Goal: Task Accomplishment & Management: Complete application form

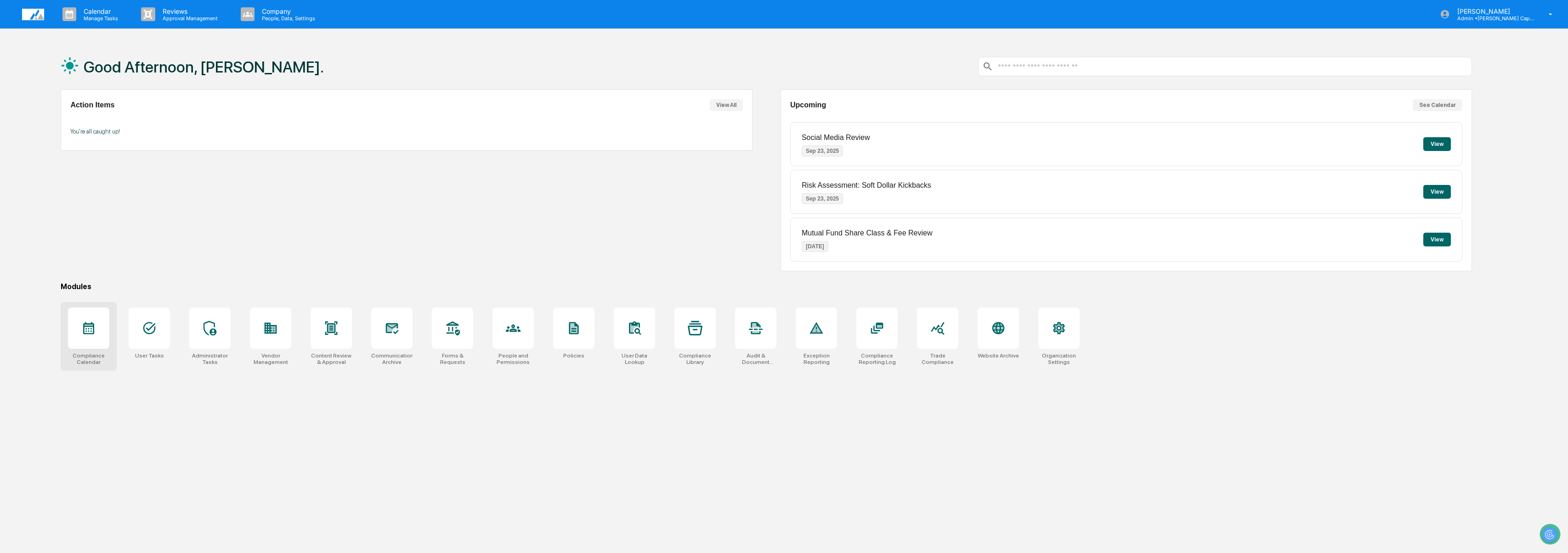
click at [97, 332] on div at bounding box center [89, 329] width 41 height 41
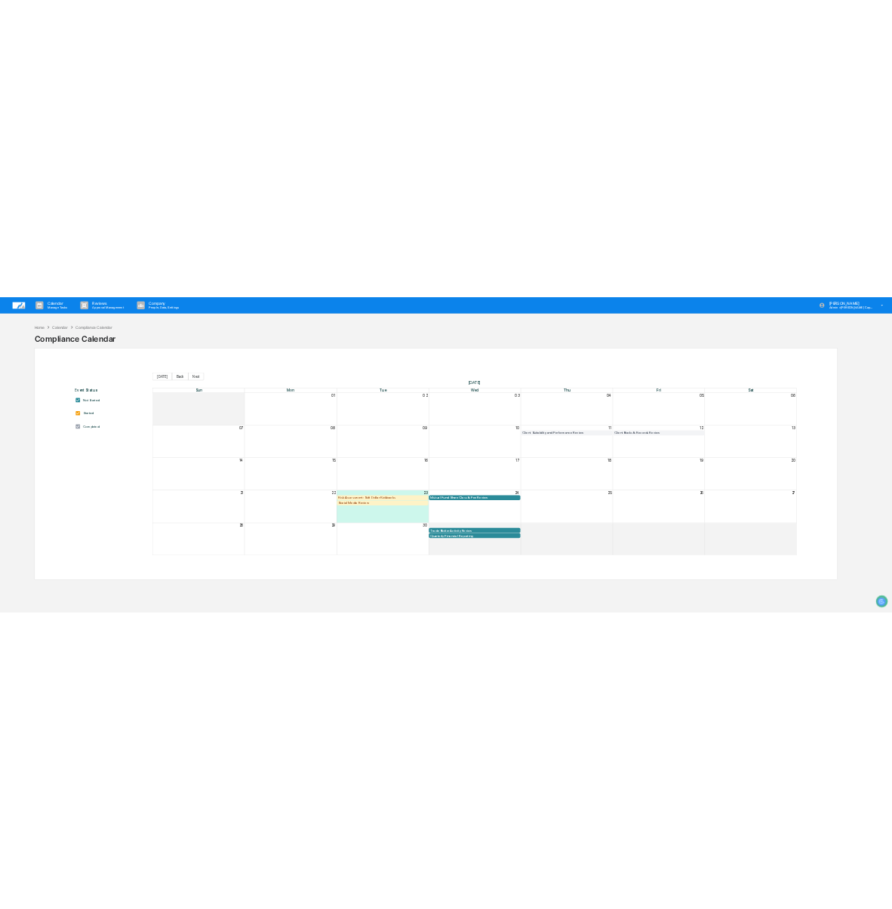
scroll to position [0, 8]
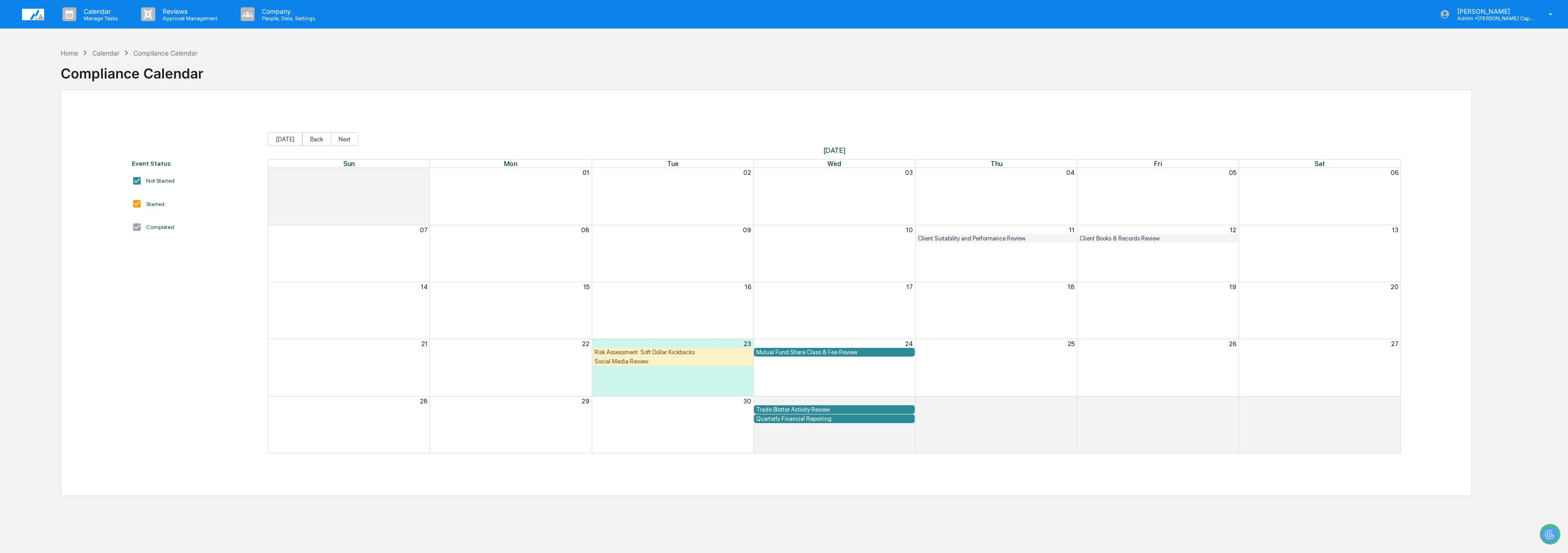
click at [979, 235] on div "Client Suitability and Performance Review" at bounding box center [996, 238] width 156 height 7
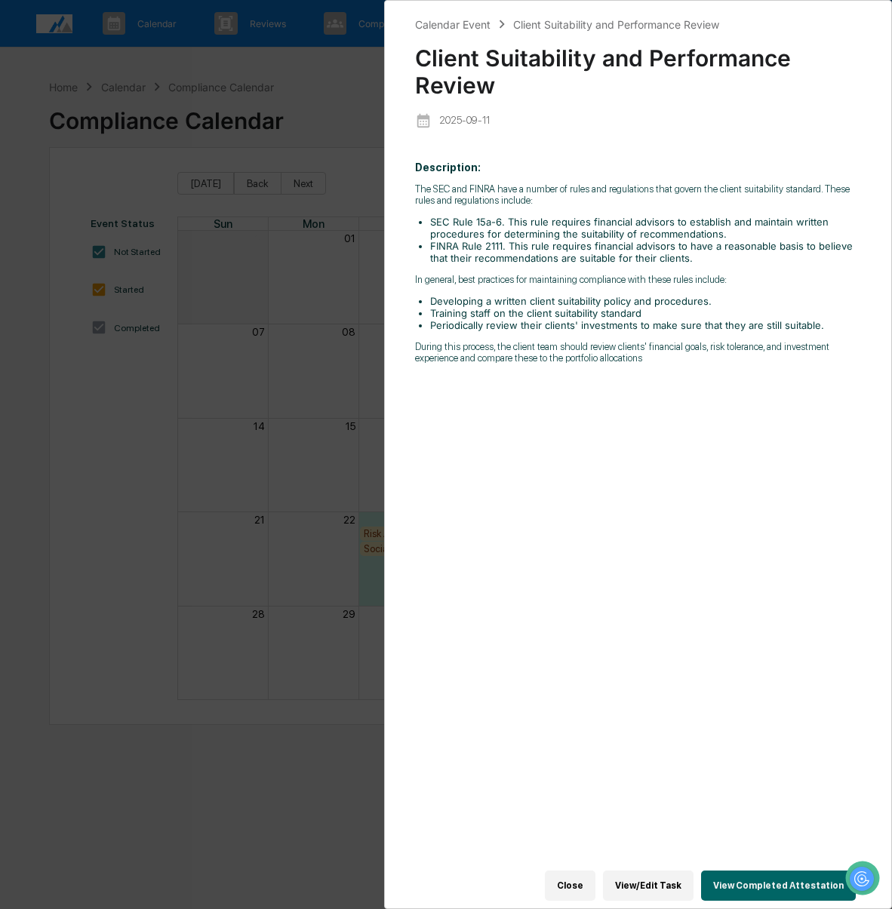
click at [747, 881] on button "View Completed Attestation" at bounding box center [778, 886] width 155 height 30
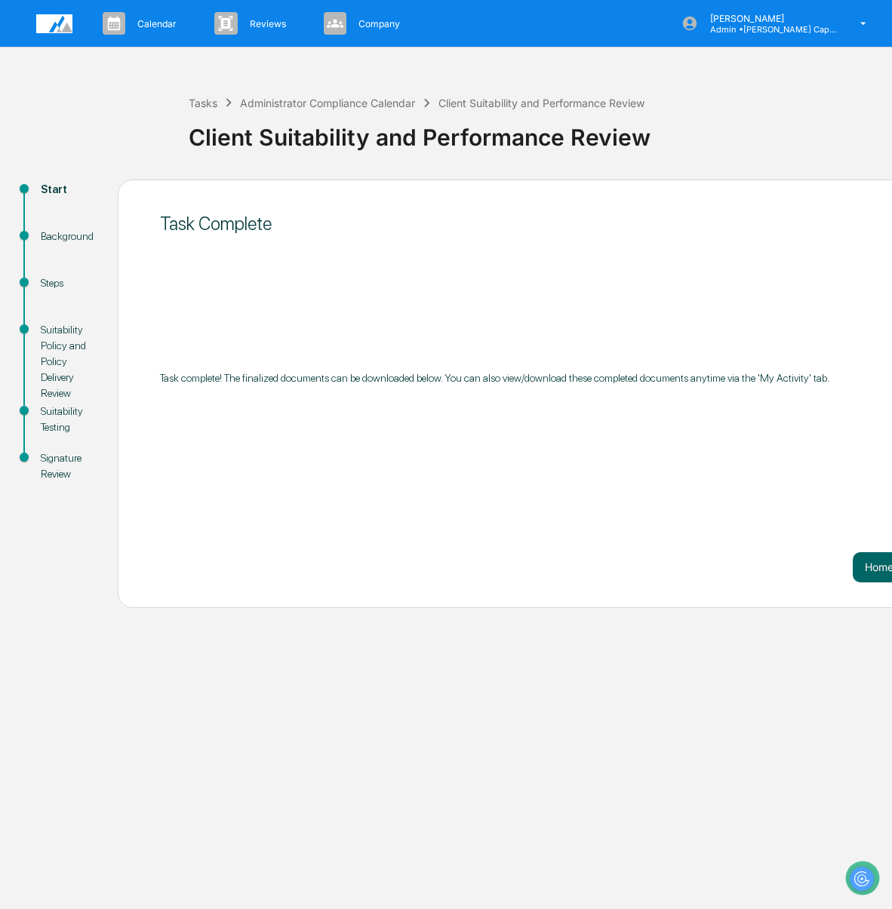
click at [59, 463] on div "Signature Review" at bounding box center [67, 467] width 53 height 32
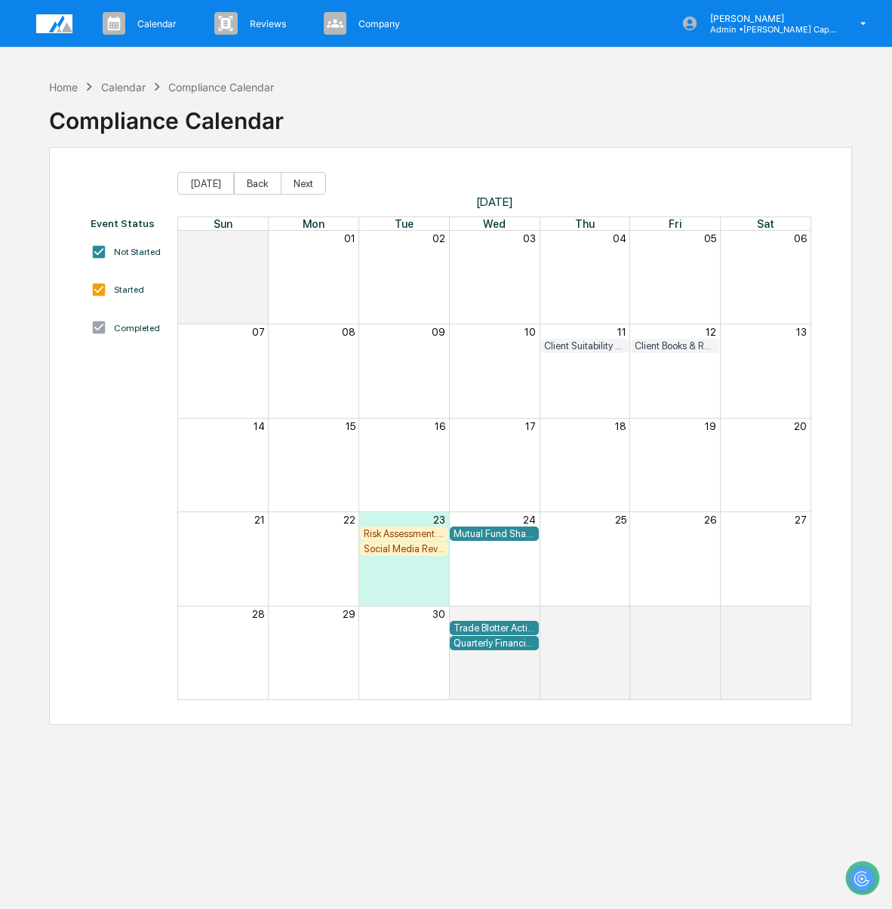
scroll to position [0, 8]
click at [392, 528] on div "Risk Assessment: Soft Dollar Kickbacks" at bounding box center [405, 533] width 82 height 11
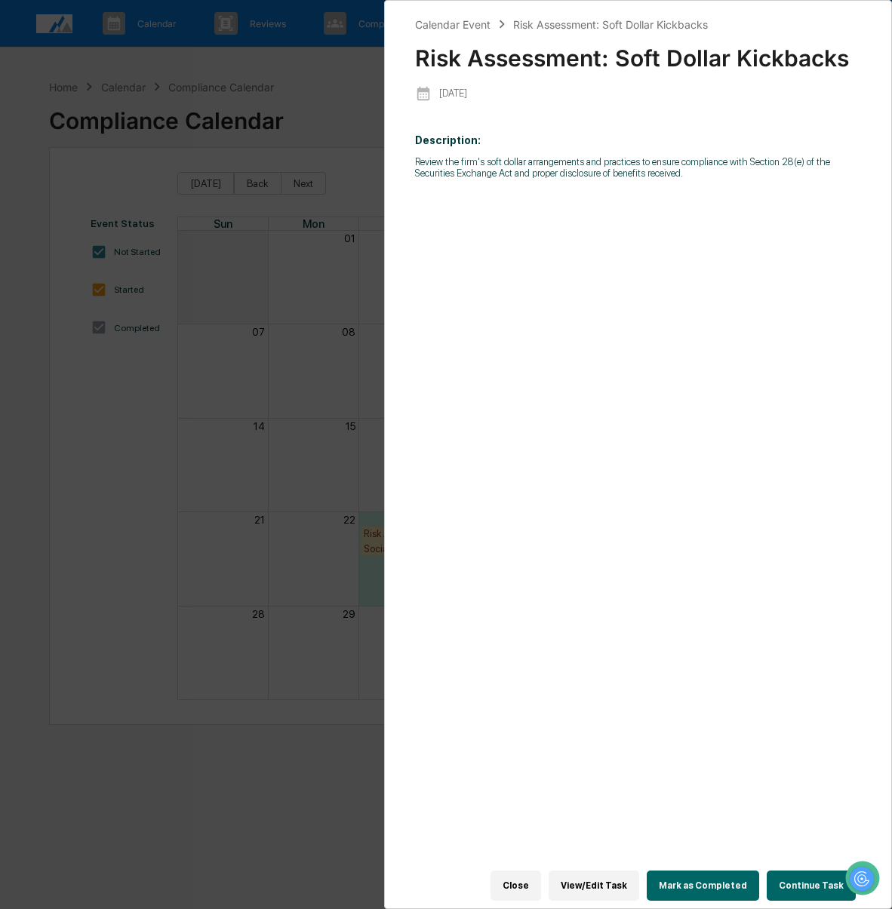
click at [781, 871] on button "Continue Task" at bounding box center [811, 886] width 89 height 30
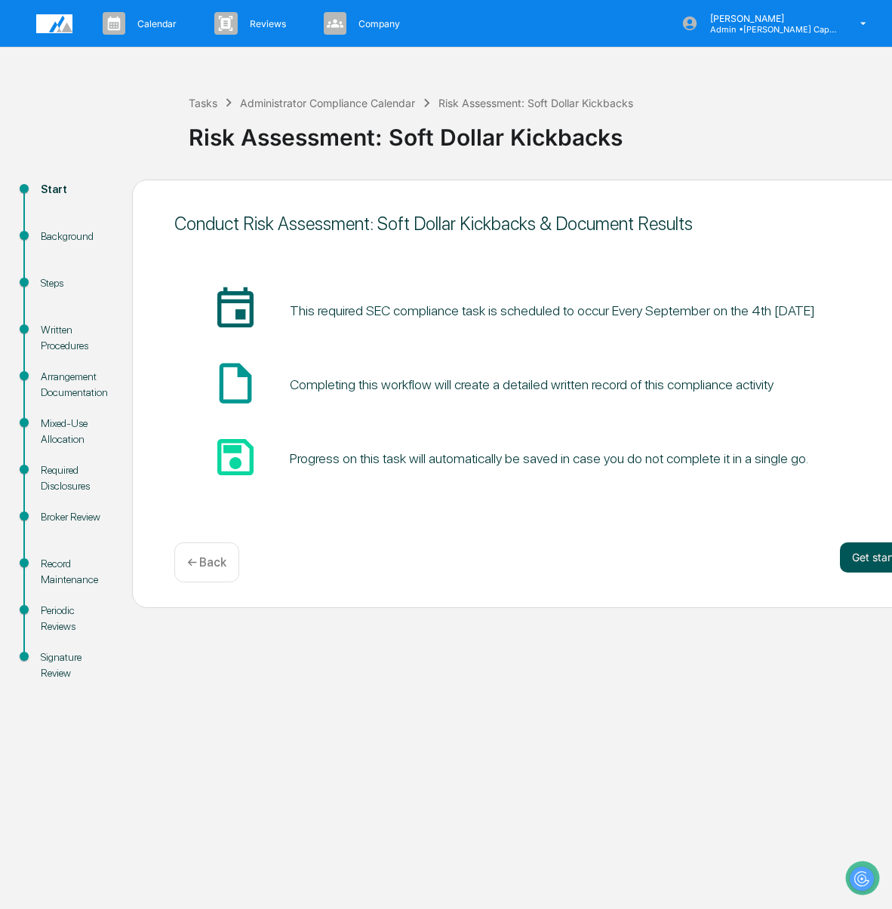
click at [876, 553] on button "Get started" at bounding box center [880, 558] width 80 height 30
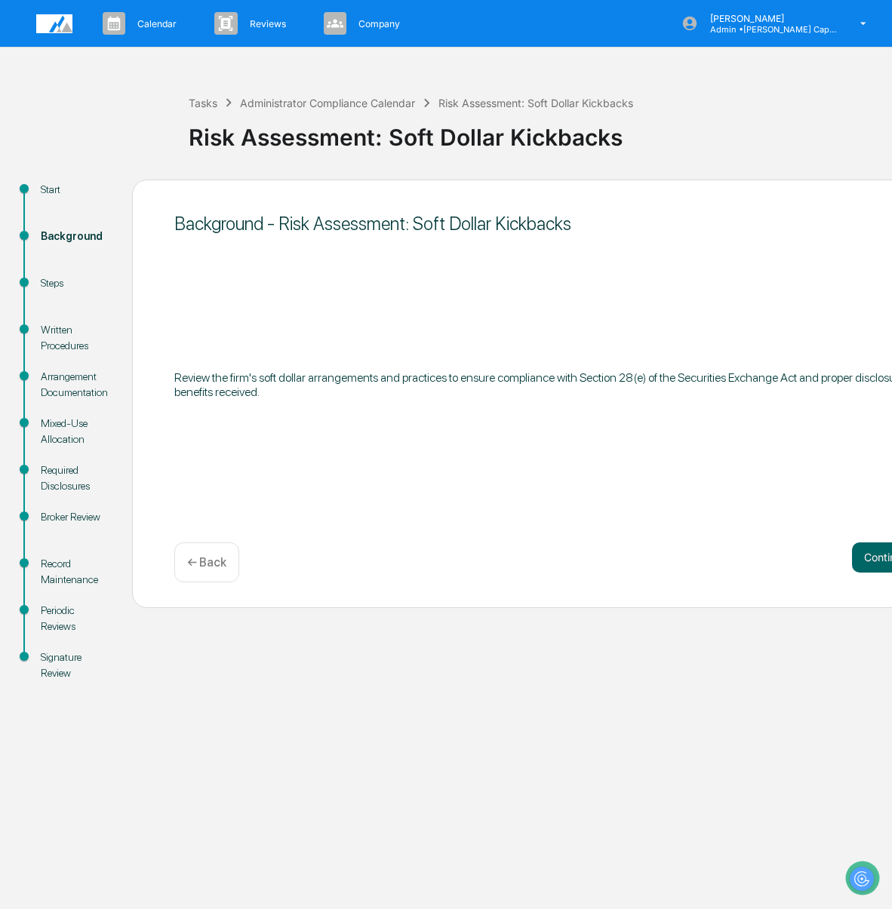
click at [876, 553] on button "Continue" at bounding box center [886, 558] width 68 height 30
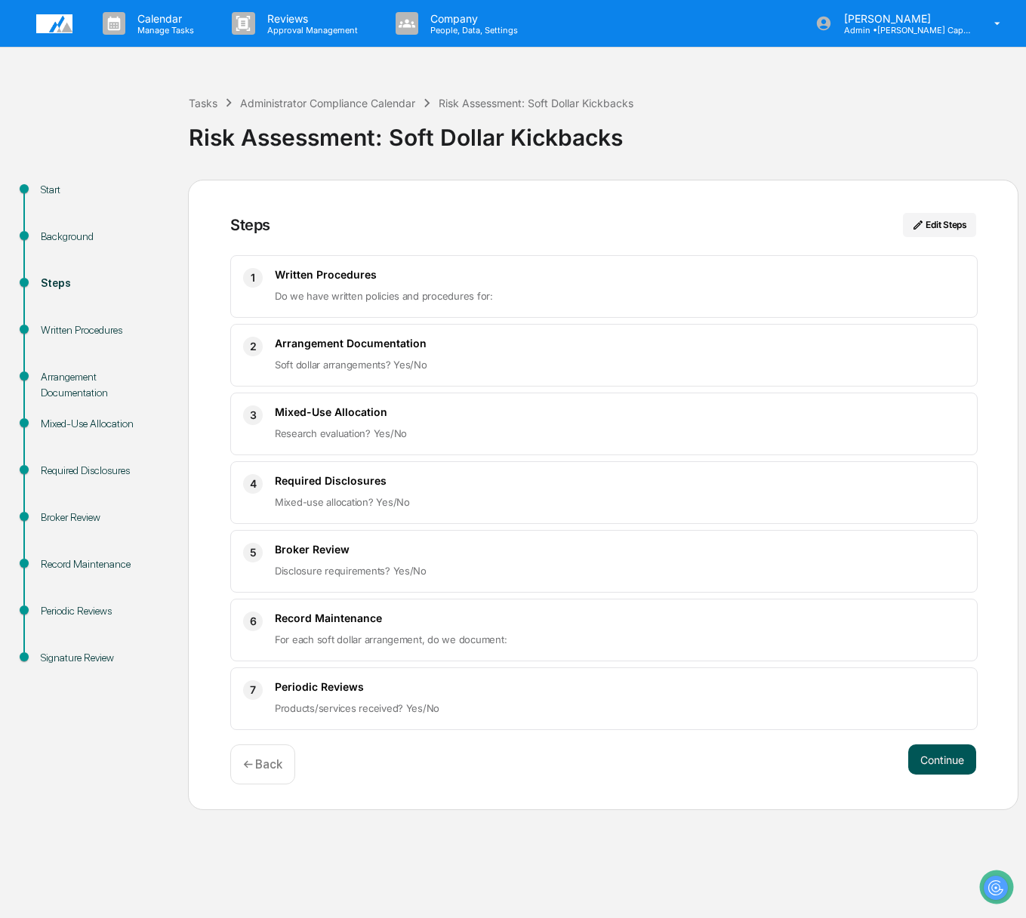
click at [943, 766] on button "Continue" at bounding box center [942, 759] width 68 height 30
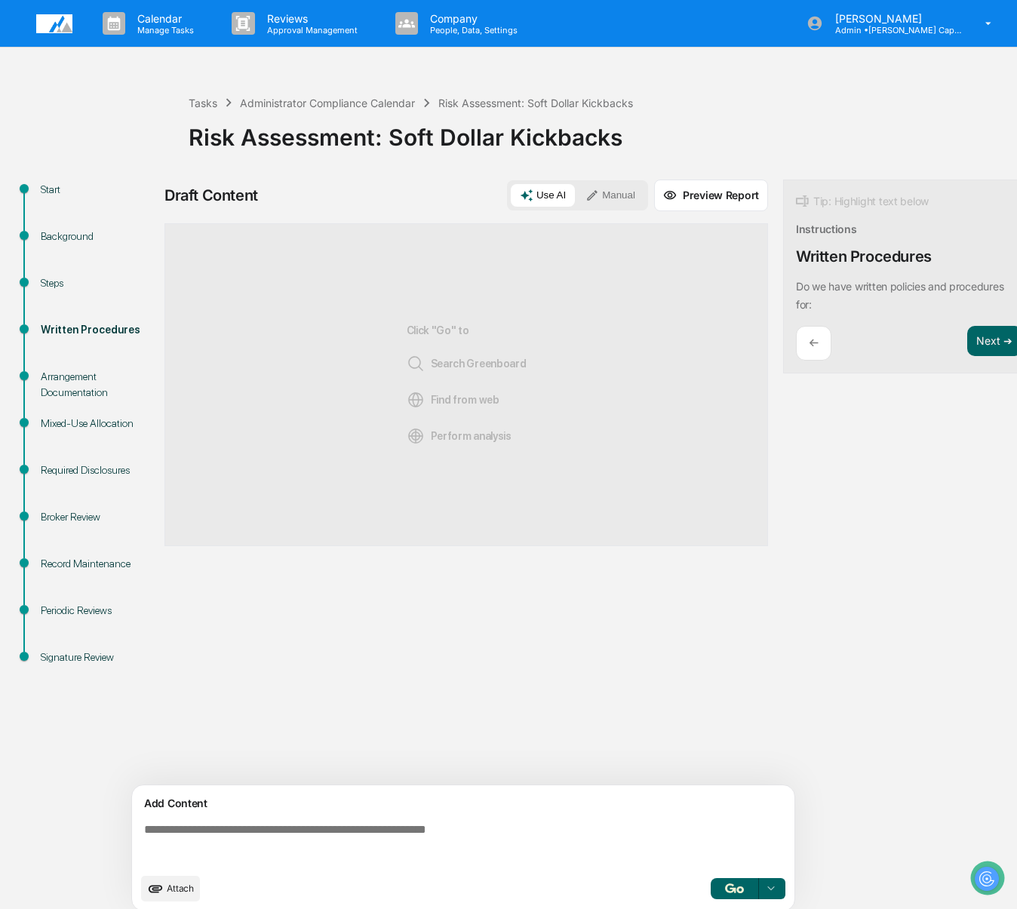
click at [551, 184] on button "Use AI" at bounding box center [543, 195] width 64 height 23
click at [981, 339] on button "Next ➔" at bounding box center [995, 341] width 55 height 31
click at [322, 98] on div "Administrator Compliance Calendar" at bounding box center [327, 103] width 175 height 13
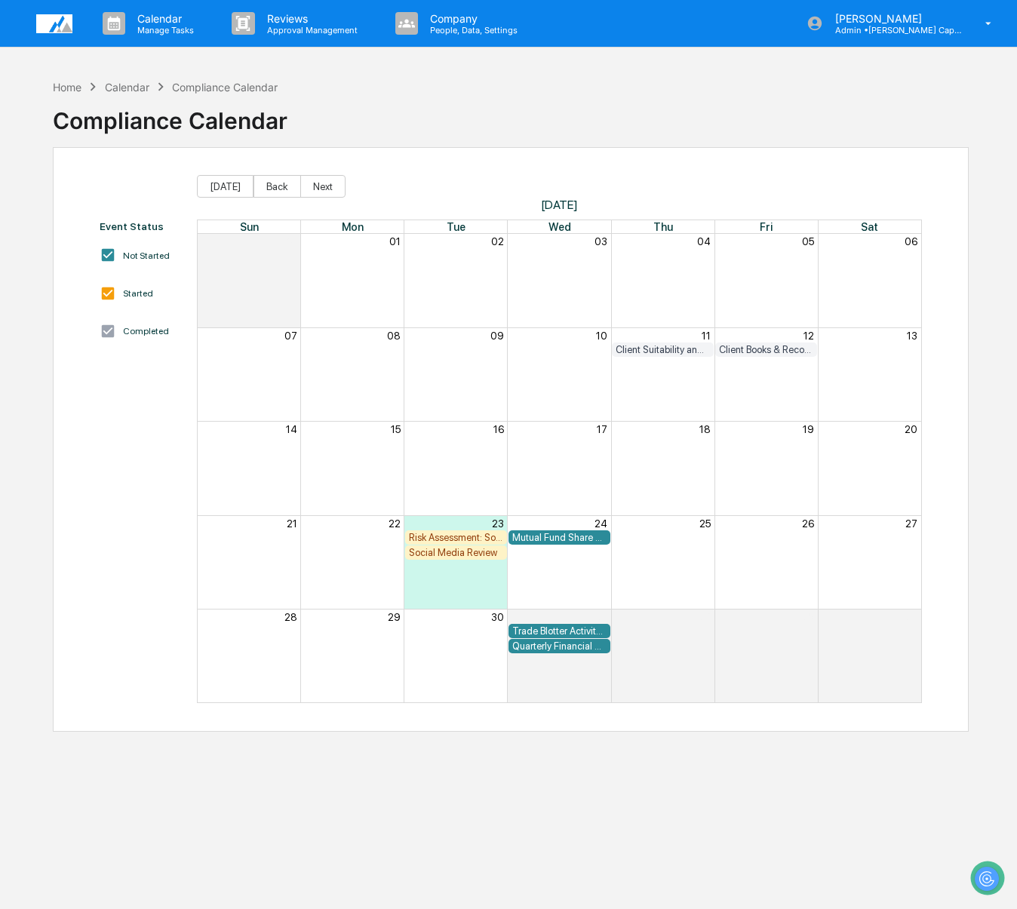
click at [472, 549] on div "Social Media Review" at bounding box center [456, 552] width 94 height 11
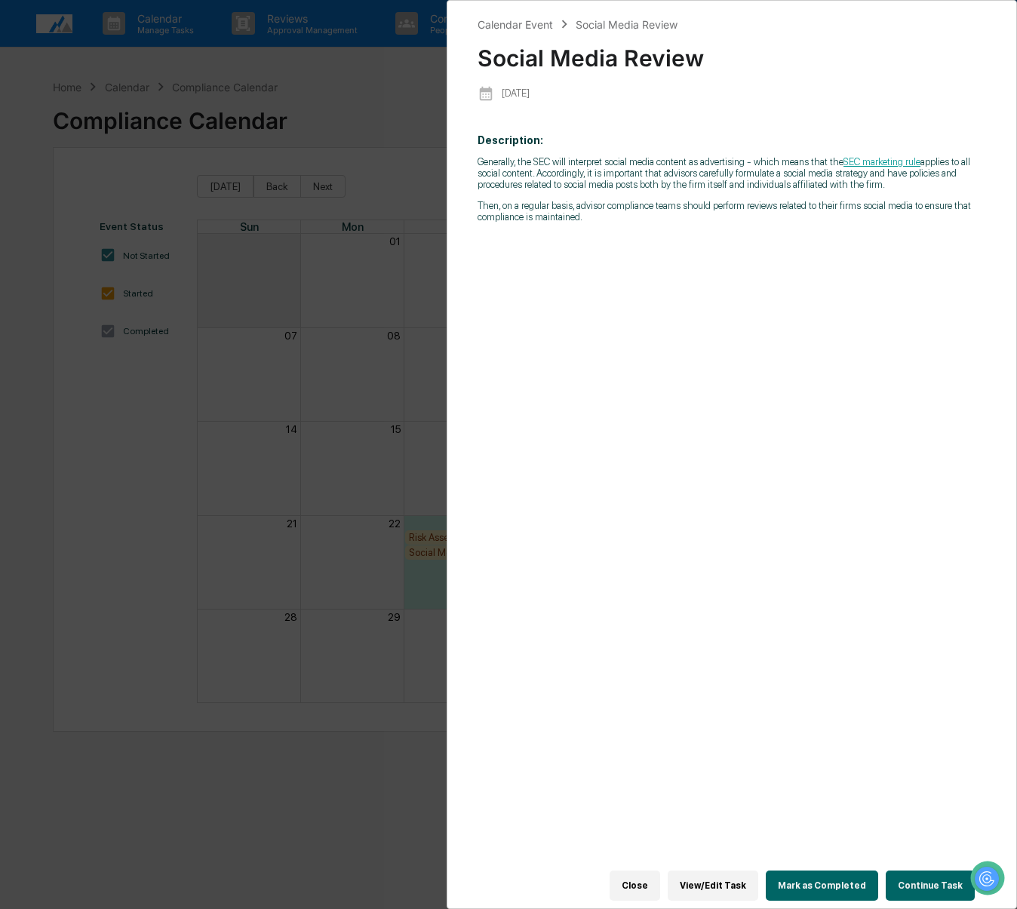
click at [901, 871] on button "Continue Task" at bounding box center [930, 886] width 89 height 30
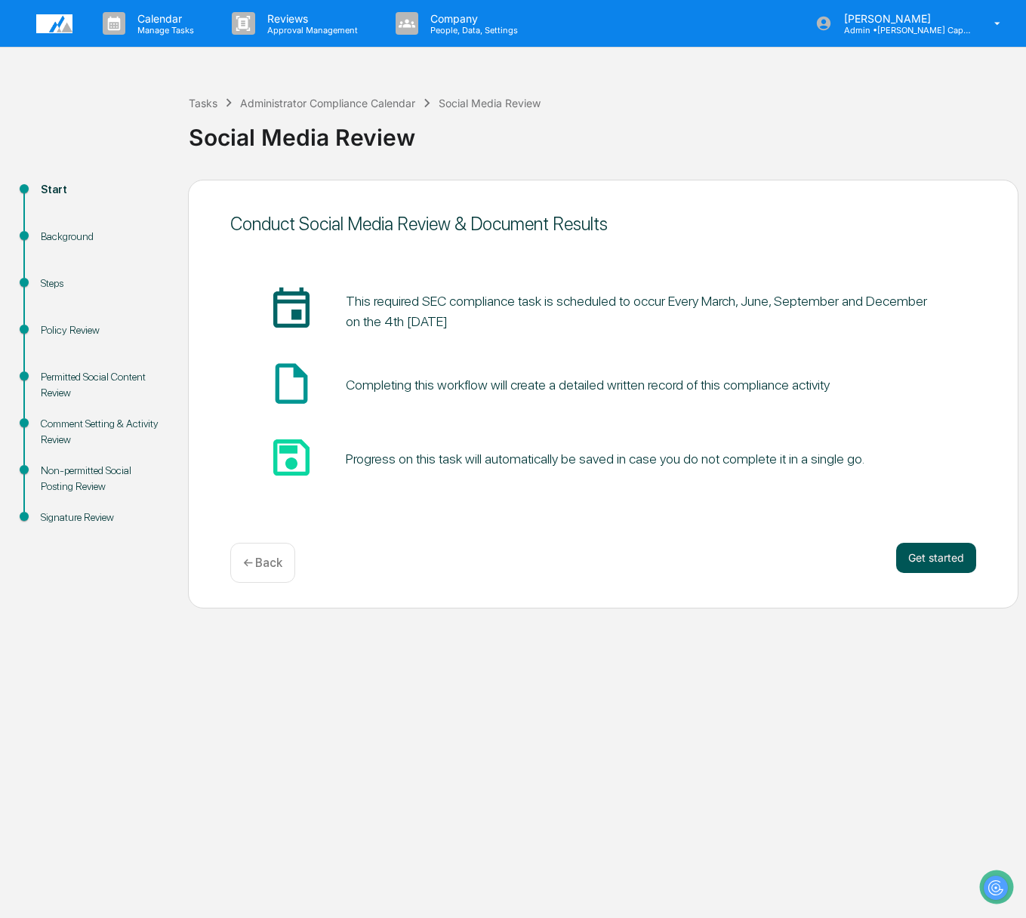
click at [915, 559] on button "Get started" at bounding box center [936, 558] width 80 height 30
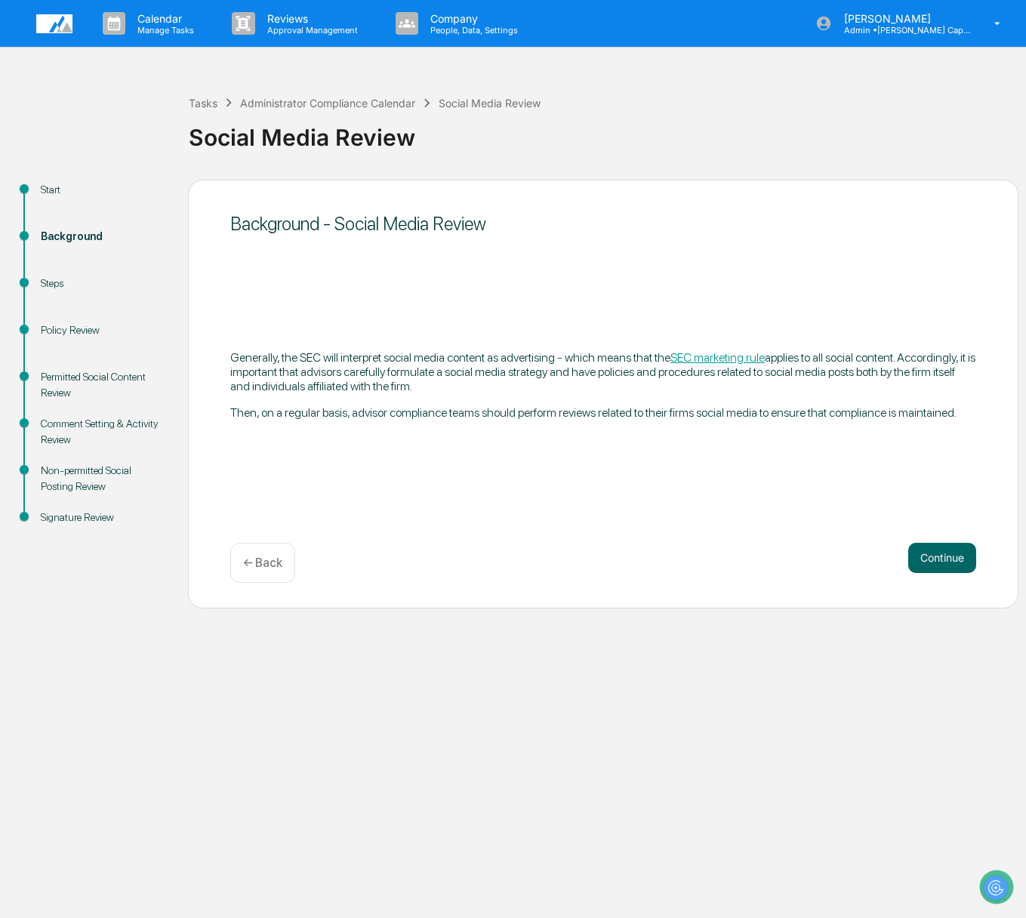
click at [915, 559] on button "Continue" at bounding box center [942, 558] width 68 height 30
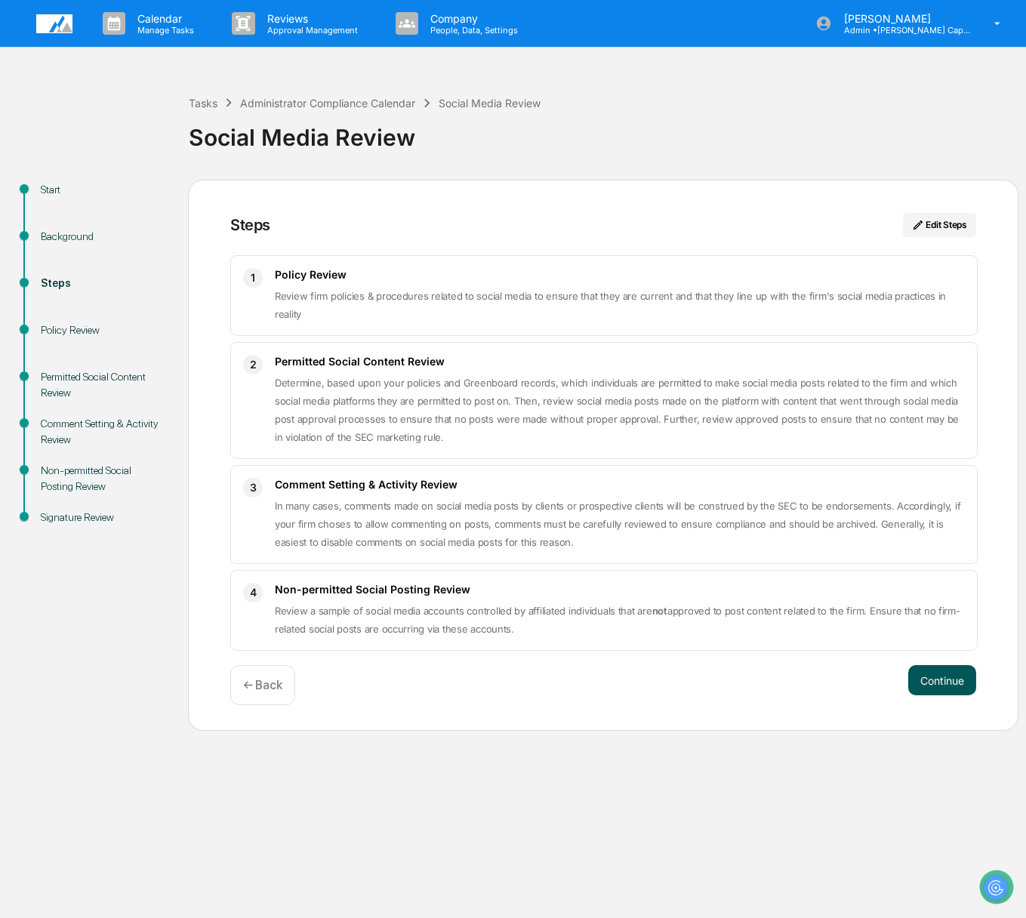
click at [956, 676] on button "Continue" at bounding box center [942, 680] width 68 height 30
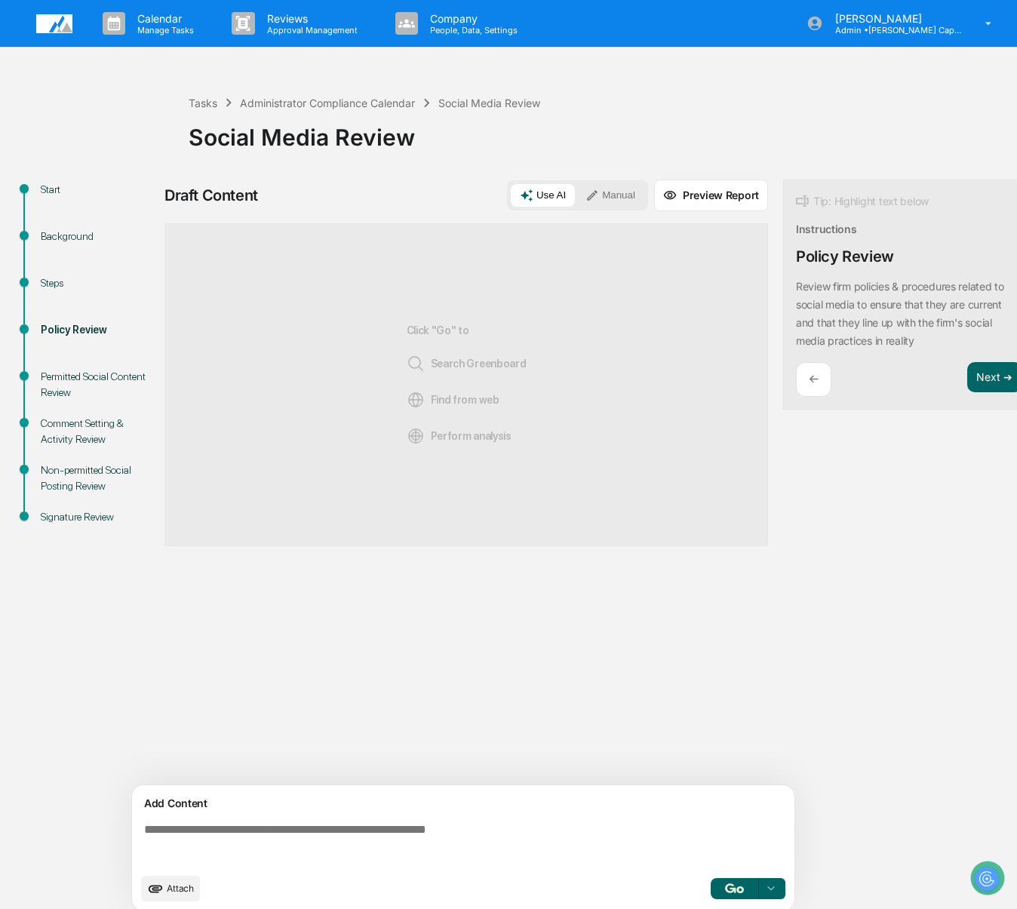
click at [538, 189] on button "Use AI" at bounding box center [543, 195] width 64 height 23
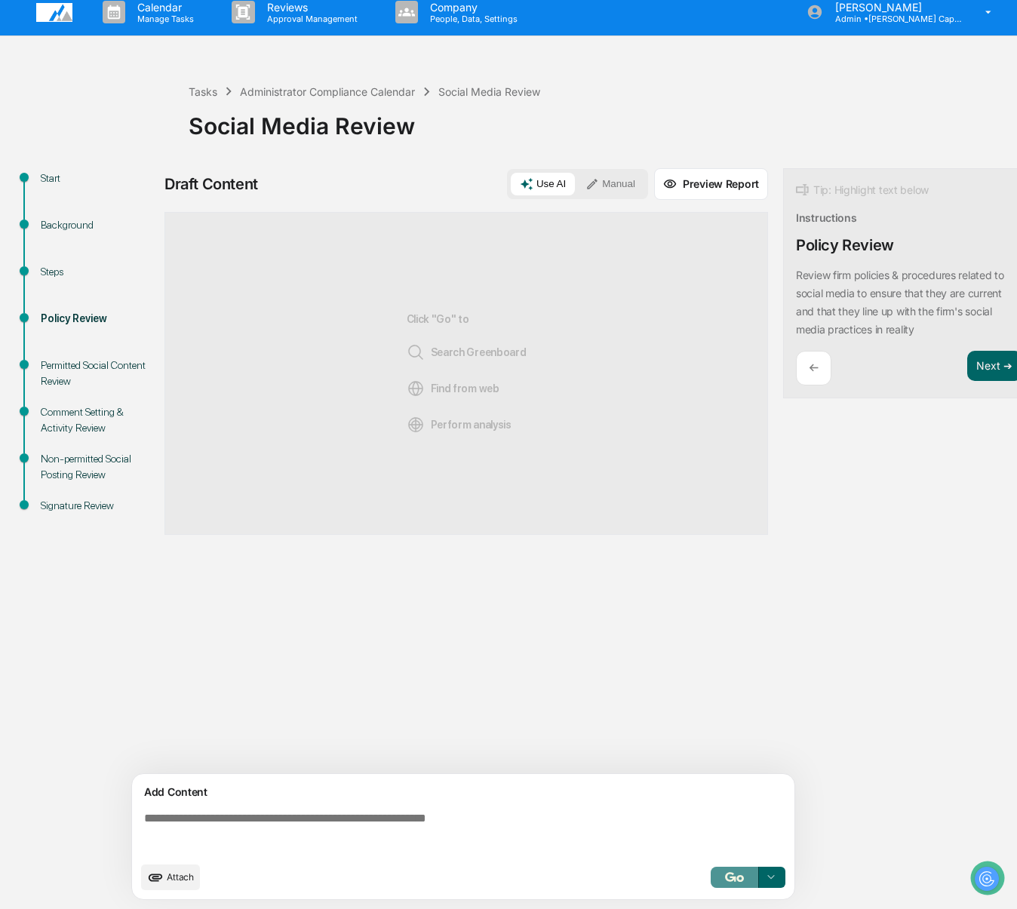
click at [732, 882] on img "button" at bounding box center [734, 878] width 18 height 10
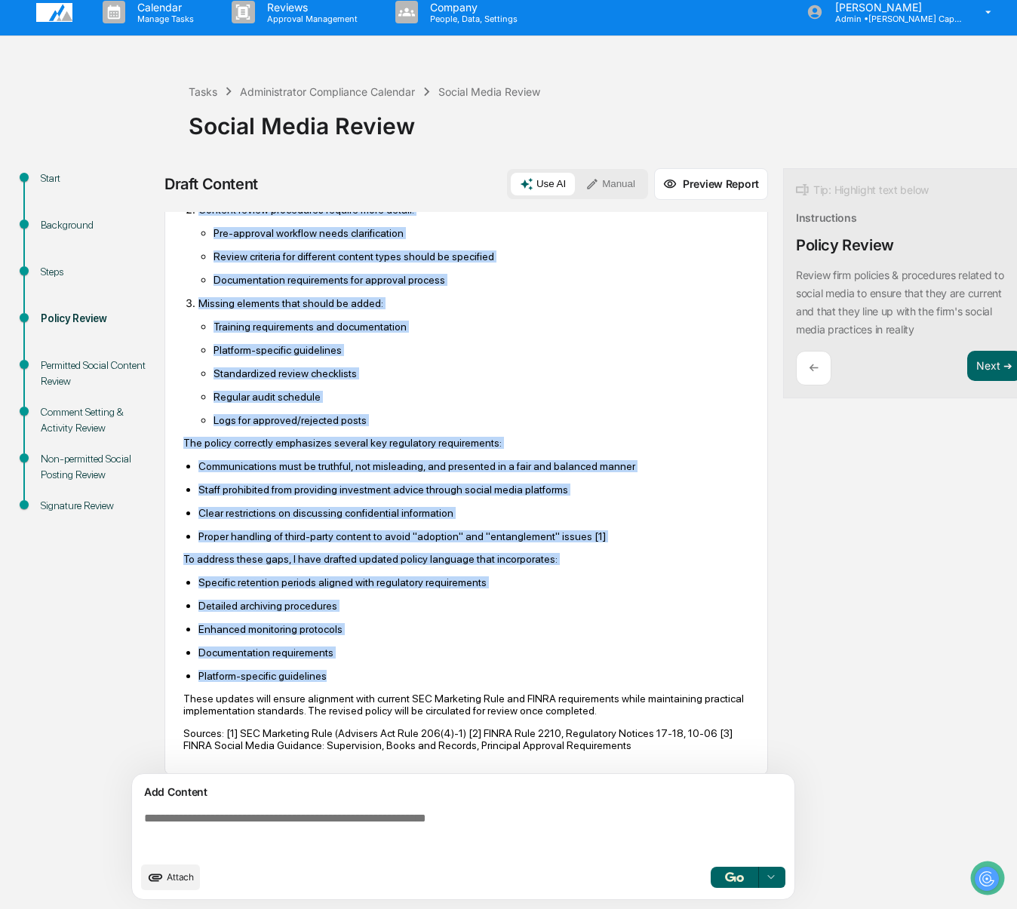
scroll to position [551, 0]
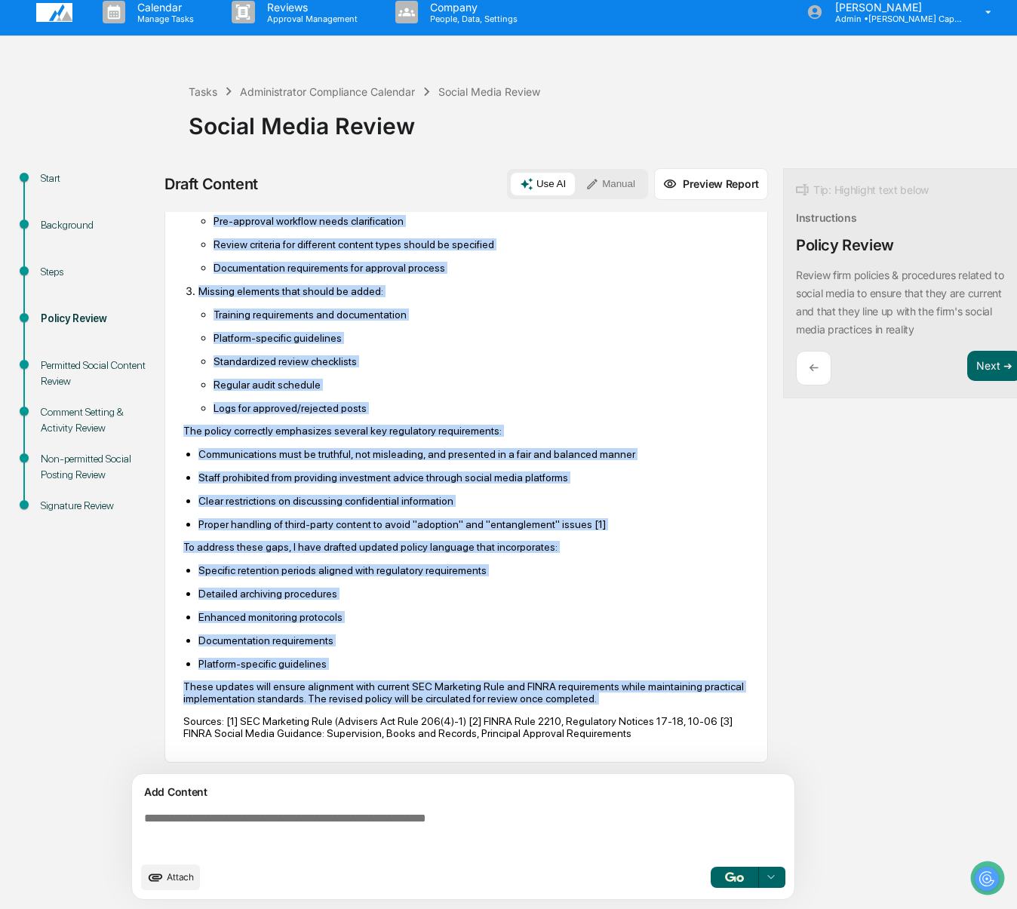
drag, startPoint x: 184, startPoint y: 302, endPoint x: 654, endPoint y: 703, distance: 617.8
click at [654, 703] on div "Based on my review of internal social media policies and current regulatory req…" at bounding box center [466, 226] width 566 height 1026
copy div "However, I identified several gaps that require updates to maintain full regula…"
click at [983, 359] on button "Next ➔" at bounding box center [995, 366] width 55 height 31
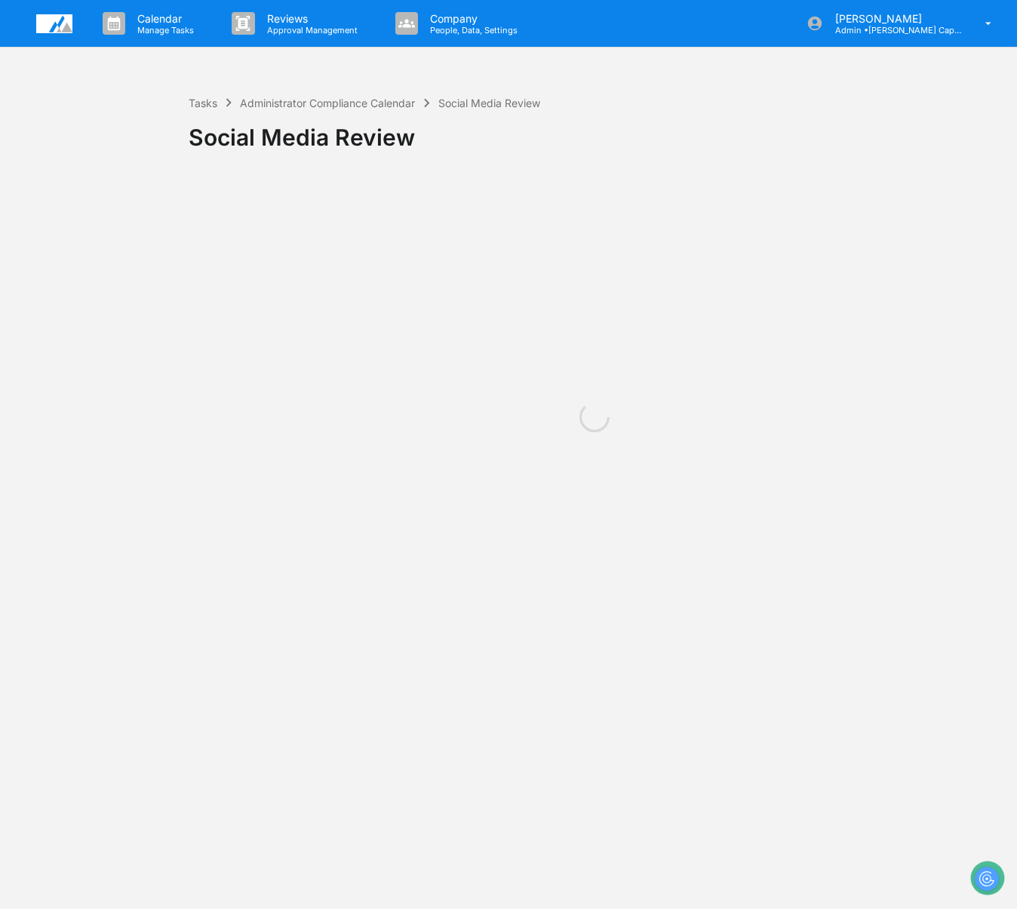
scroll to position [0, 0]
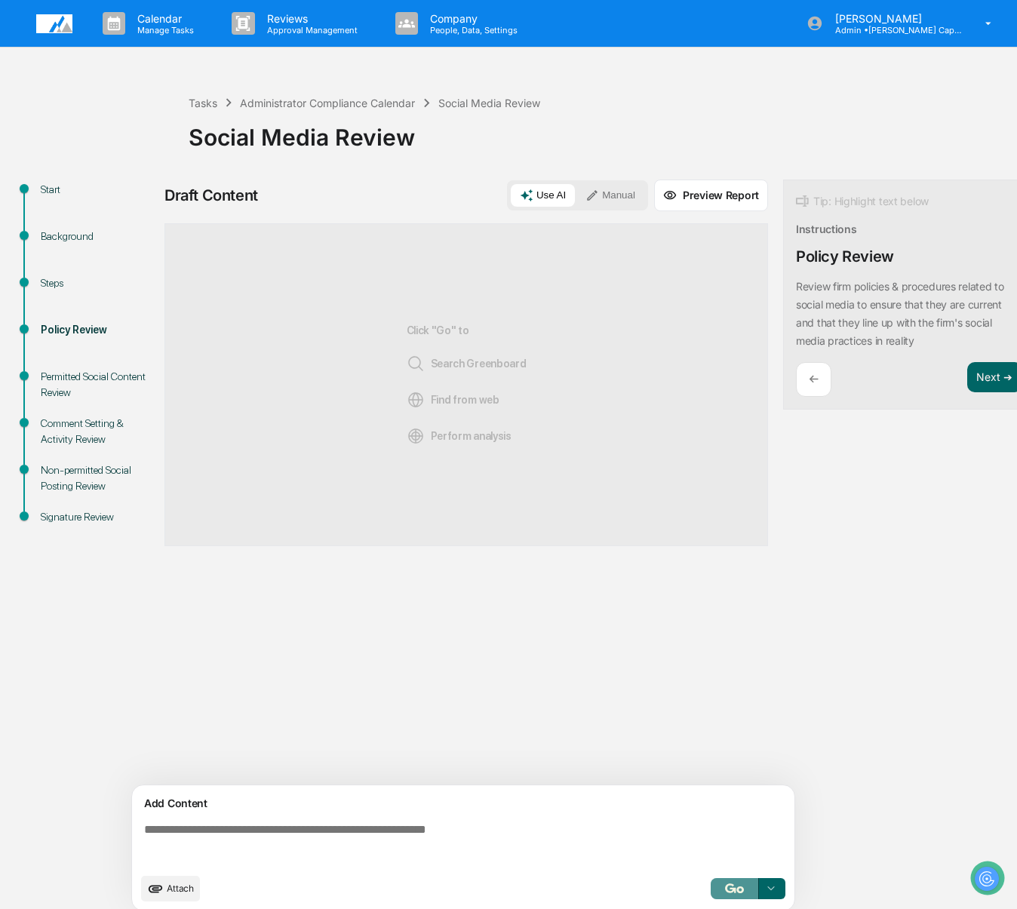
click at [741, 891] on button "button" at bounding box center [735, 889] width 48 height 21
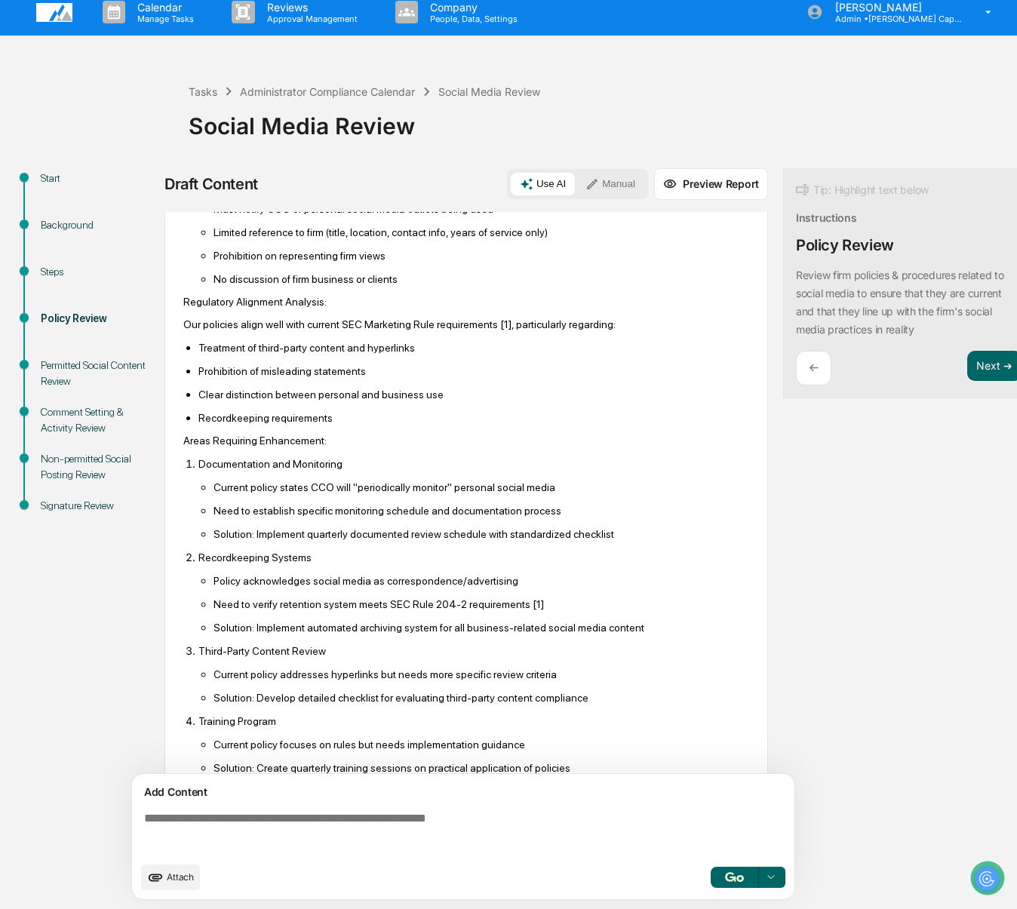
scroll to position [509, 0]
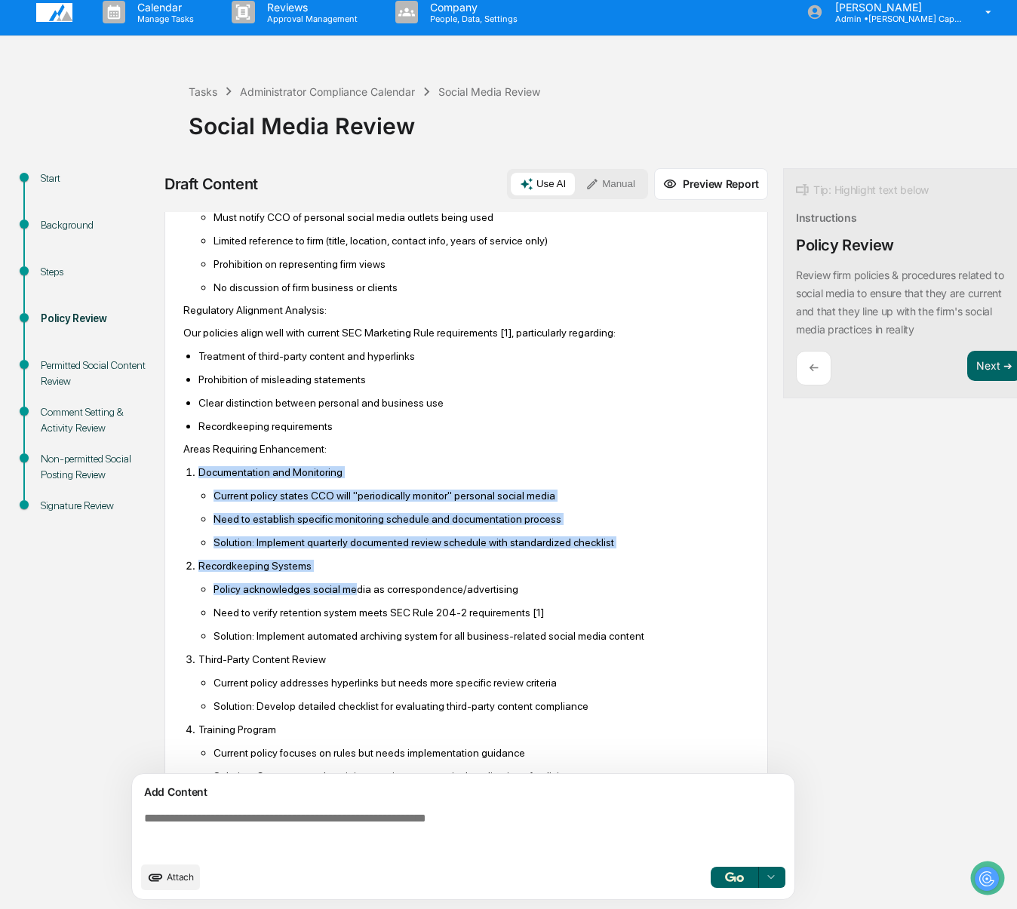
drag, startPoint x: 188, startPoint y: 467, endPoint x: 365, endPoint y: 583, distance: 211.6
click at [365, 583] on ol "Documentation and Monitoring Current policy states CCO will "periodically monit…" at bounding box center [466, 624] width 566 height 317
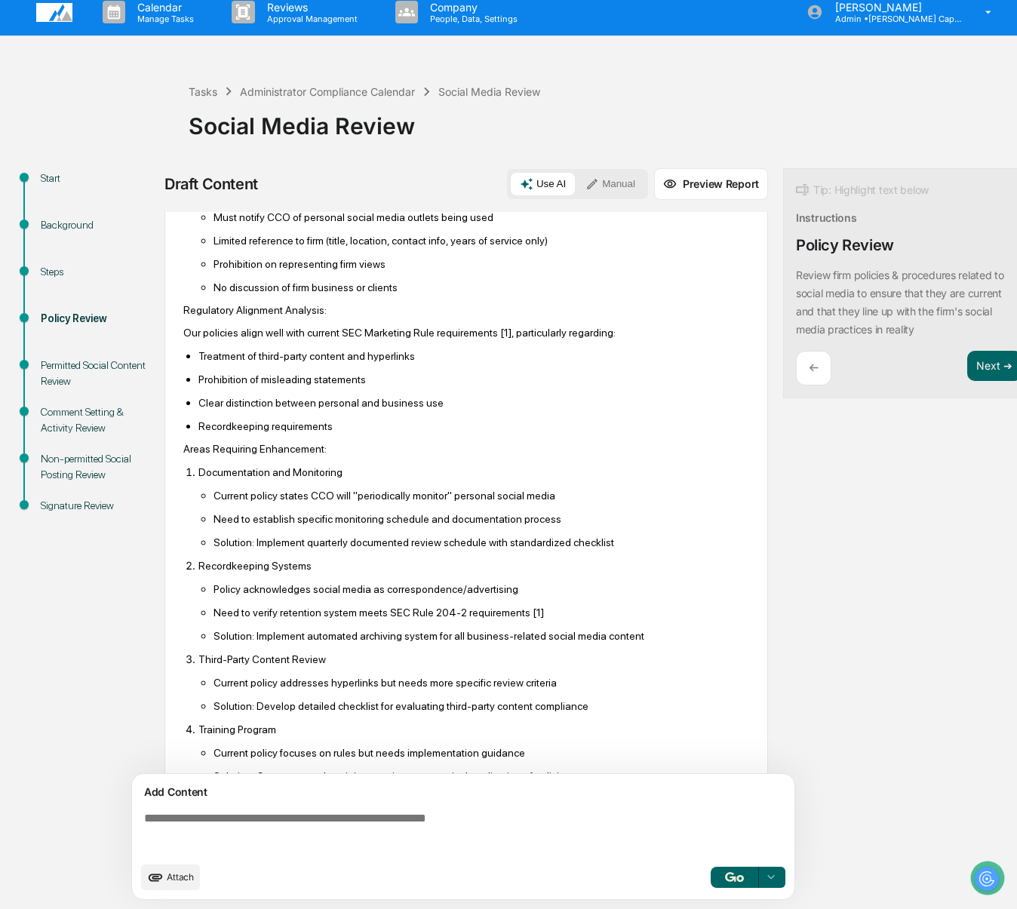
click at [478, 402] on p "Clear distinction between personal and business use" at bounding box center [474, 403] width 551 height 12
click at [182, 446] on div "AI Synthesis View 12 sources Edit & Refine Based on my review of our internal s…" at bounding box center [467, 429] width 604 height 1453
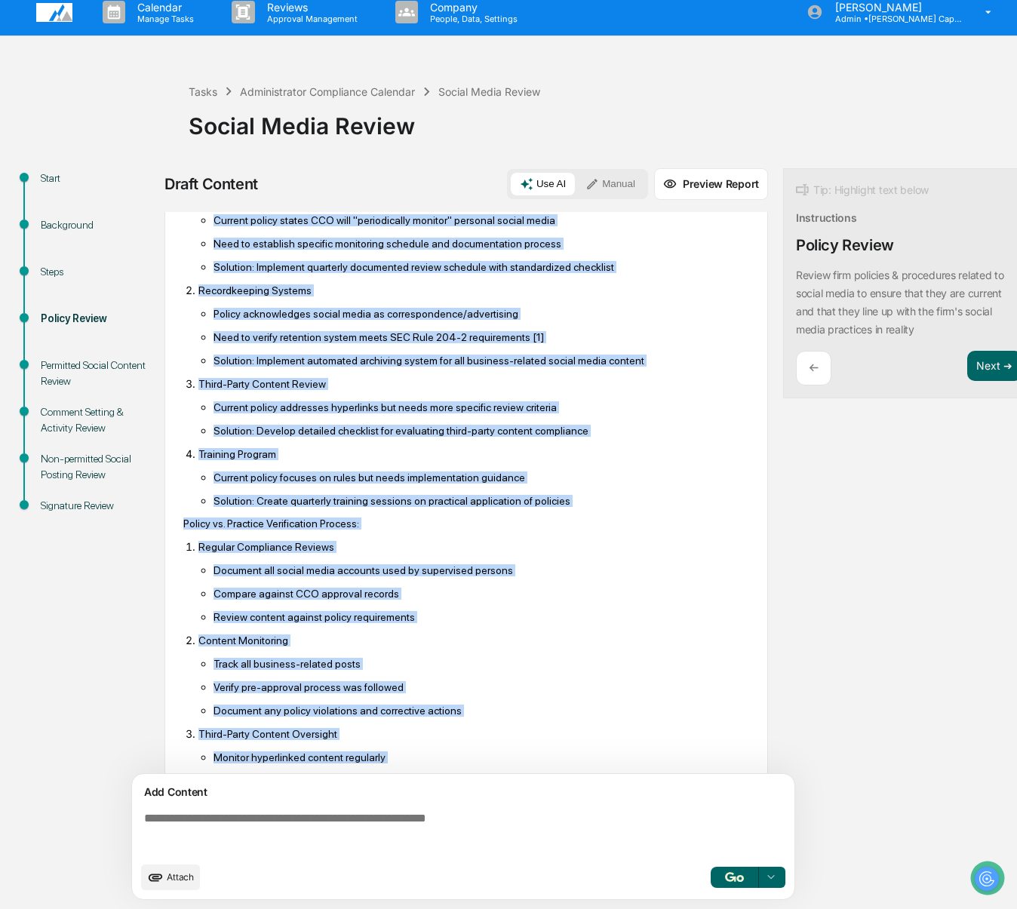
scroll to position [902, 0]
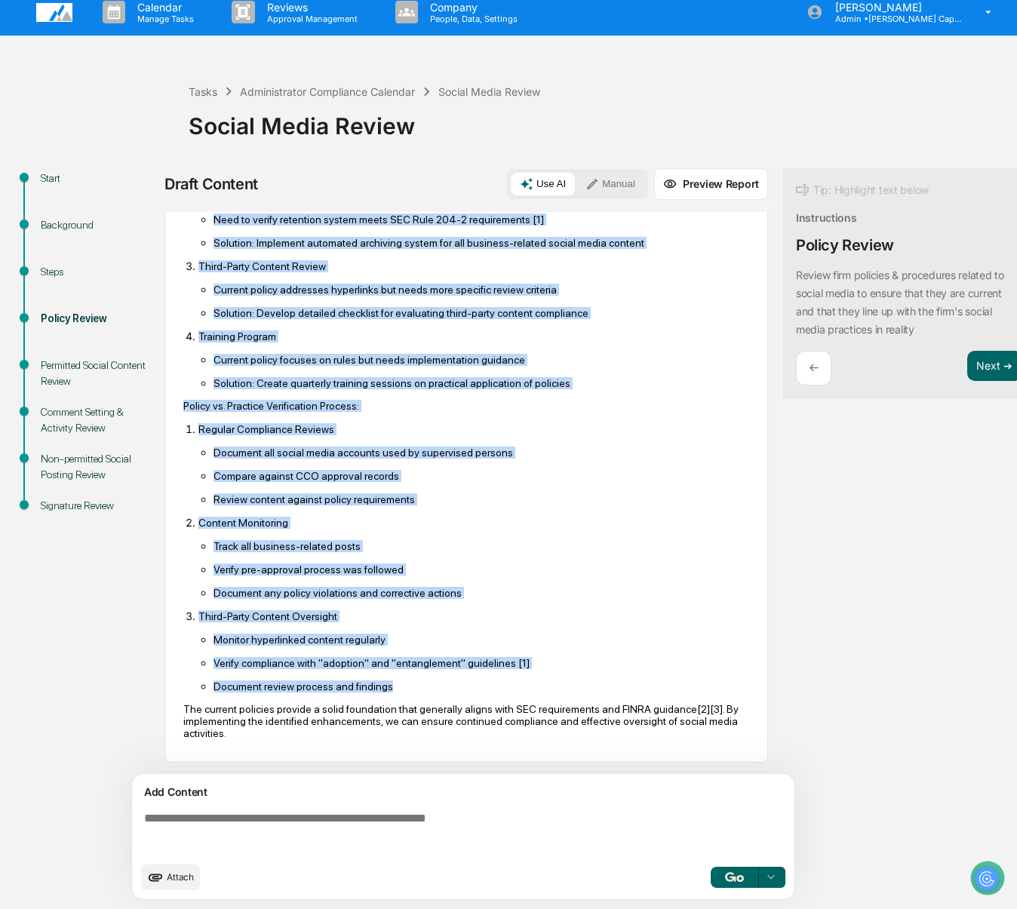
drag, startPoint x: 183, startPoint y: 445, endPoint x: 474, endPoint y: 681, distance: 374.5
click at [474, 681] on div "Based on my review of our internal social media policies and current regulatory…" at bounding box center [466, 50] width 566 height 1377
copy div "Areas Requiring Enhancement: Documentation and Monitoring Current policy states…"
click at [998, 359] on button "Next ➔" at bounding box center [995, 366] width 55 height 31
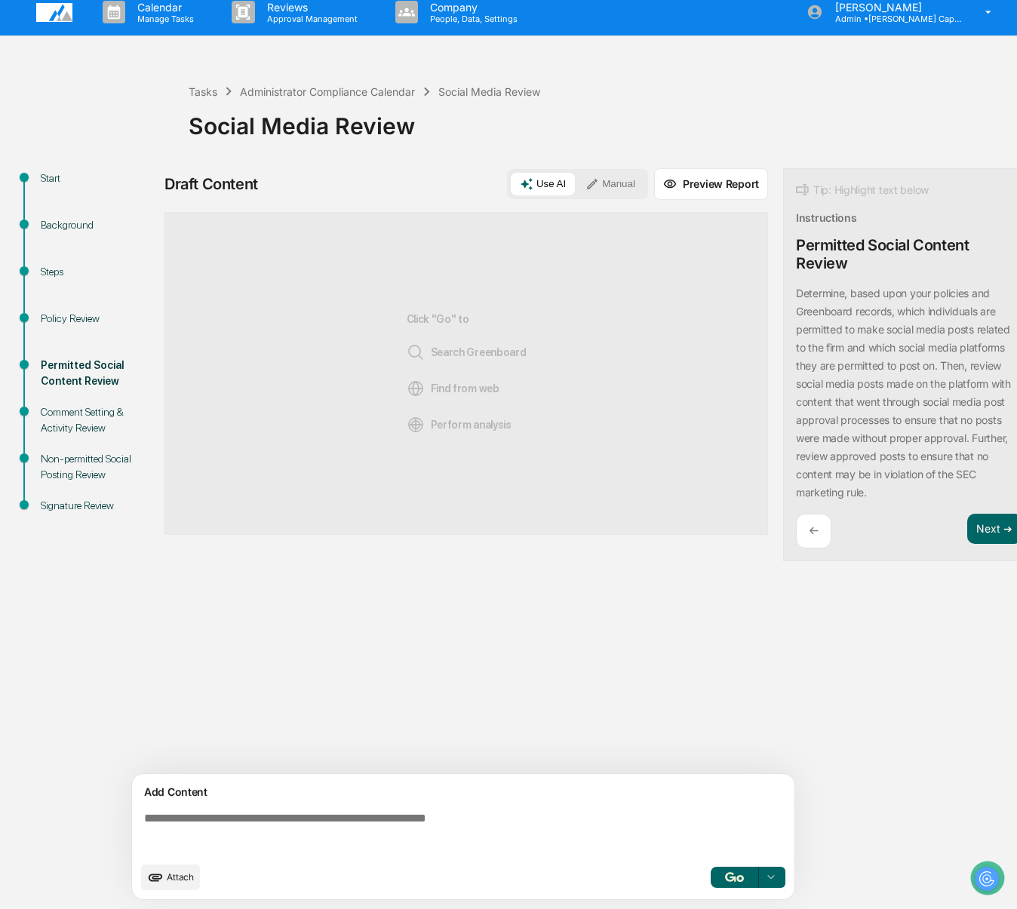
click at [731, 879] on img "button" at bounding box center [734, 878] width 18 height 10
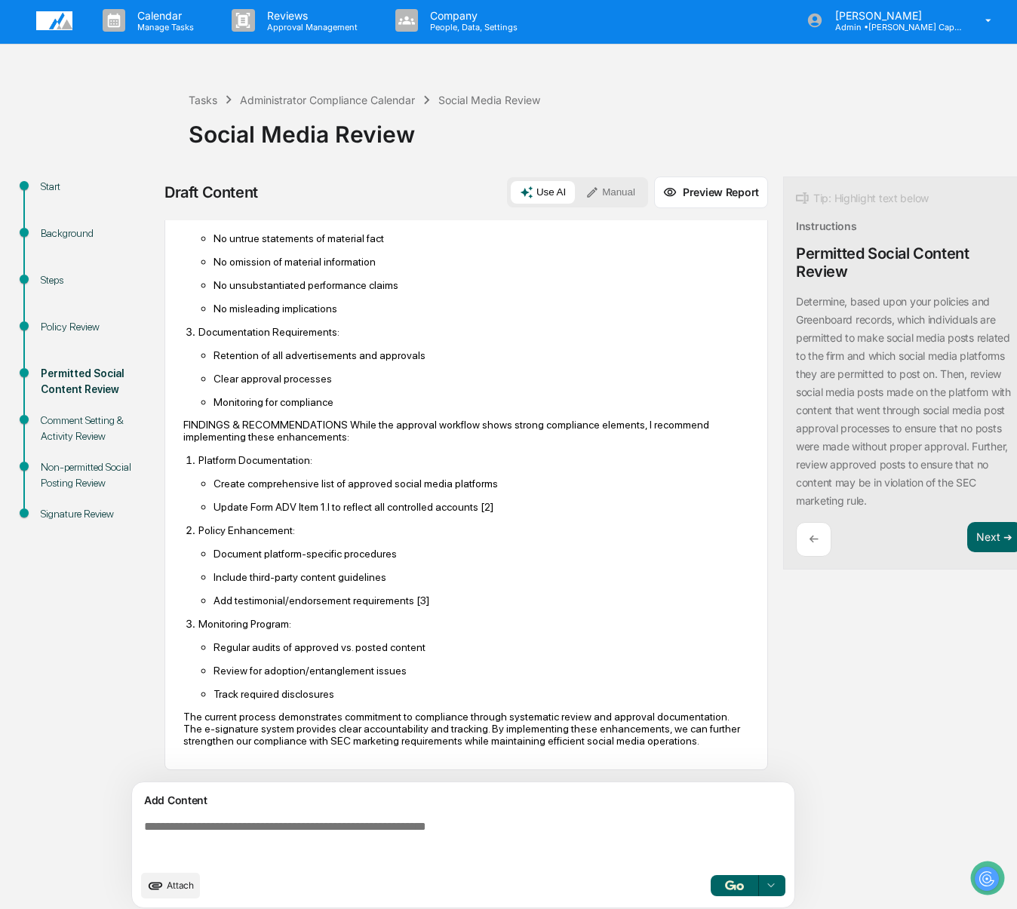
scroll to position [20, 0]
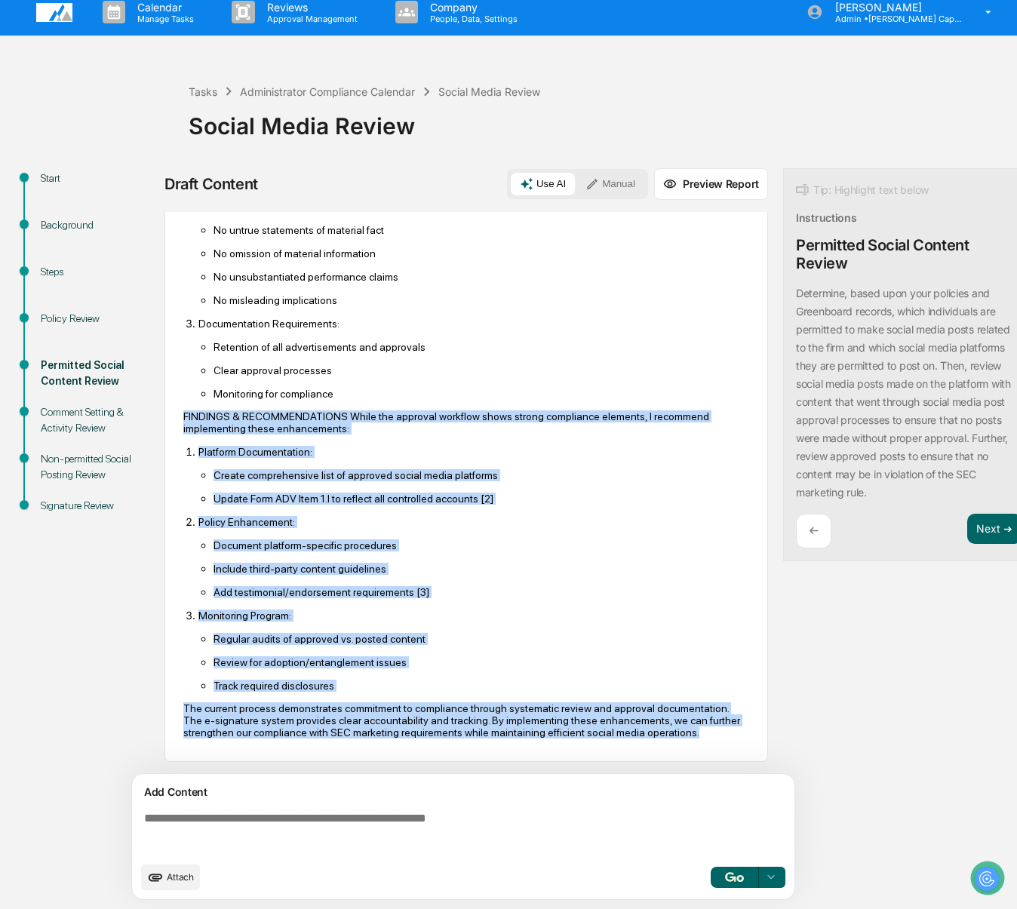
drag, startPoint x: 183, startPoint y: 399, endPoint x: 482, endPoint y: 746, distance: 457.1
click at [482, 746] on div "Based on my analysis of internal documents and SEC requirements, I will outline…" at bounding box center [466, 195] width 566 height 1107
copy div "FINDINGS & RECOMMENDATIONS While the approval workflow shows strong compliance …"
click at [988, 524] on button "Next ➔" at bounding box center [995, 529] width 55 height 31
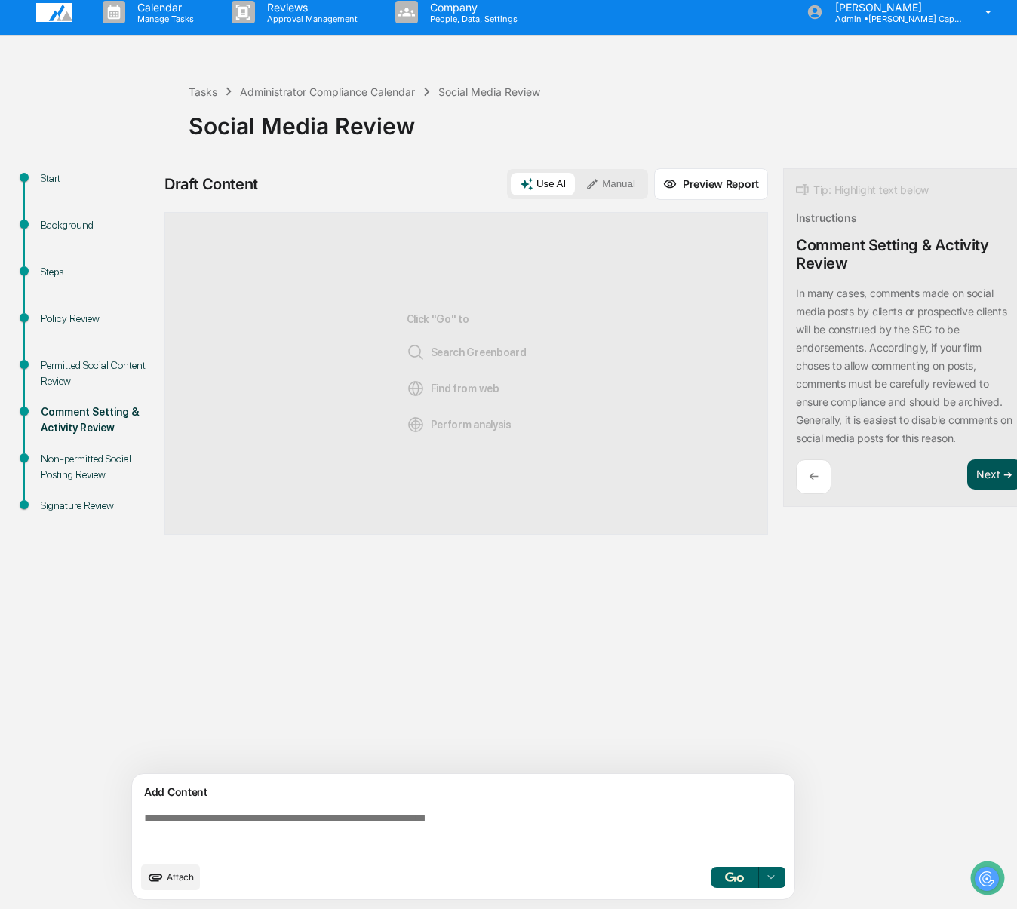
scroll to position [0, 0]
click at [739, 877] on img "button" at bounding box center [734, 878] width 18 height 10
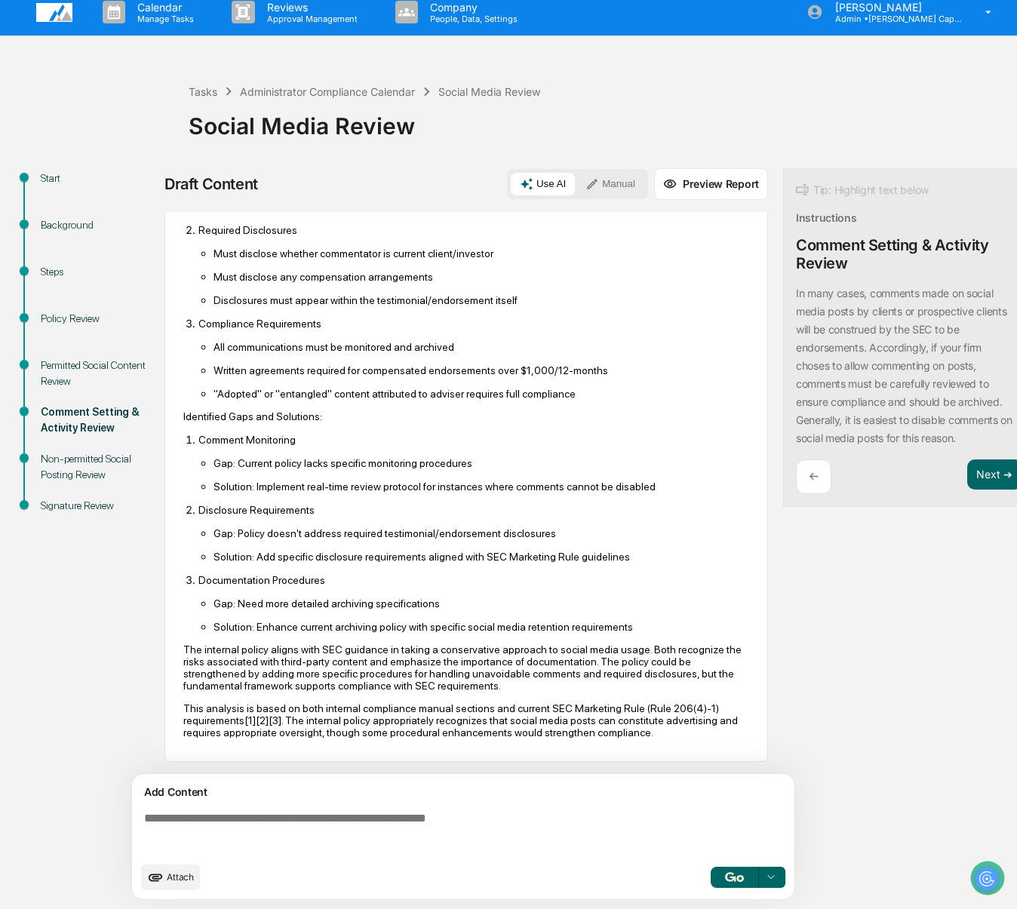
scroll to position [509, 0]
drag, startPoint x: 185, startPoint y: 395, endPoint x: 266, endPoint y: 473, distance: 112.6
click at [266, 473] on div "Based on my analysis of both internal policies and SEC requirements, I'll summa…" at bounding box center [466, 254] width 566 height 970
click at [405, 434] on p "Comment Monitoring" at bounding box center [474, 440] width 551 height 12
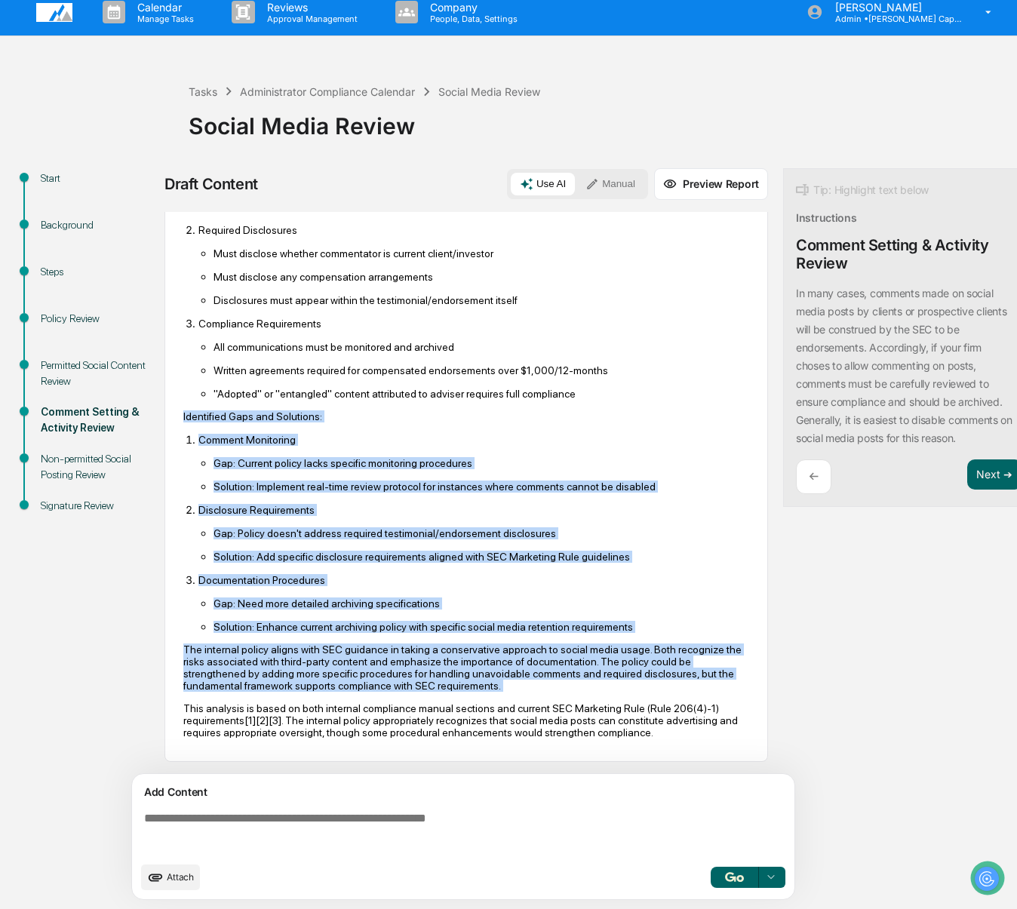
drag, startPoint x: 180, startPoint y: 394, endPoint x: 413, endPoint y: 683, distance: 371.0
click at [413, 683] on div "AI Synthesis View 11 sources Edit & Refine Based on my analysis of both interna…" at bounding box center [467, 239] width 604 height 1045
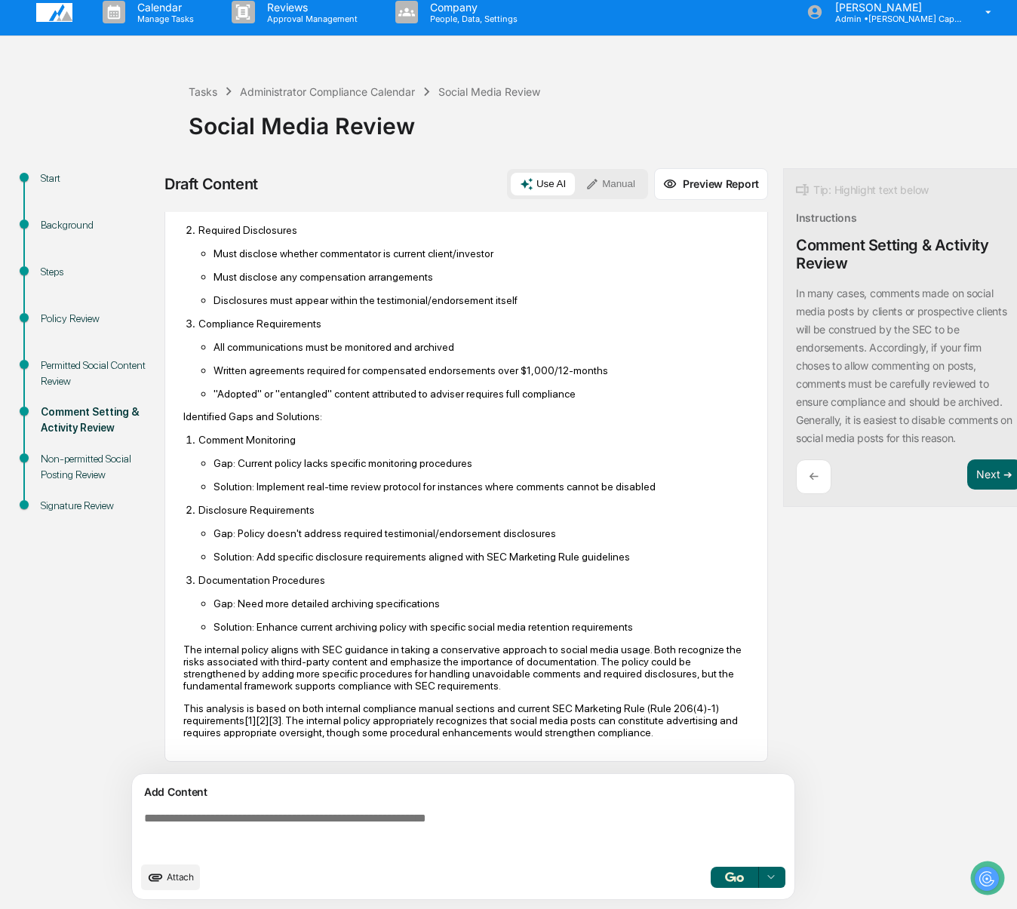
click at [480, 411] on p "Identified Gaps and Solutions:" at bounding box center [466, 417] width 566 height 12
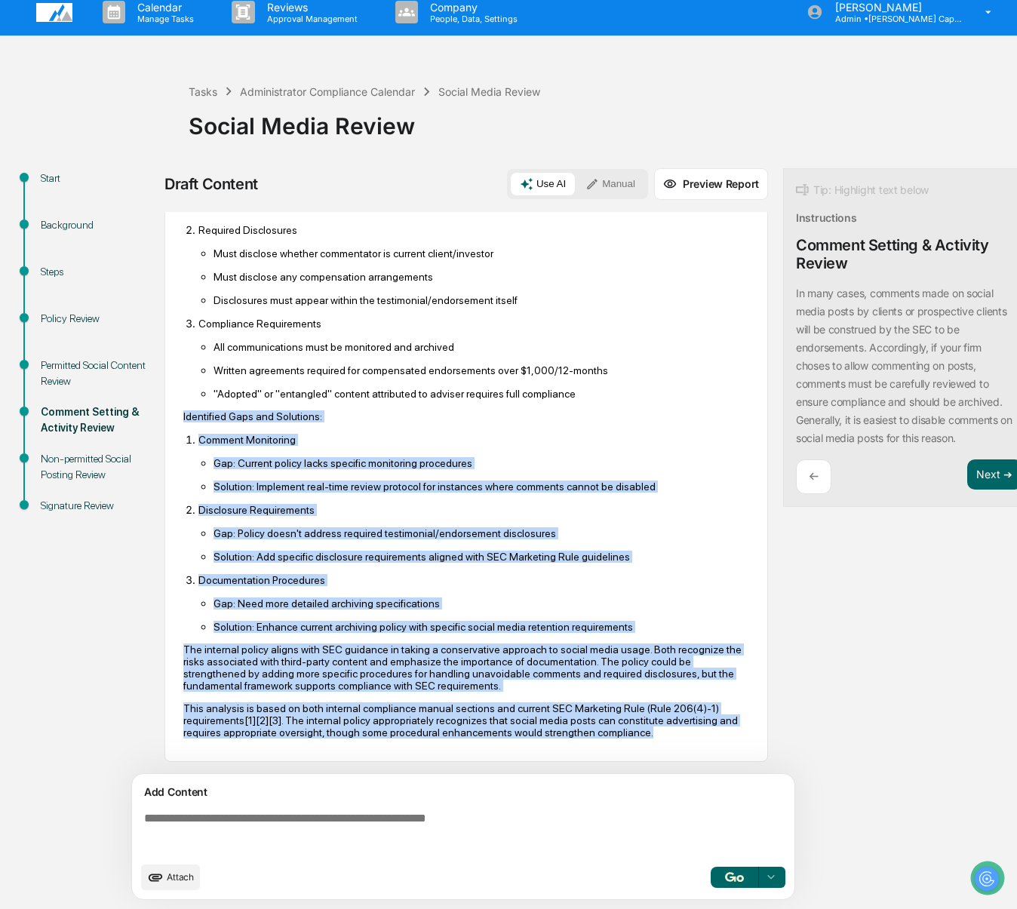
drag, startPoint x: 177, startPoint y: 390, endPoint x: 481, endPoint y: 741, distance: 464.4
click at [481, 741] on div "AI Synthesis View 11 sources Edit & Refine Based on my analysis of both interna…" at bounding box center [467, 239] width 604 height 1045
copy div "Identified Gaps and Solutions: Comment Monitoring Gap: Current policy lacks spe…"
click at [987, 468] on button "Next ➔" at bounding box center [995, 475] width 55 height 31
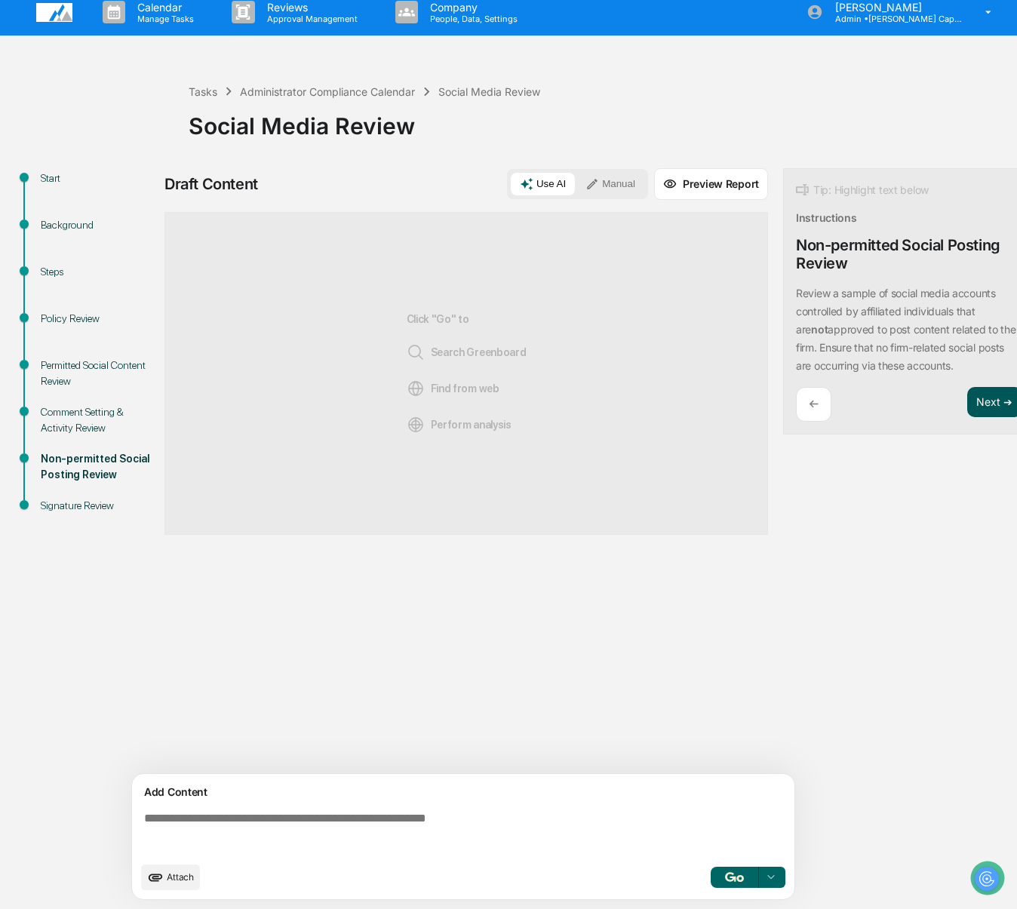
scroll to position [0, 0]
click at [737, 873] on img "button" at bounding box center [734, 878] width 18 height 10
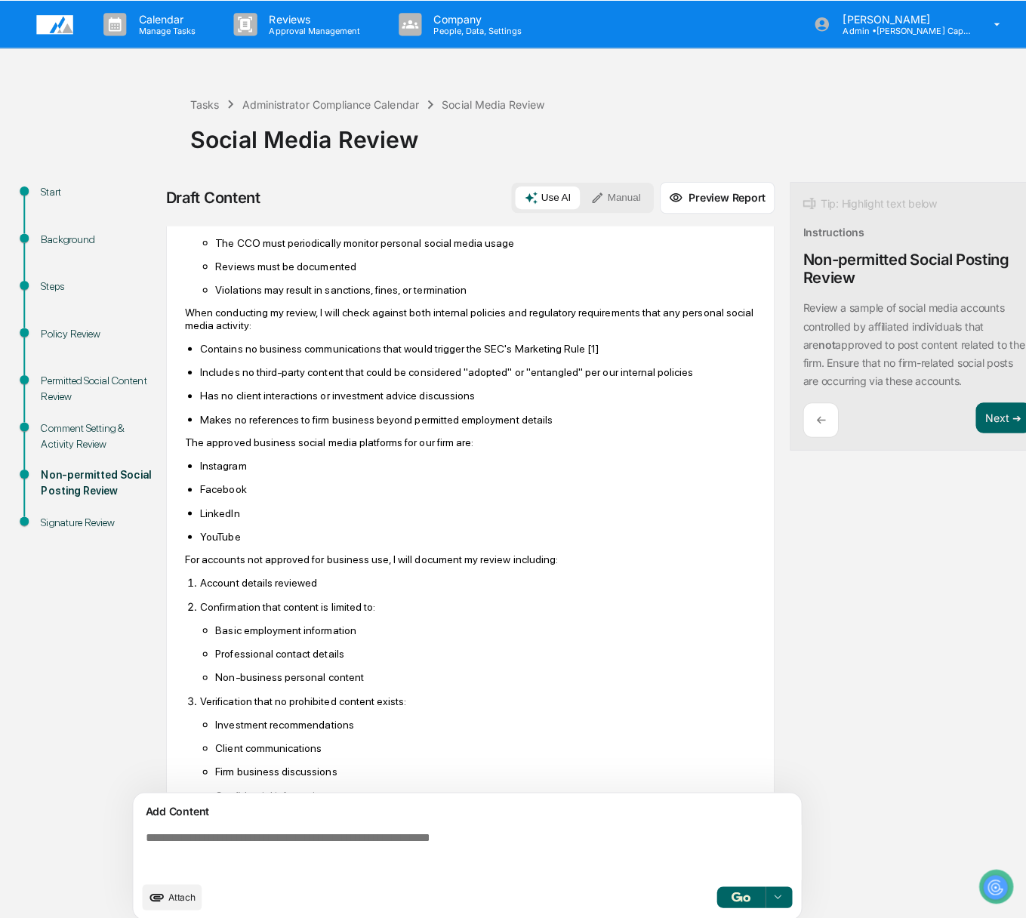
scroll to position [423, 0]
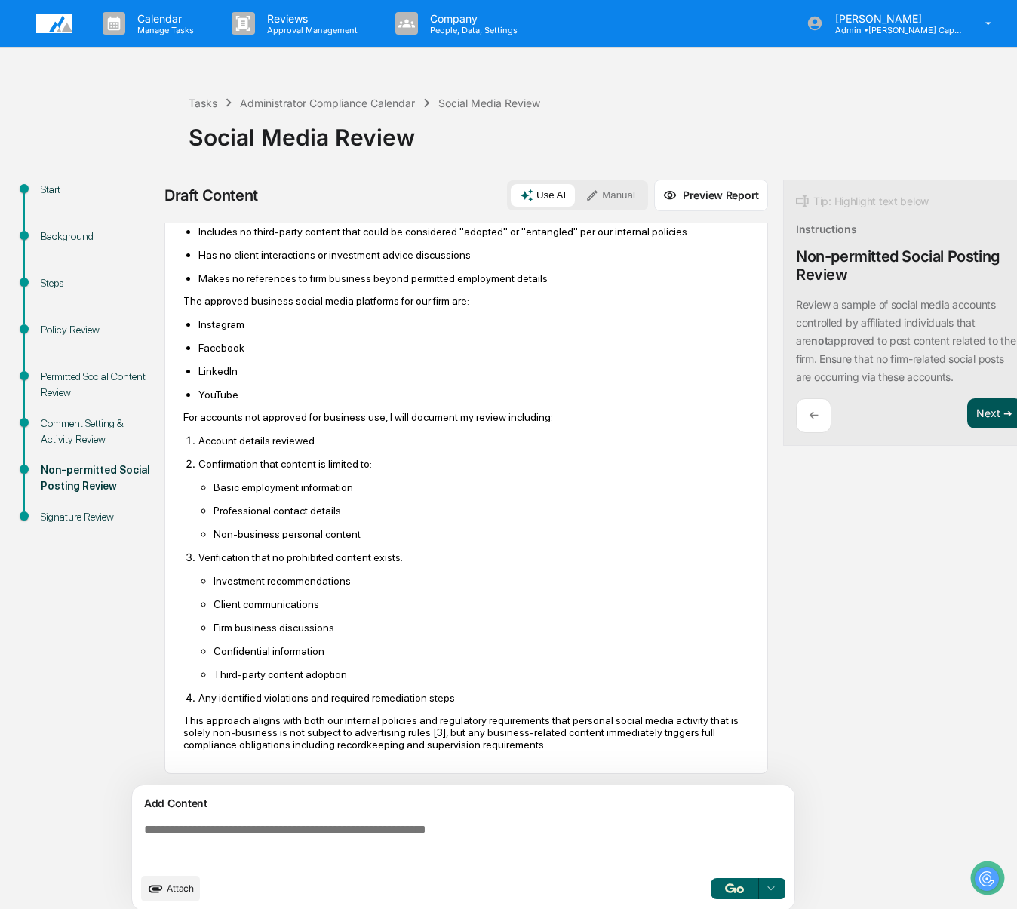
click at [986, 412] on button "Next ➔" at bounding box center [995, 414] width 55 height 31
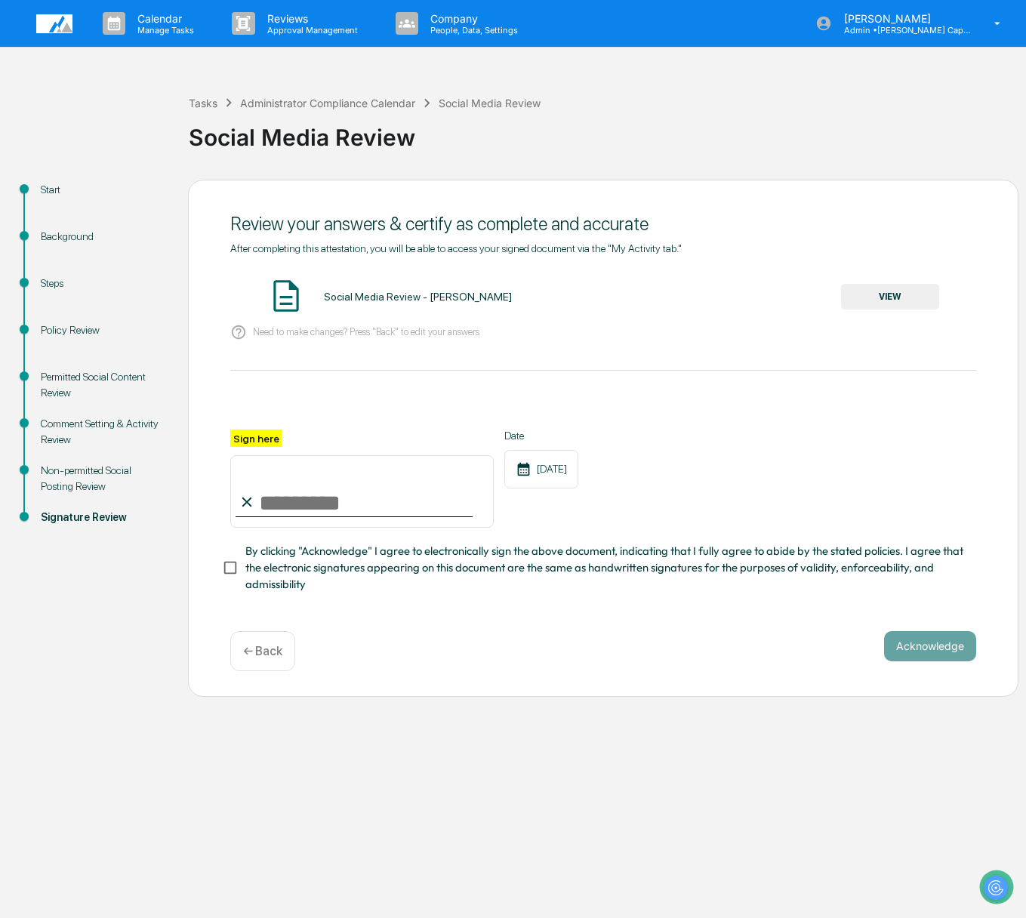
click at [275, 500] on input "Sign here" at bounding box center [361, 491] width 263 height 72
type input "**********"
click at [266, 568] on span "By clicking "Acknowledge" I agree to electronically sign the above document, in…" at bounding box center [604, 568] width 719 height 51
click at [921, 641] on button "Acknowledge" at bounding box center [930, 646] width 92 height 30
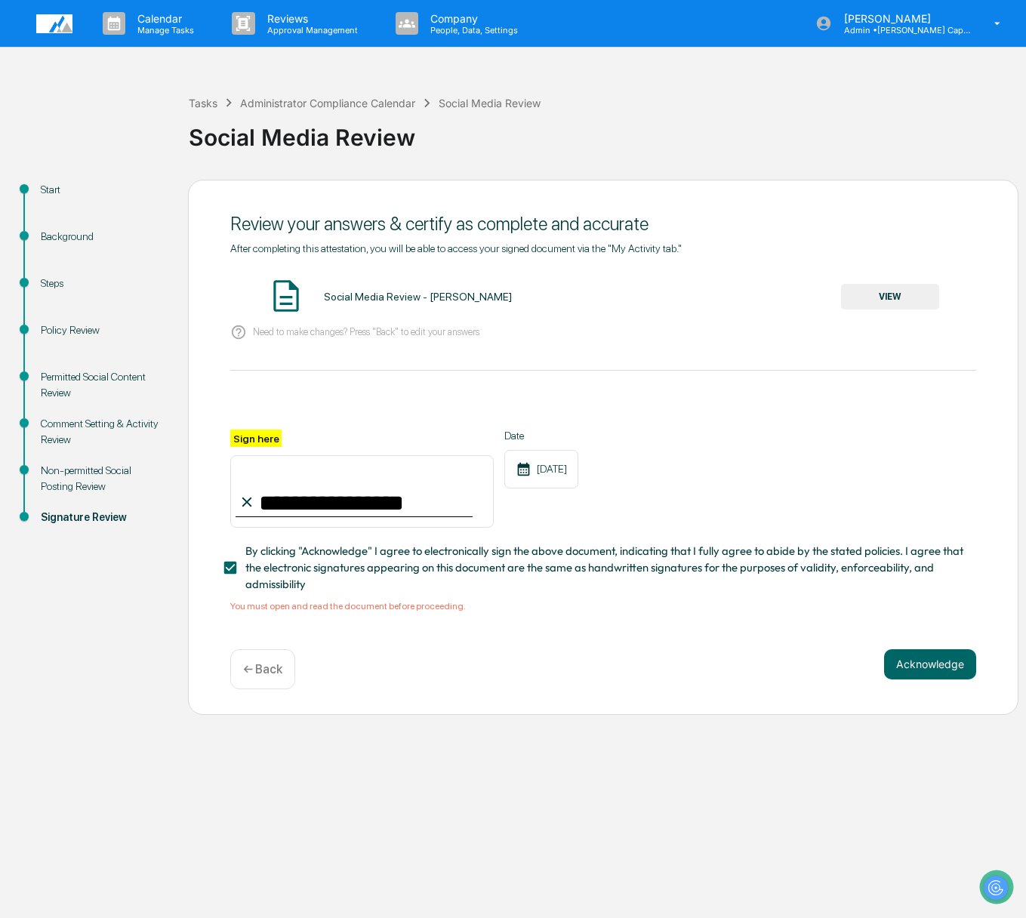
click at [878, 300] on button "VIEW" at bounding box center [890, 297] width 98 height 26
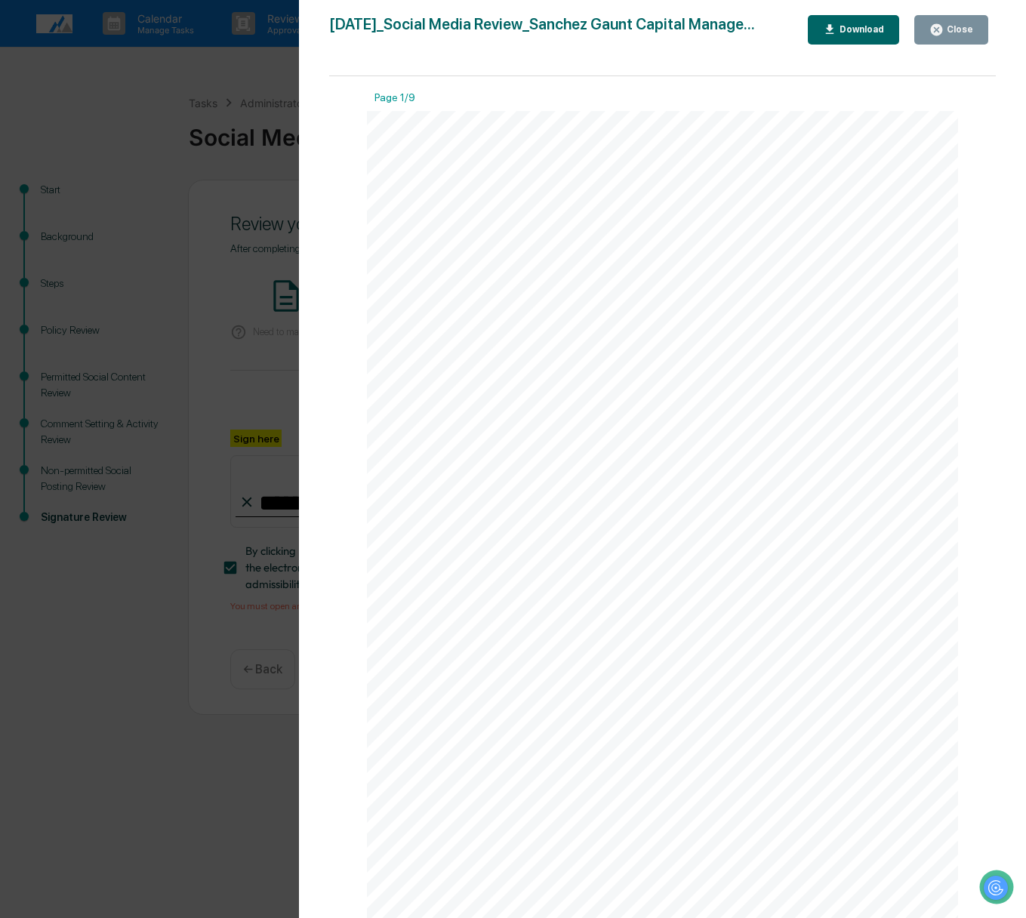
click at [851, 35] on div "Download" at bounding box center [854, 30] width 62 height 14
click at [845, 30] on div "Download" at bounding box center [860, 29] width 48 height 11
click at [145, 728] on div "Version History 09/23/2025, 08:11 PM Christine Awe 2025-09-23_Social Media Revi…" at bounding box center [513, 459] width 1026 height 918
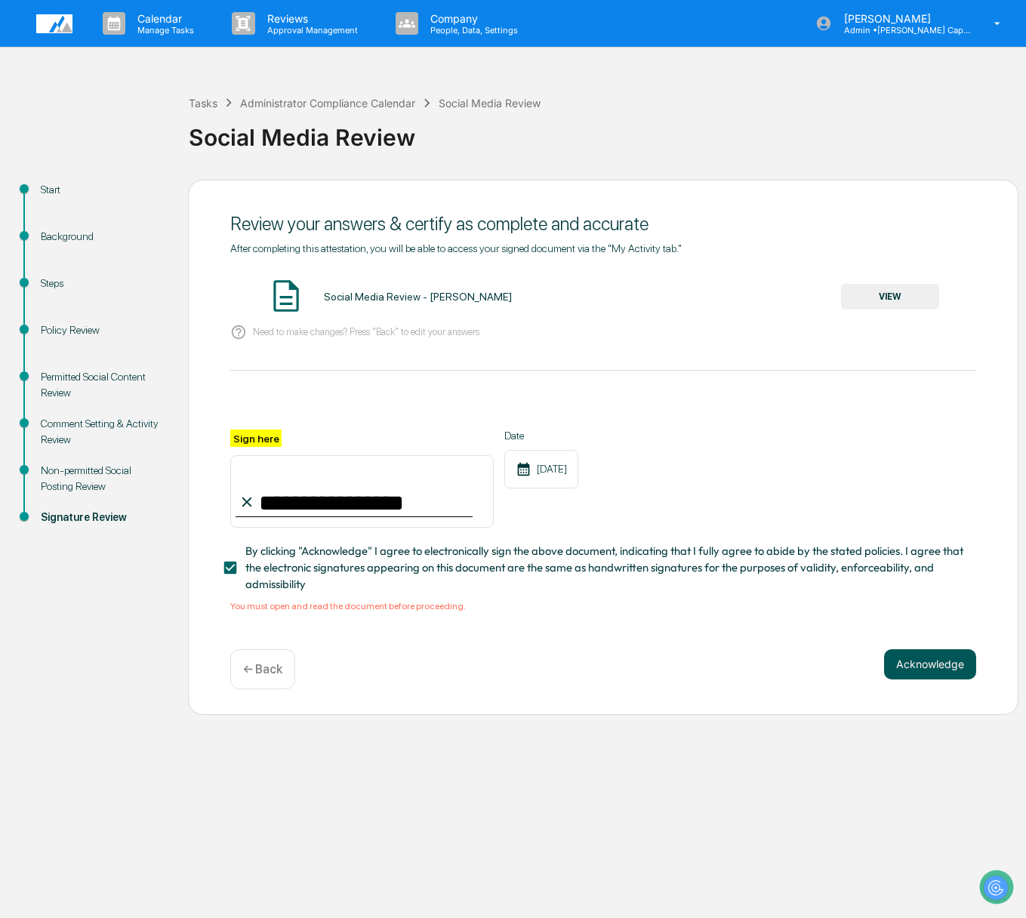
click at [942, 666] on button "Acknowledge" at bounding box center [930, 664] width 92 height 30
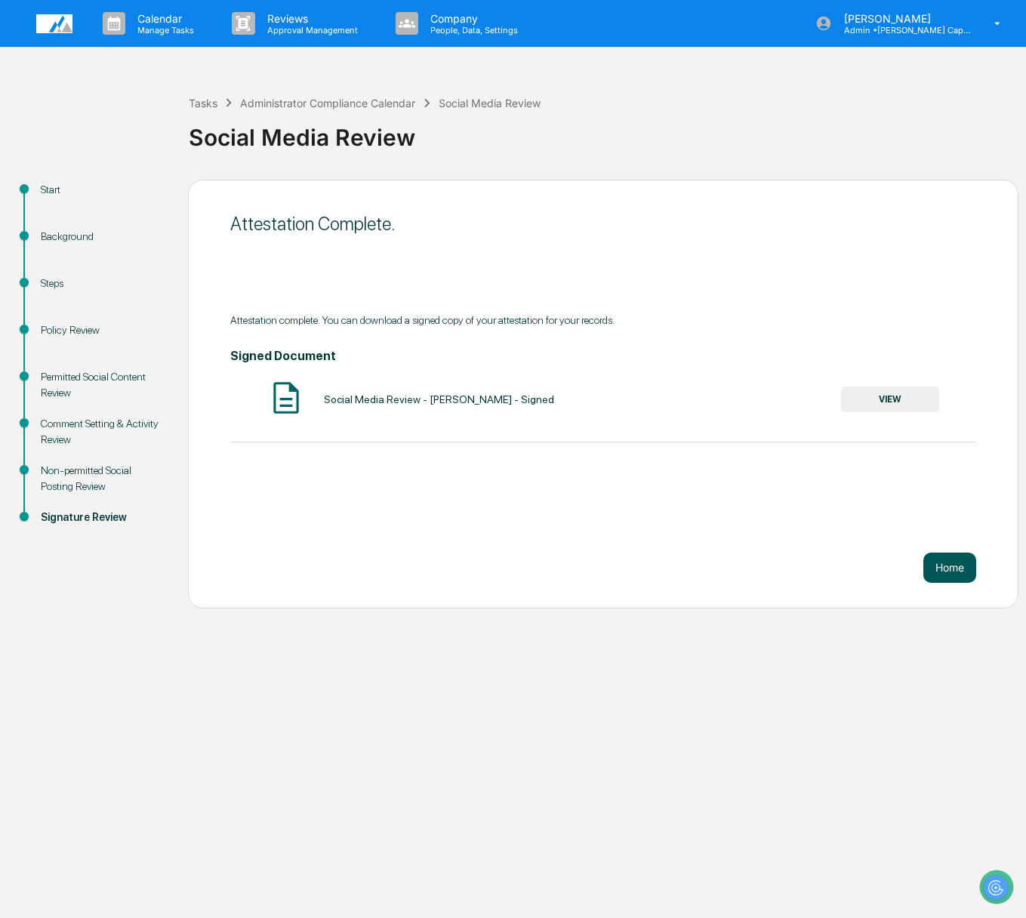
click at [933, 567] on button "Home" at bounding box center [949, 567] width 53 height 30
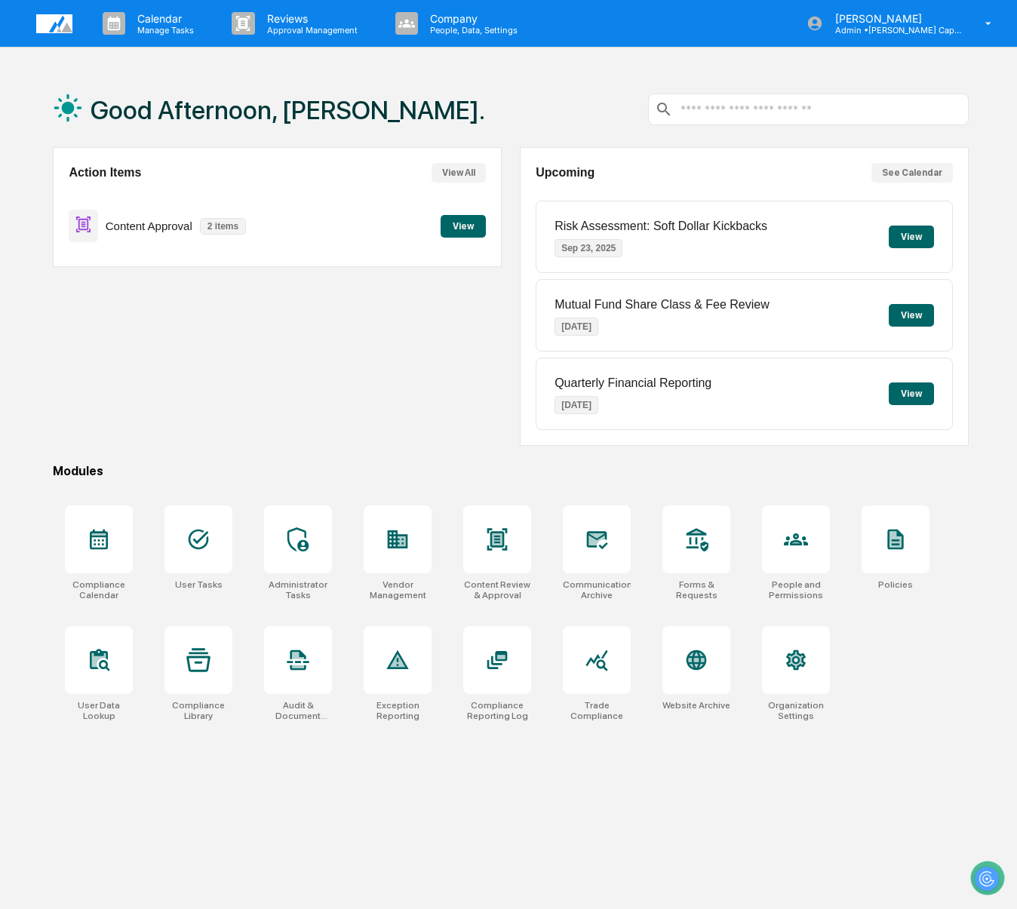
click at [479, 218] on button "View" at bounding box center [463, 226] width 45 height 23
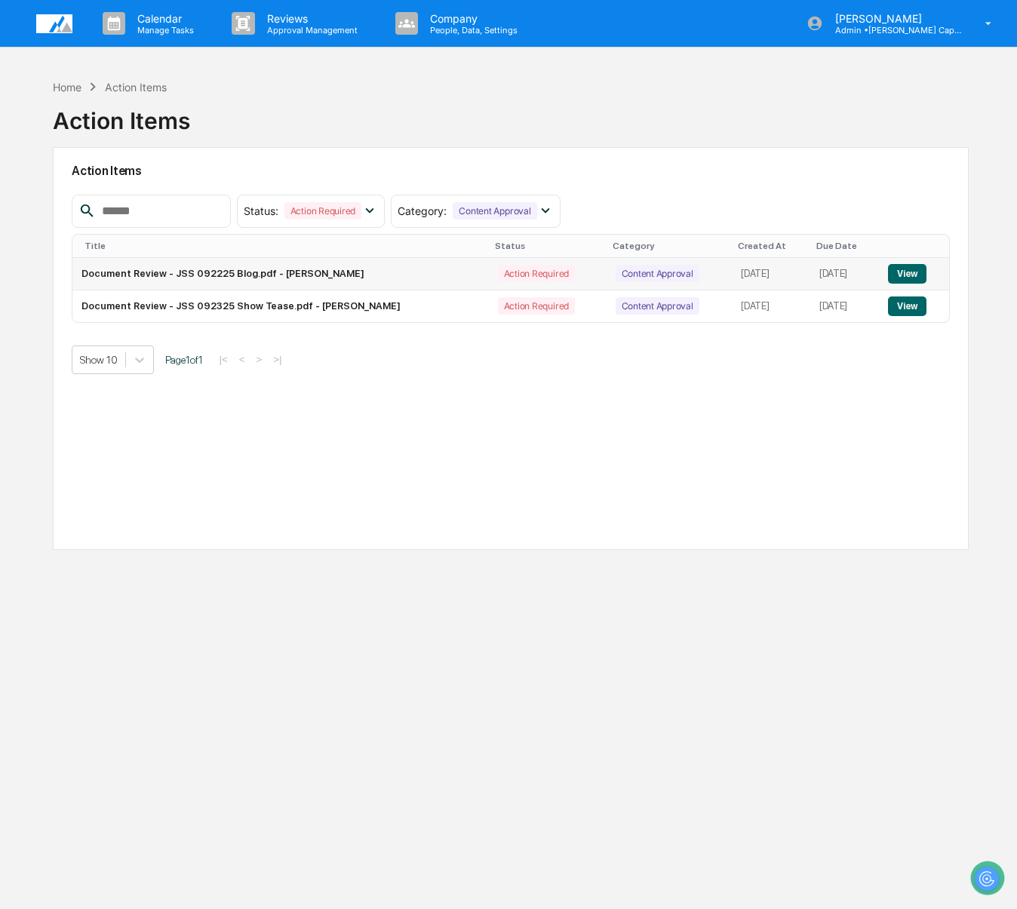
click at [912, 272] on button "View" at bounding box center [907, 274] width 38 height 20
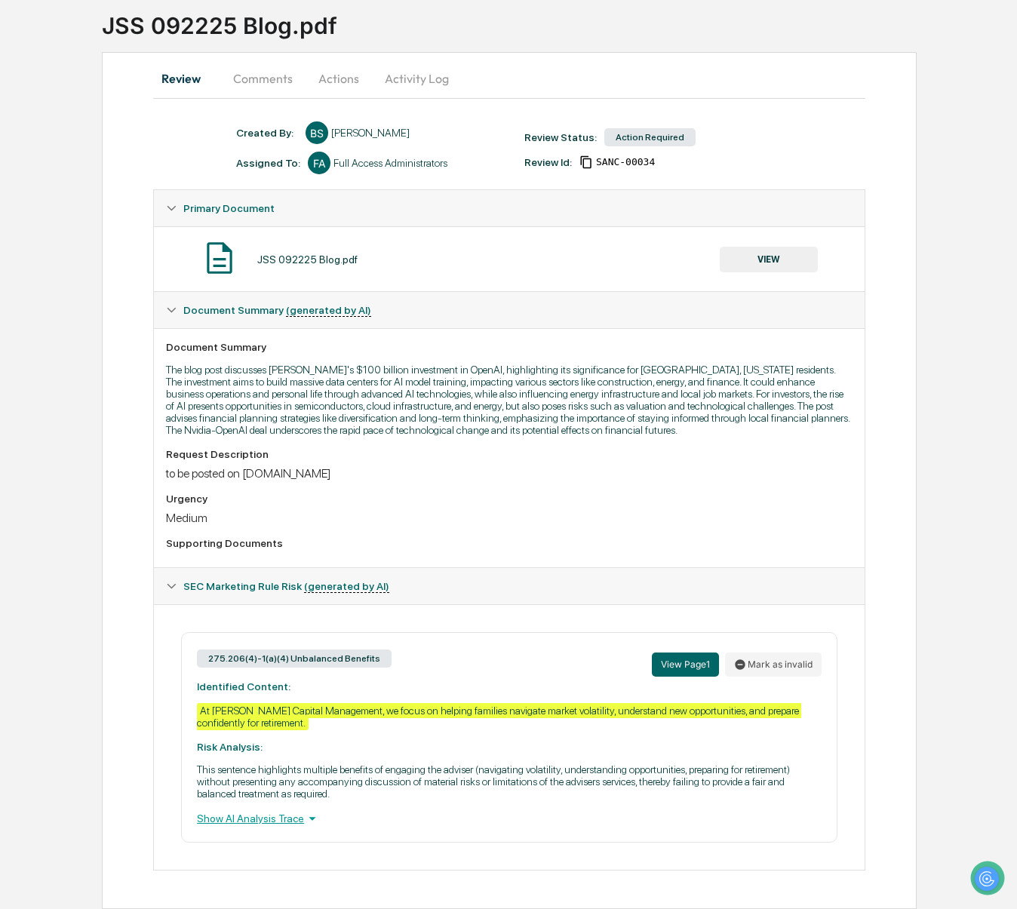
scroll to position [122, 0]
click at [782, 247] on button "VIEW" at bounding box center [769, 260] width 98 height 26
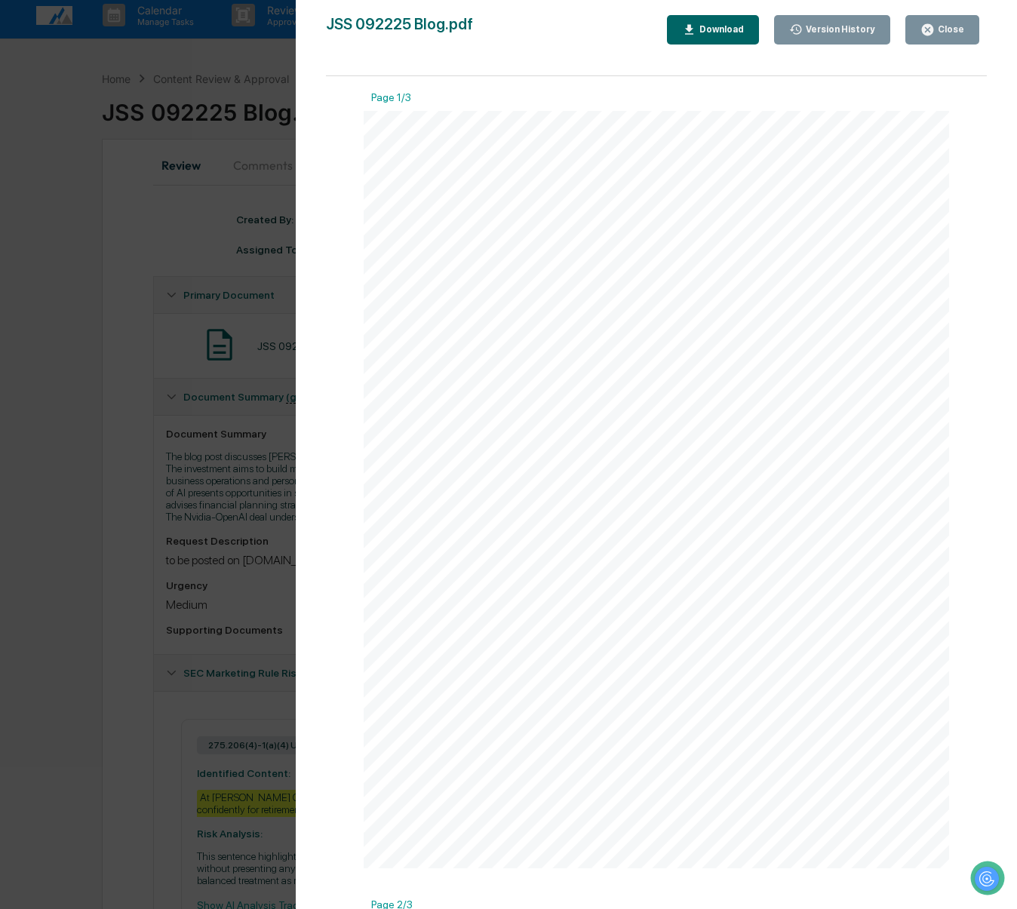
scroll to position [0, 0]
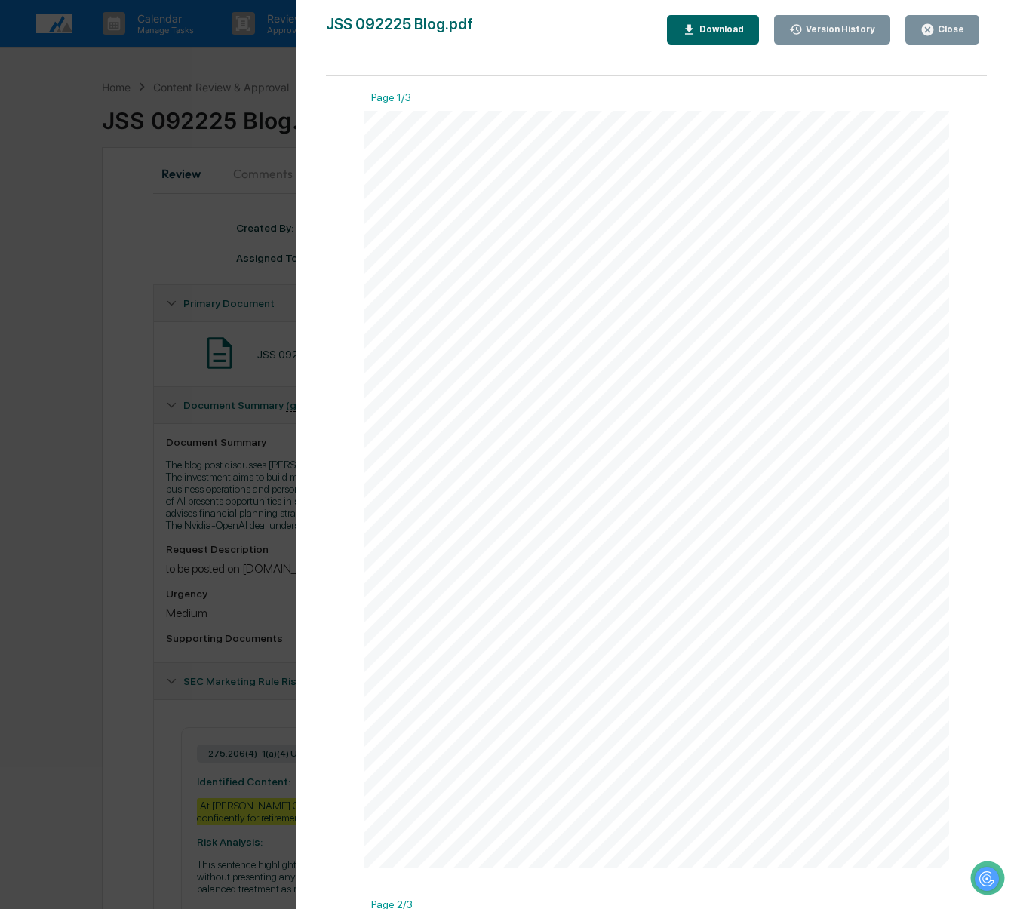
click at [88, 497] on div "Version History 09/23/2025, 08:06 PM Bailey Sanchez JSS 092225 Blog.pdf Close V…" at bounding box center [508, 454] width 1017 height 909
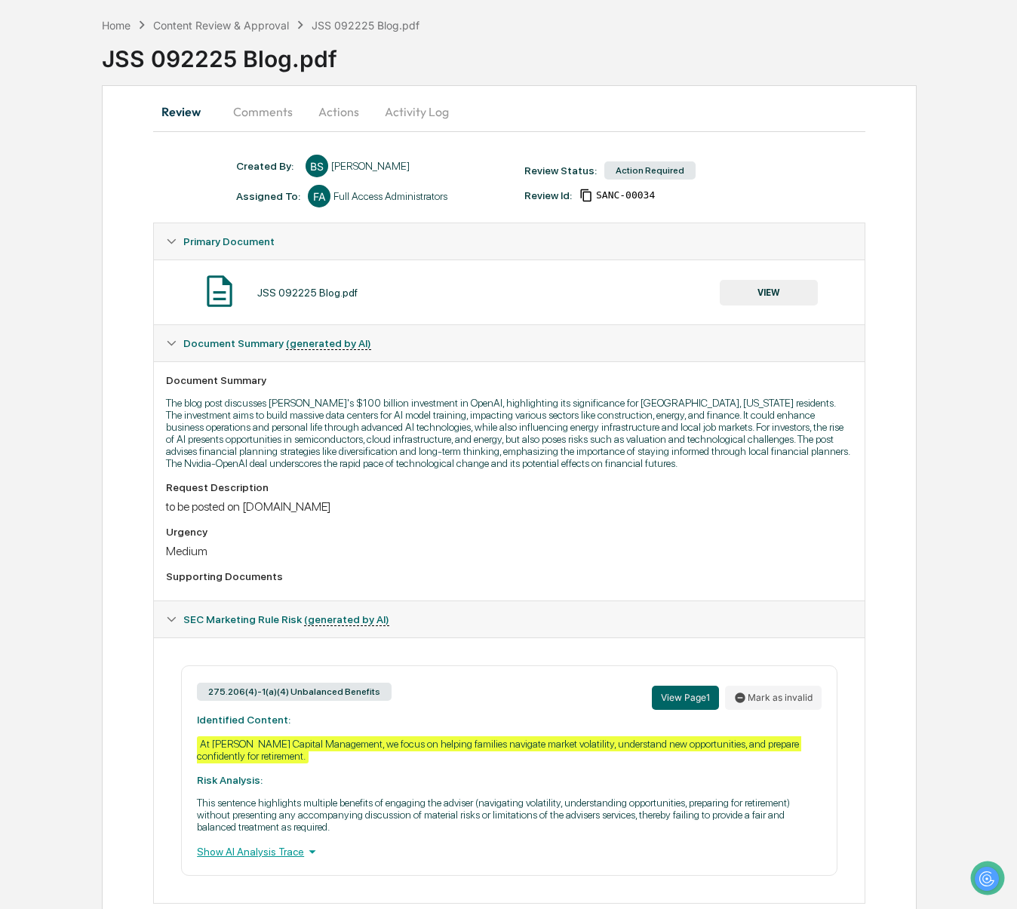
scroll to position [122, 0]
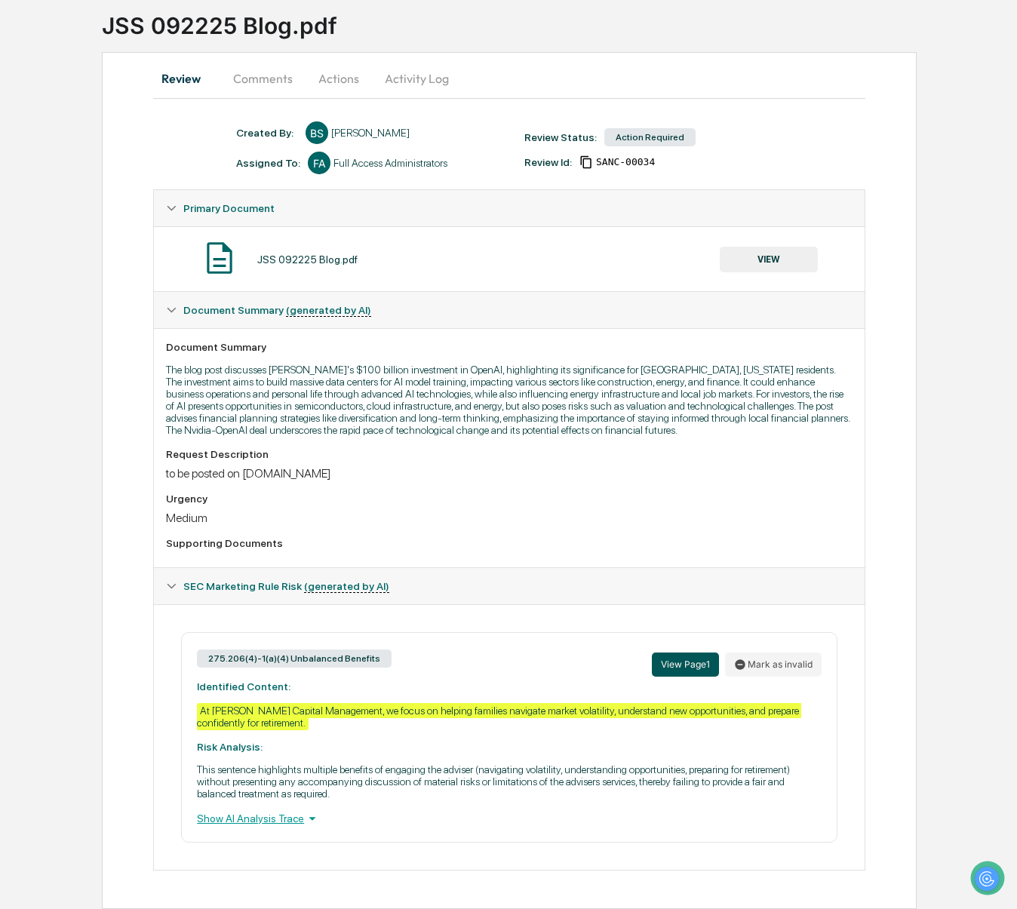
click at [680, 655] on button "View Page 1" at bounding box center [685, 665] width 67 height 24
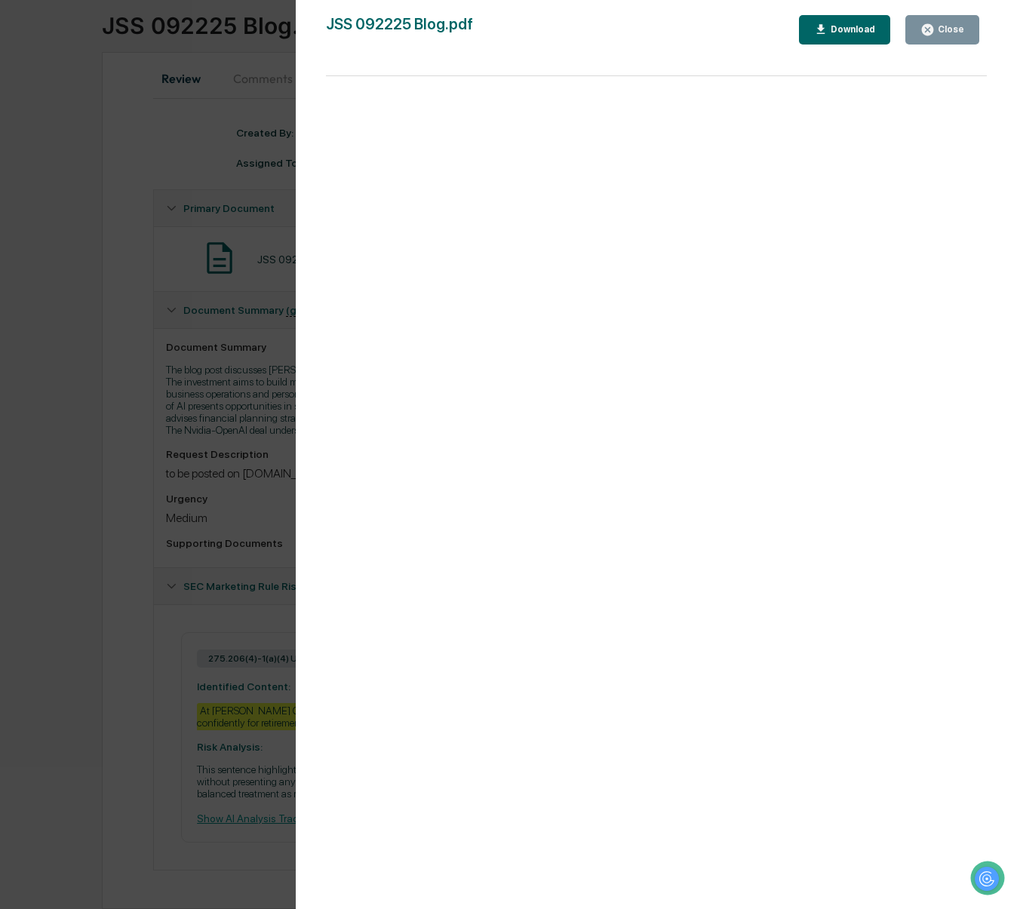
click at [833, 35] on div "Download" at bounding box center [845, 30] width 62 height 14
click at [246, 613] on div "Version History 09/23/2025, 08:06 PM Bailey Sanchez JSS 092225 Blog.pdf Close D…" at bounding box center [508, 454] width 1017 height 909
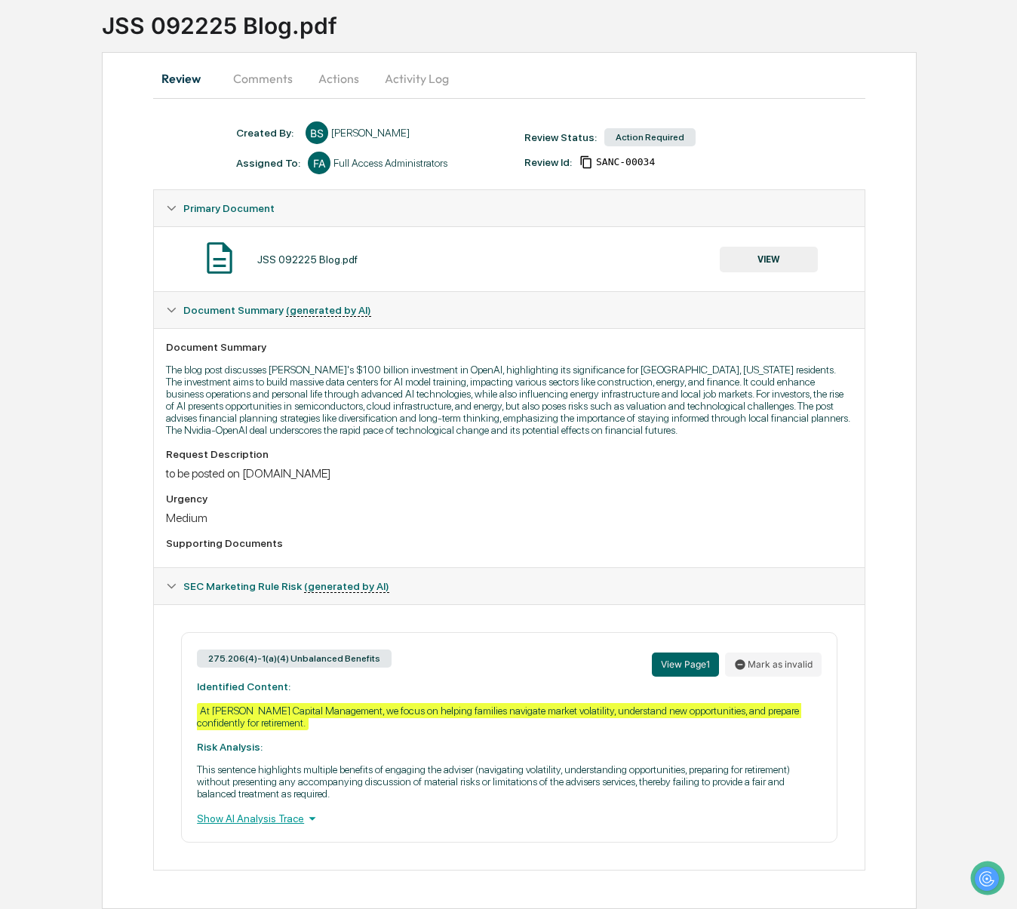
click at [287, 817] on div "Show AI Analysis Trace" at bounding box center [509, 819] width 625 height 17
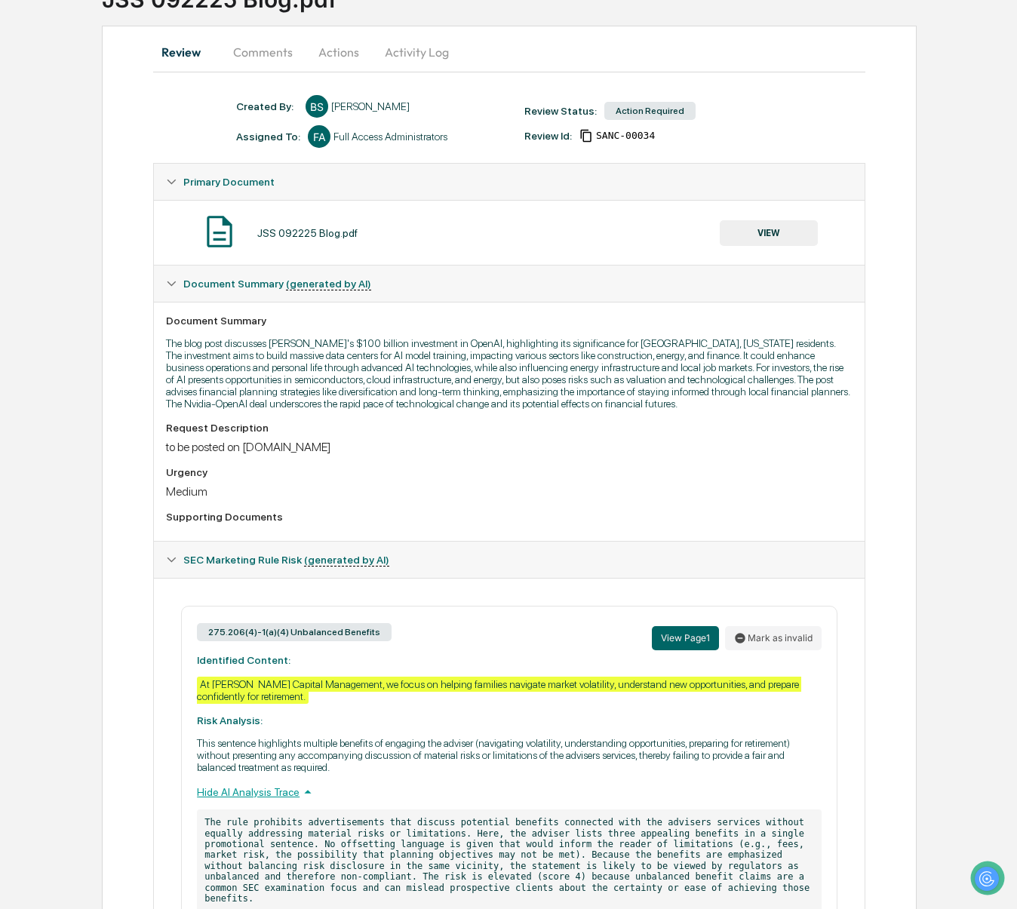
scroll to position [242, 0]
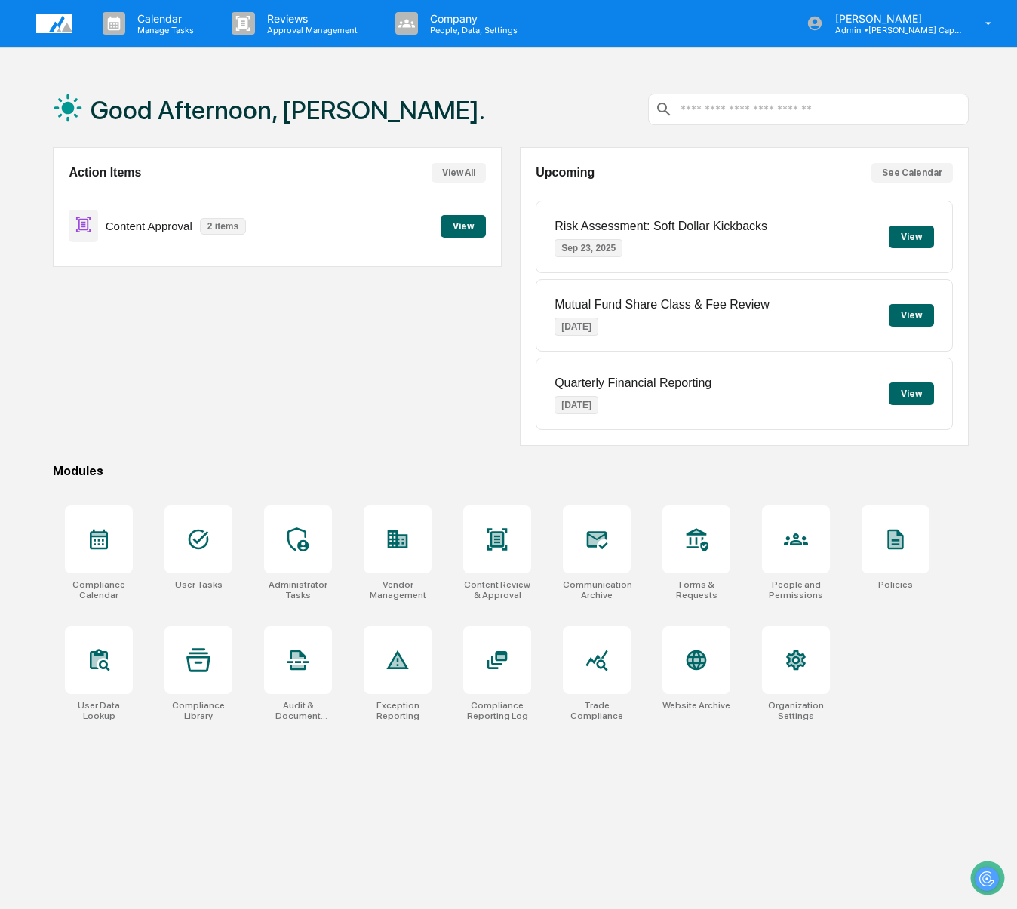
click at [473, 223] on button "View" at bounding box center [463, 226] width 45 height 23
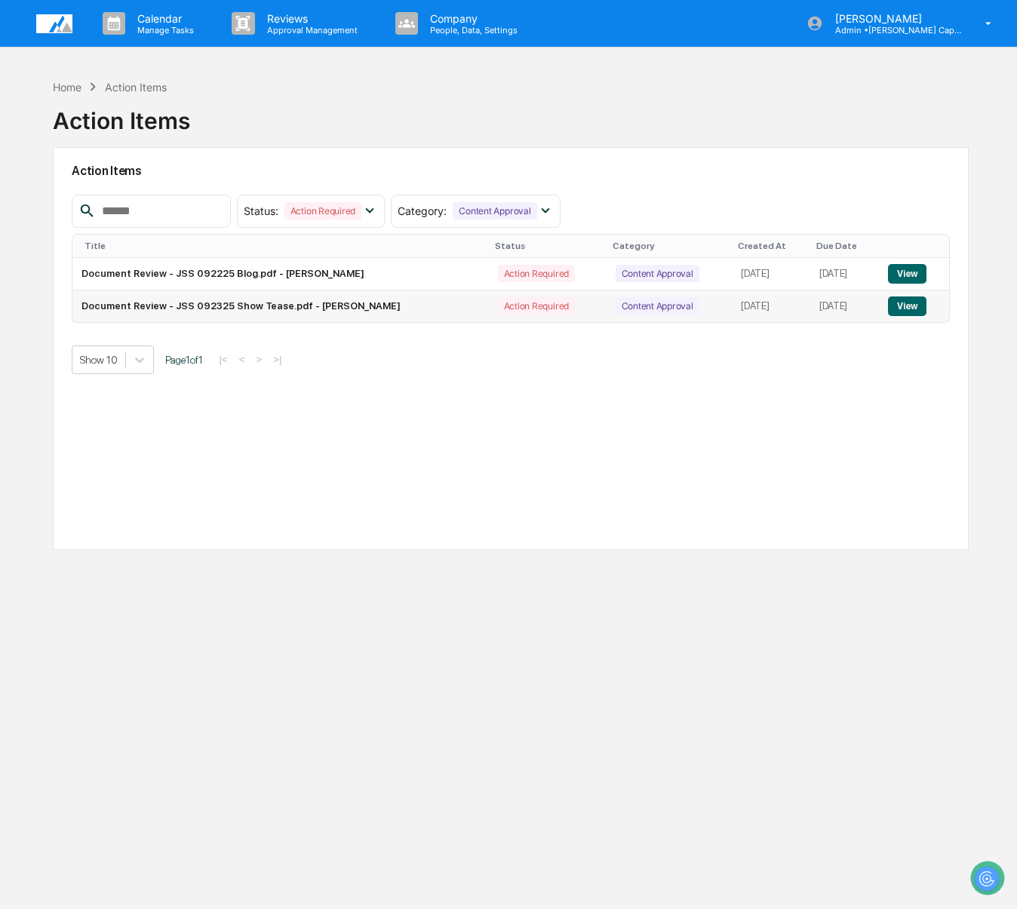
click at [904, 301] on button "View" at bounding box center [907, 307] width 38 height 20
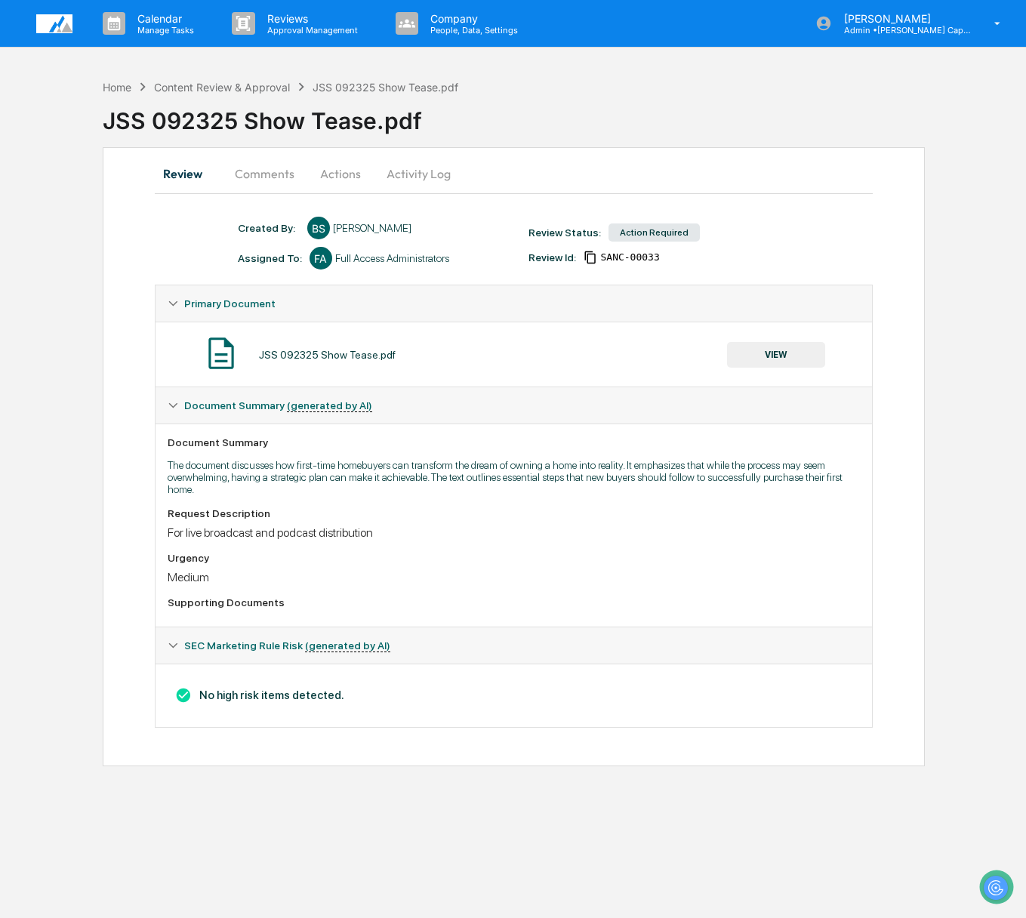
click at [804, 358] on button "VIEW" at bounding box center [776, 355] width 98 height 26
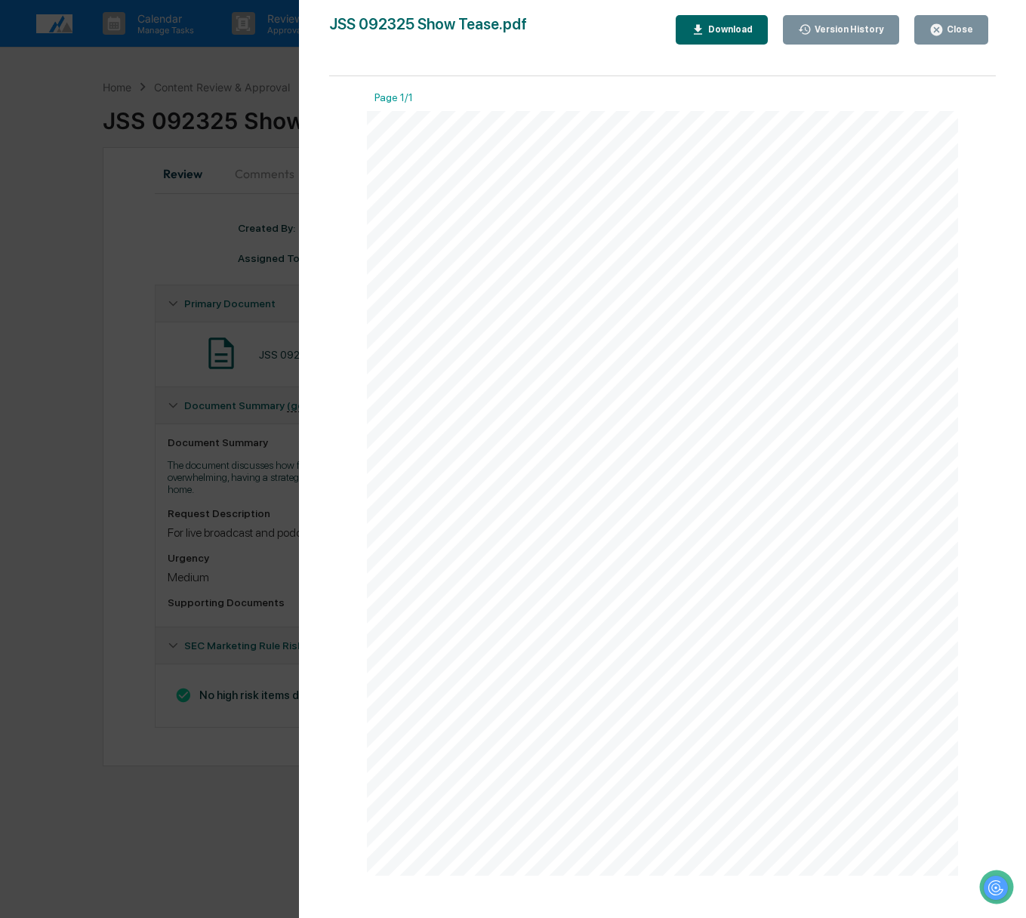
click at [68, 424] on div "Version History 09/23/2025, 07:37 PM Bailey Sanchez JSS 092325 Show Tease.pdf C…" at bounding box center [513, 459] width 1026 height 918
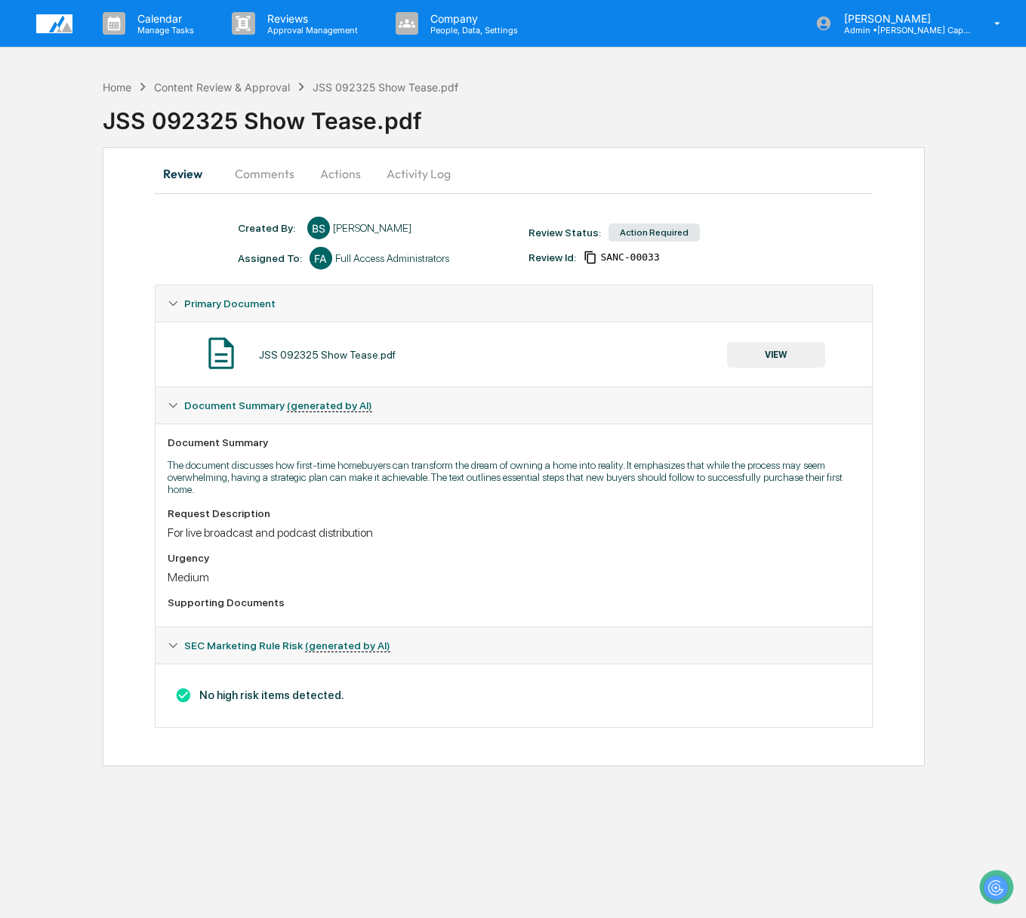
click at [242, 175] on button "Comments" at bounding box center [265, 173] width 84 height 36
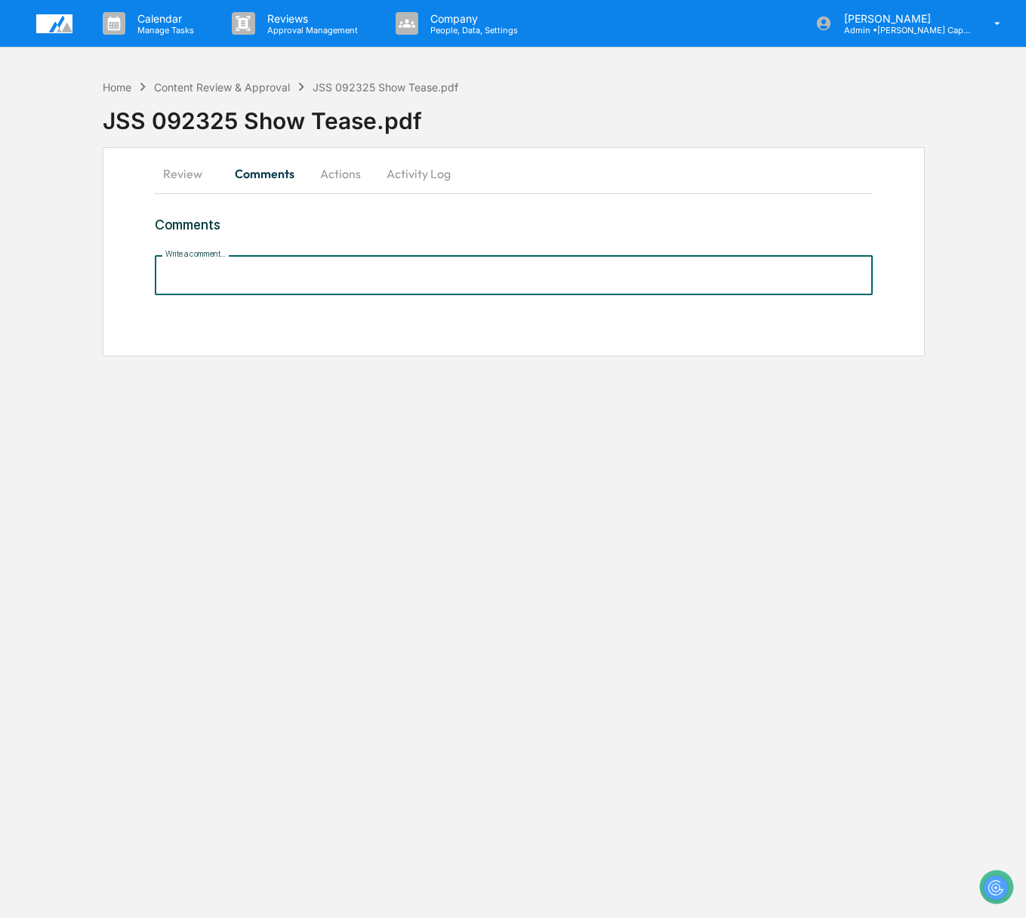
click at [232, 275] on input "Write a comment..." at bounding box center [514, 275] width 718 height 40
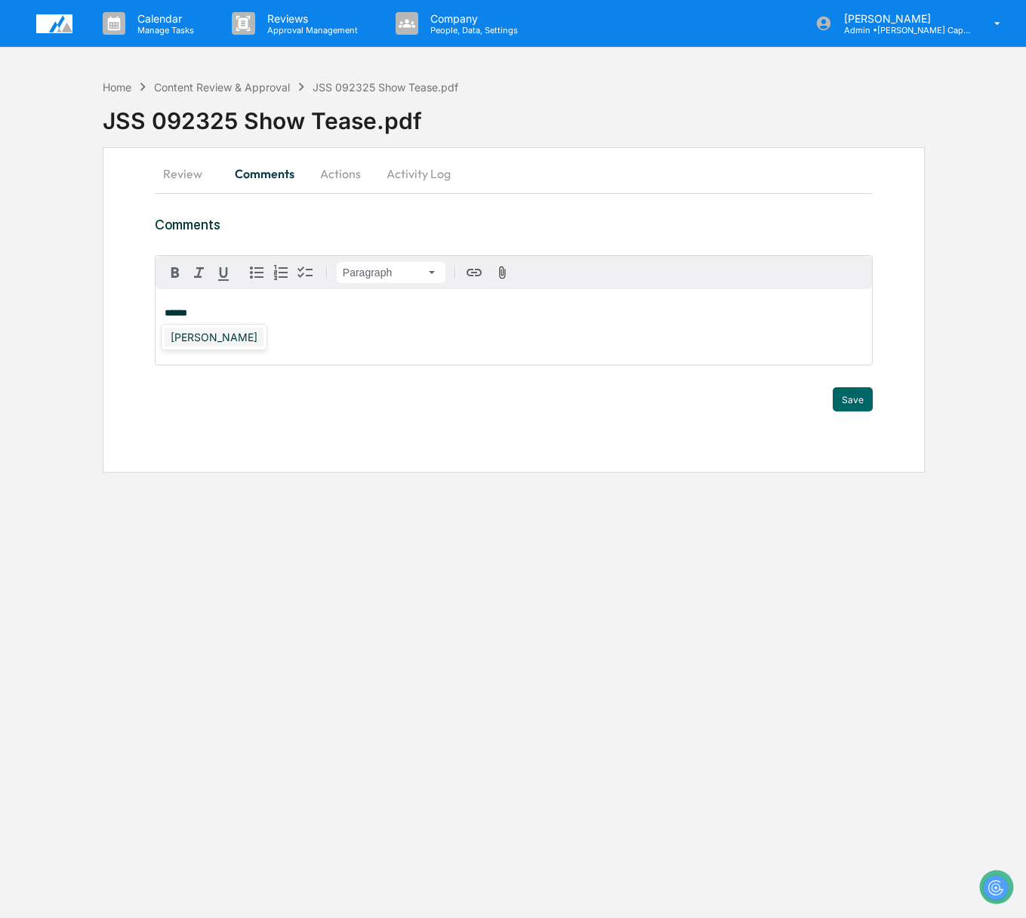
click at [219, 345] on div "Bailey Sanchez" at bounding box center [214, 337] width 99 height 19
click at [854, 403] on button "Save" at bounding box center [853, 399] width 40 height 24
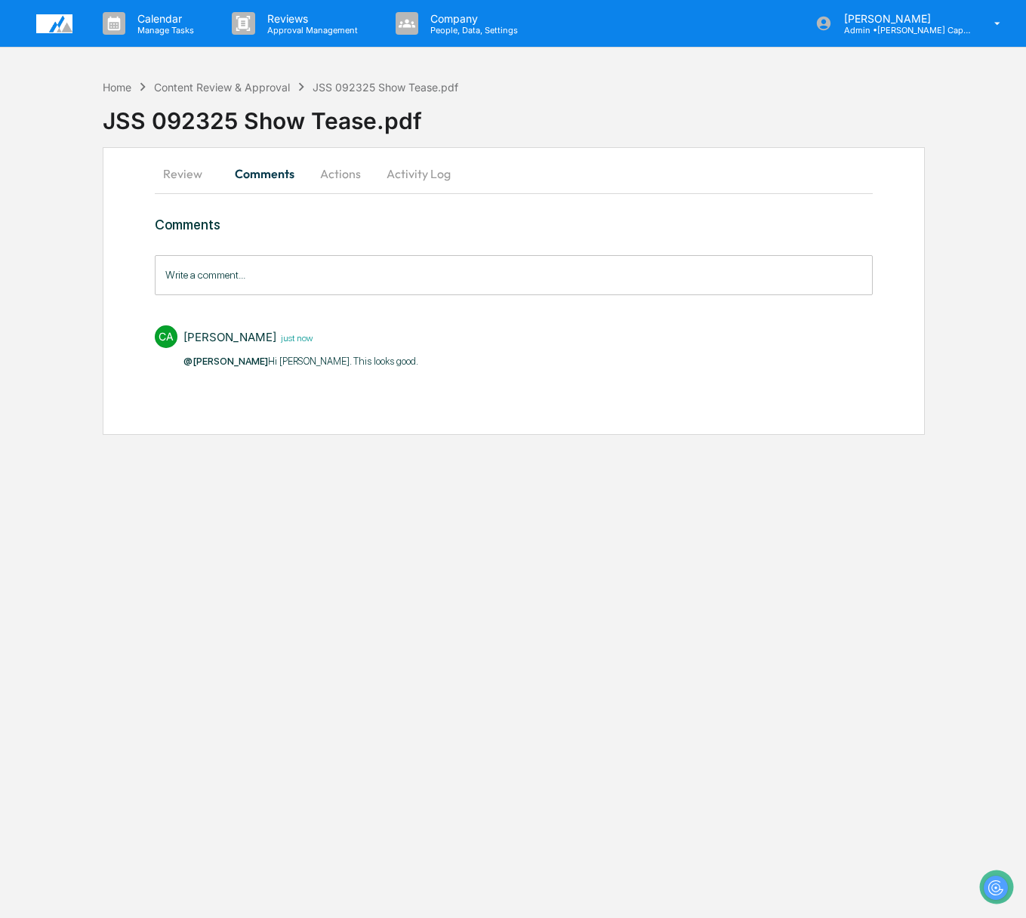
click at [352, 171] on button "Actions" at bounding box center [340, 173] width 68 height 36
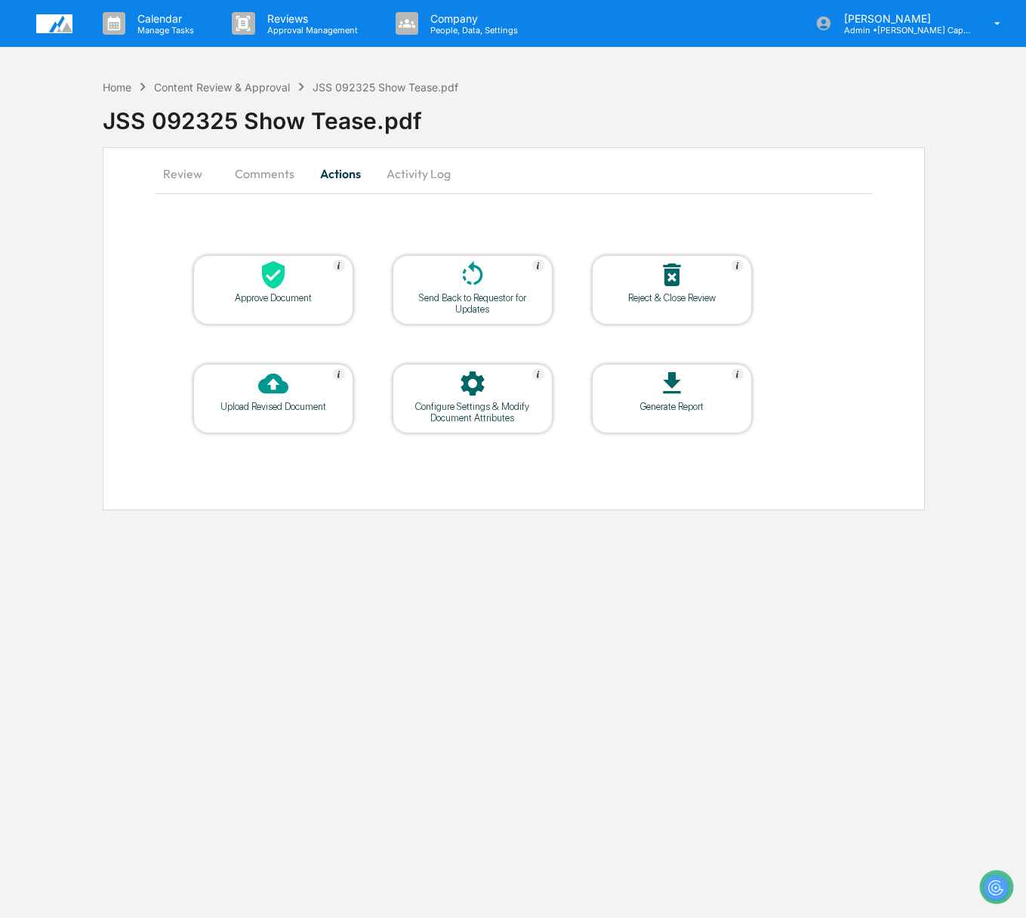
click at [266, 293] on div "Approve Document" at bounding box center [273, 297] width 136 height 11
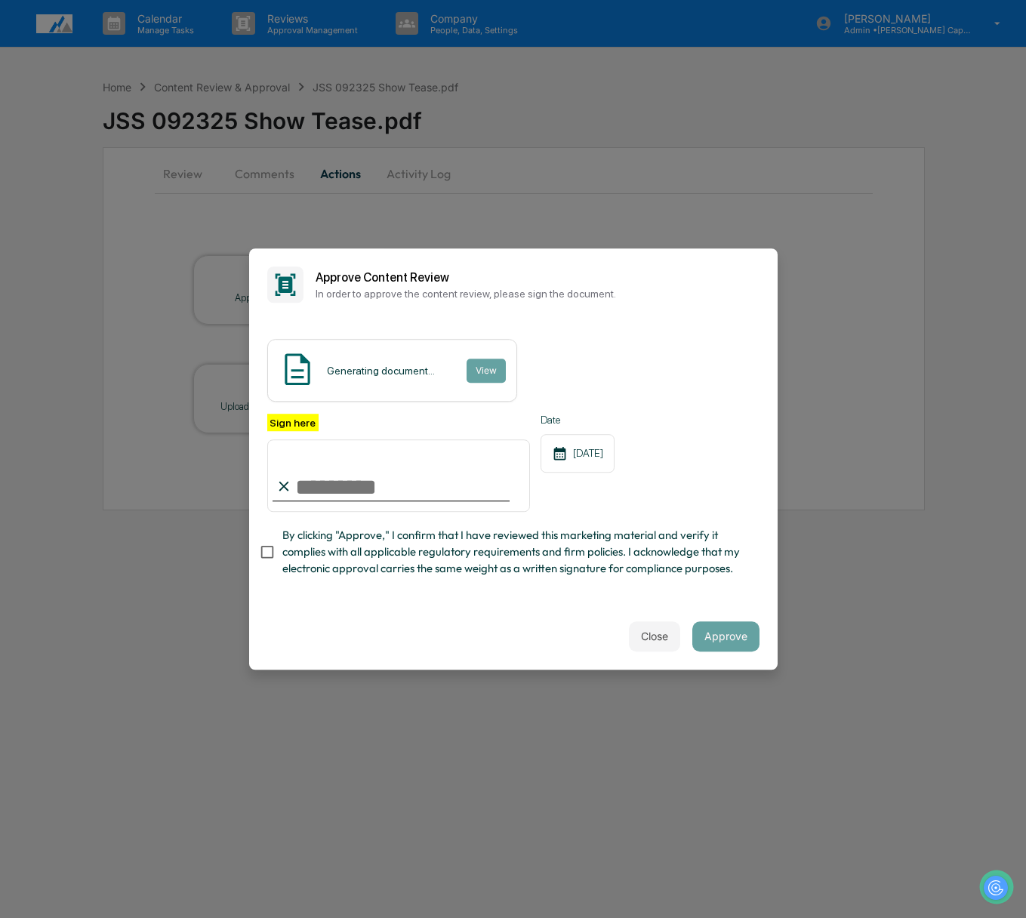
type input "**********"
click at [298, 552] on span "By clicking "Approve," I confirm that I have reviewed this marketing material a…" at bounding box center [514, 552] width 465 height 51
click at [727, 626] on button "Approve" at bounding box center [725, 636] width 67 height 30
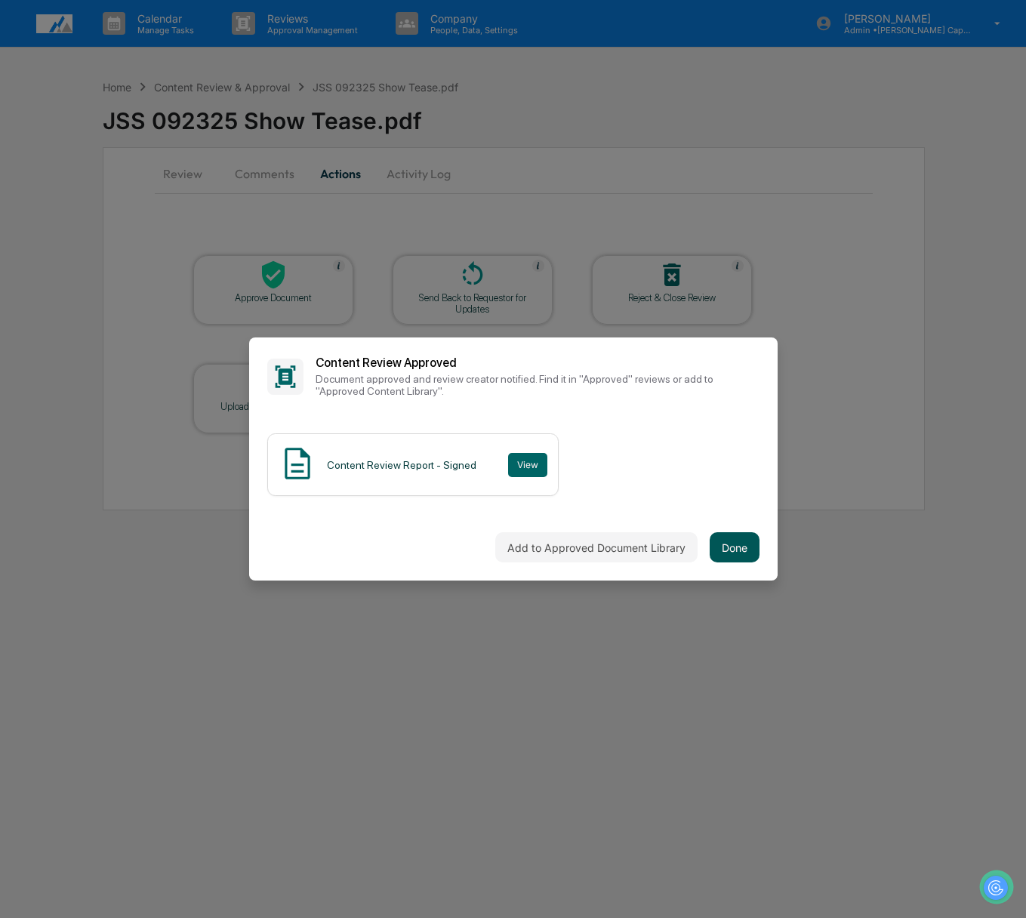
click at [728, 539] on button "Done" at bounding box center [734, 547] width 50 height 30
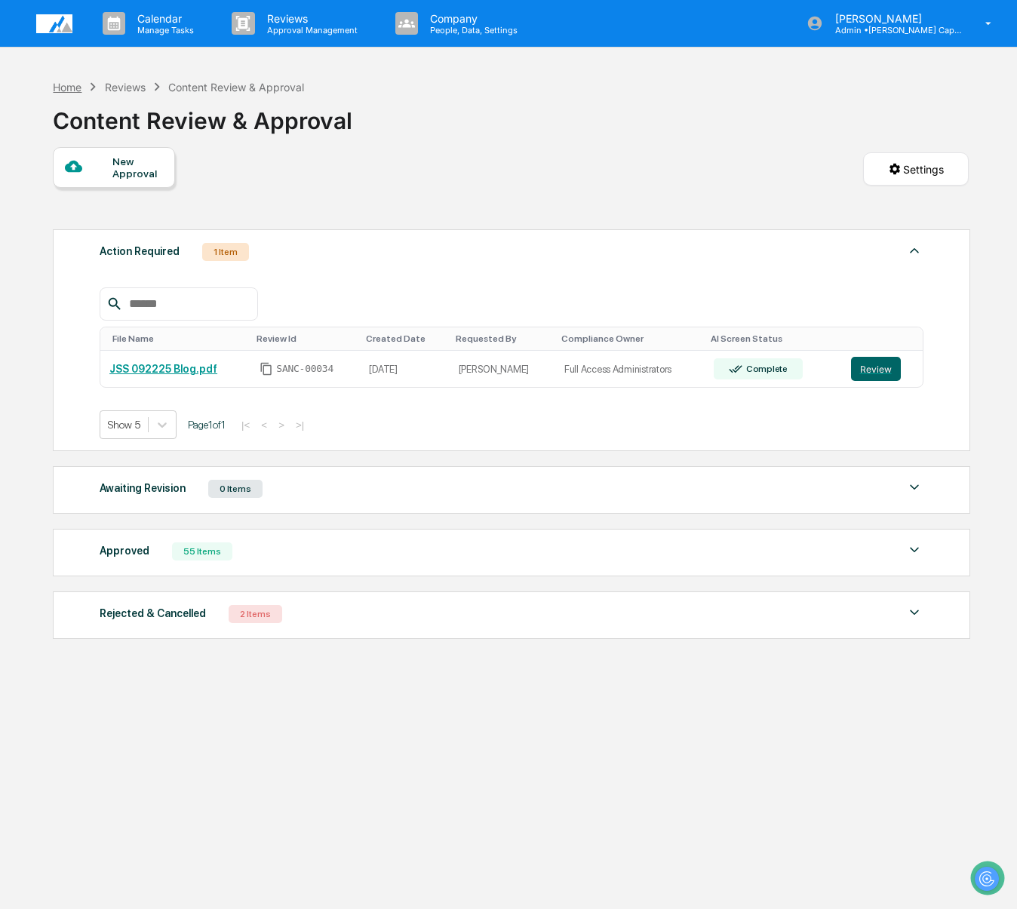
click at [75, 91] on div "Home" at bounding box center [67, 87] width 29 height 13
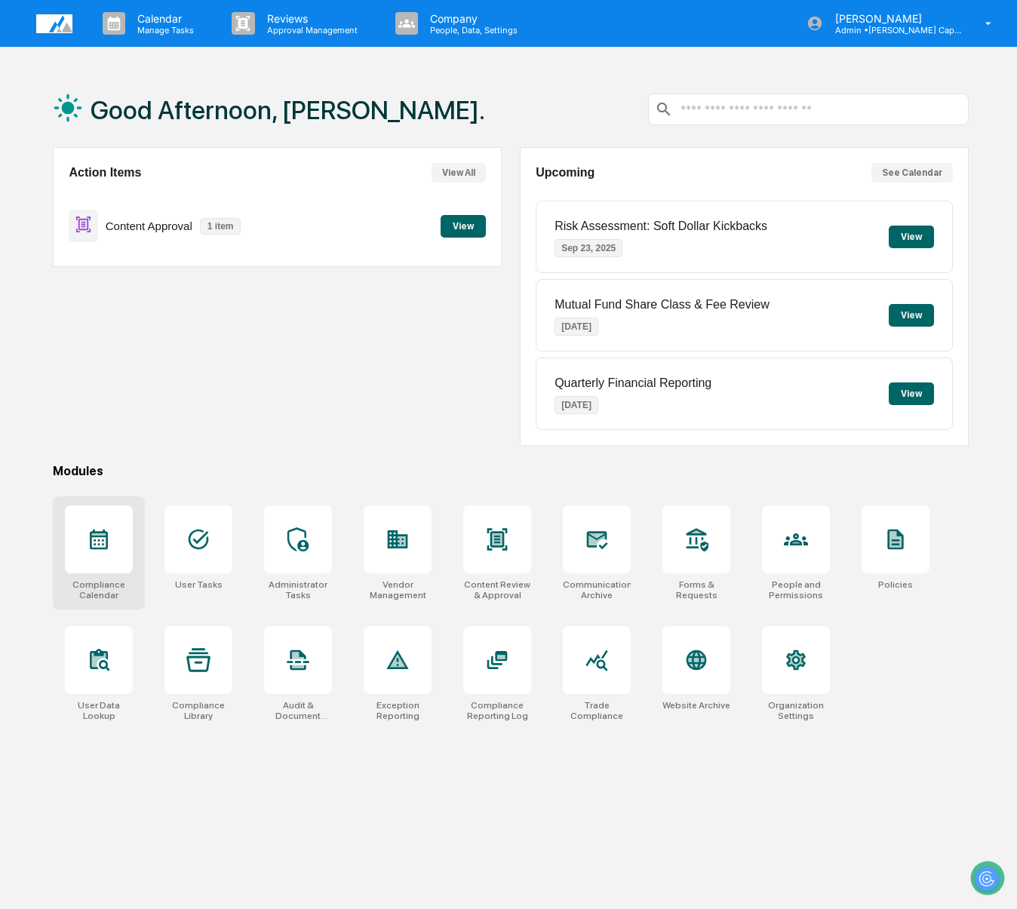
click at [109, 546] on icon at bounding box center [99, 540] width 24 height 24
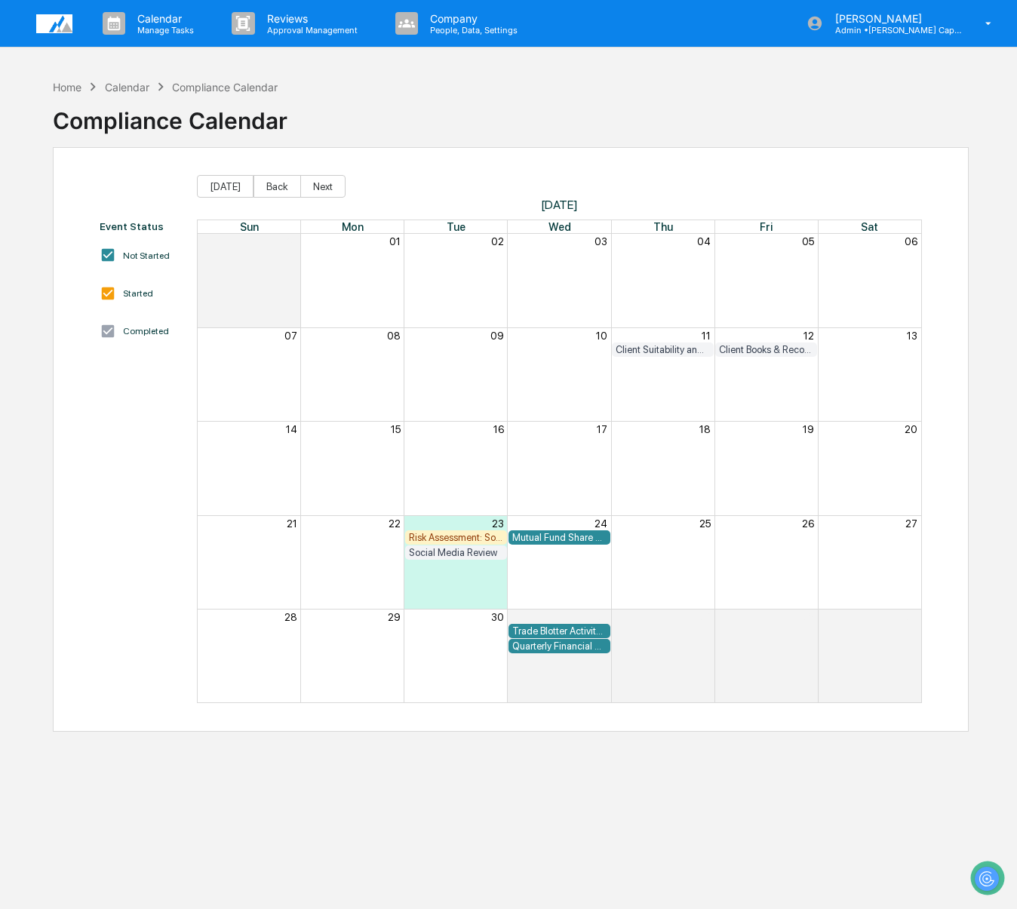
click at [458, 537] on div "Risk Assessment: Soft Dollar Kickbacks" at bounding box center [456, 537] width 94 height 11
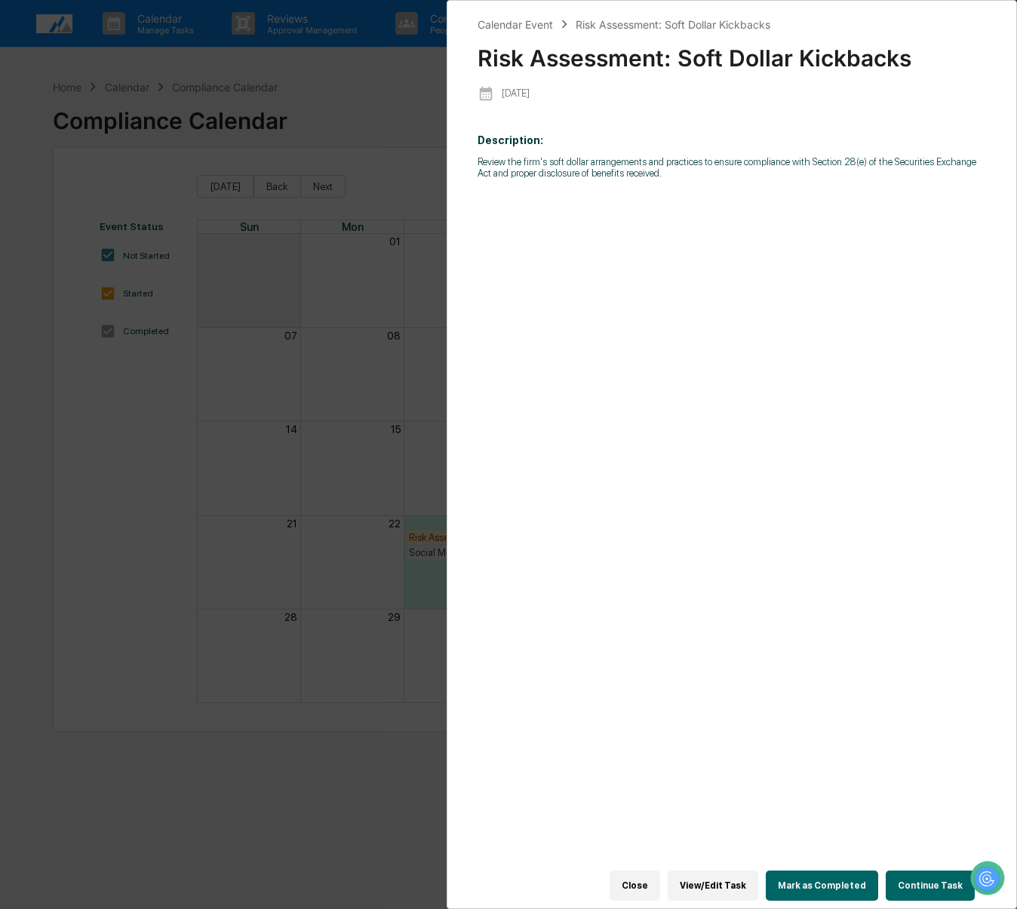
click at [915, 889] on button "Continue Task" at bounding box center [930, 886] width 89 height 30
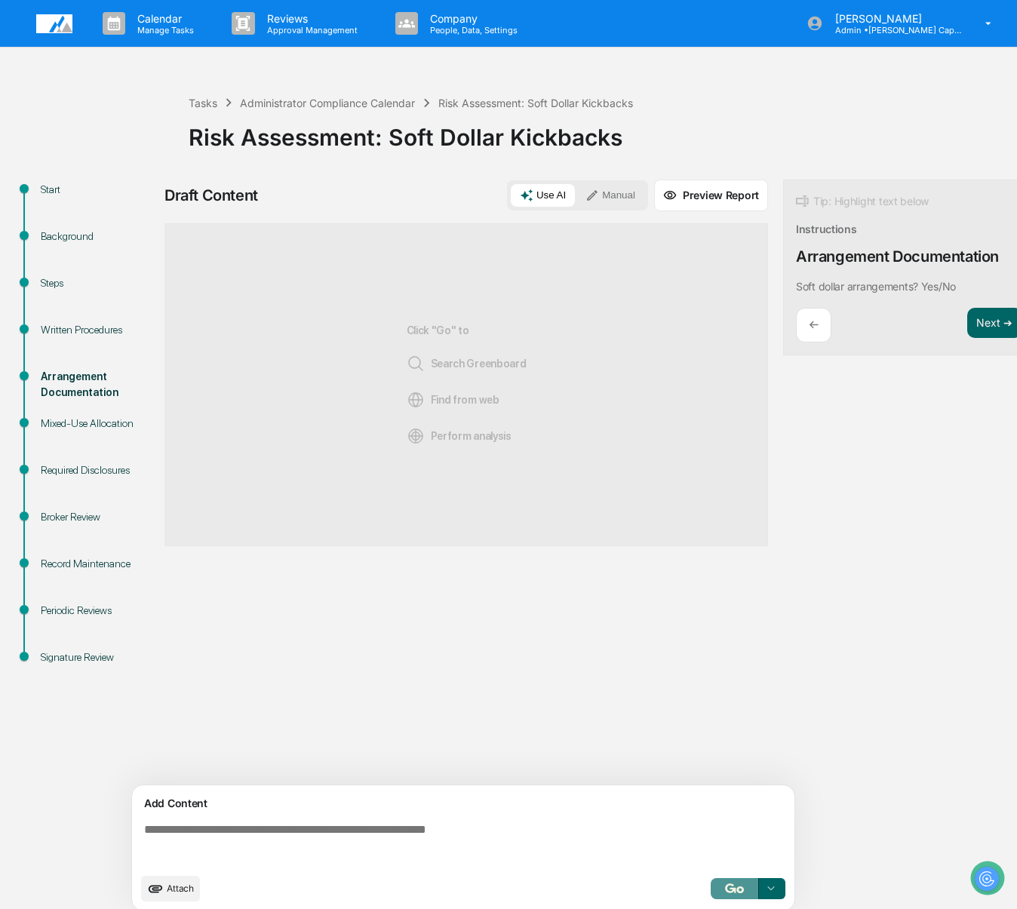
click at [728, 887] on button "button" at bounding box center [735, 889] width 48 height 21
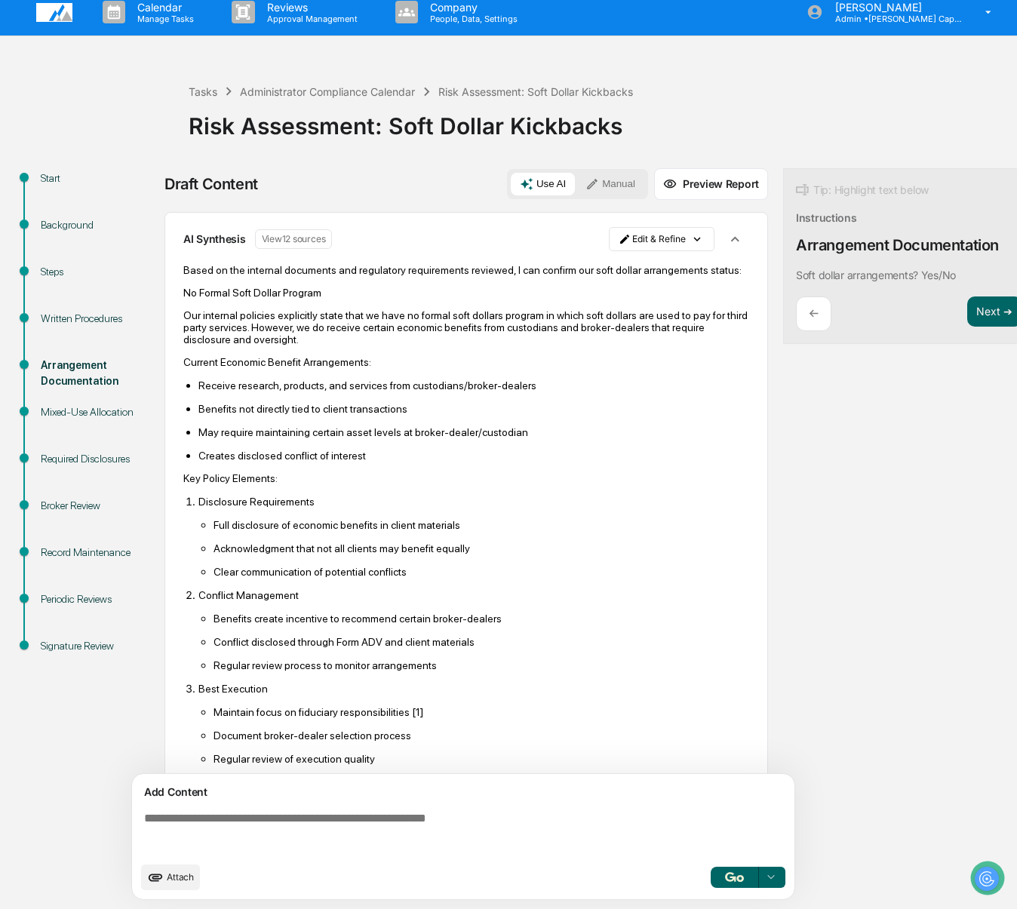
click at [105, 311] on div "Written Procedures" at bounding box center [98, 319] width 115 height 16
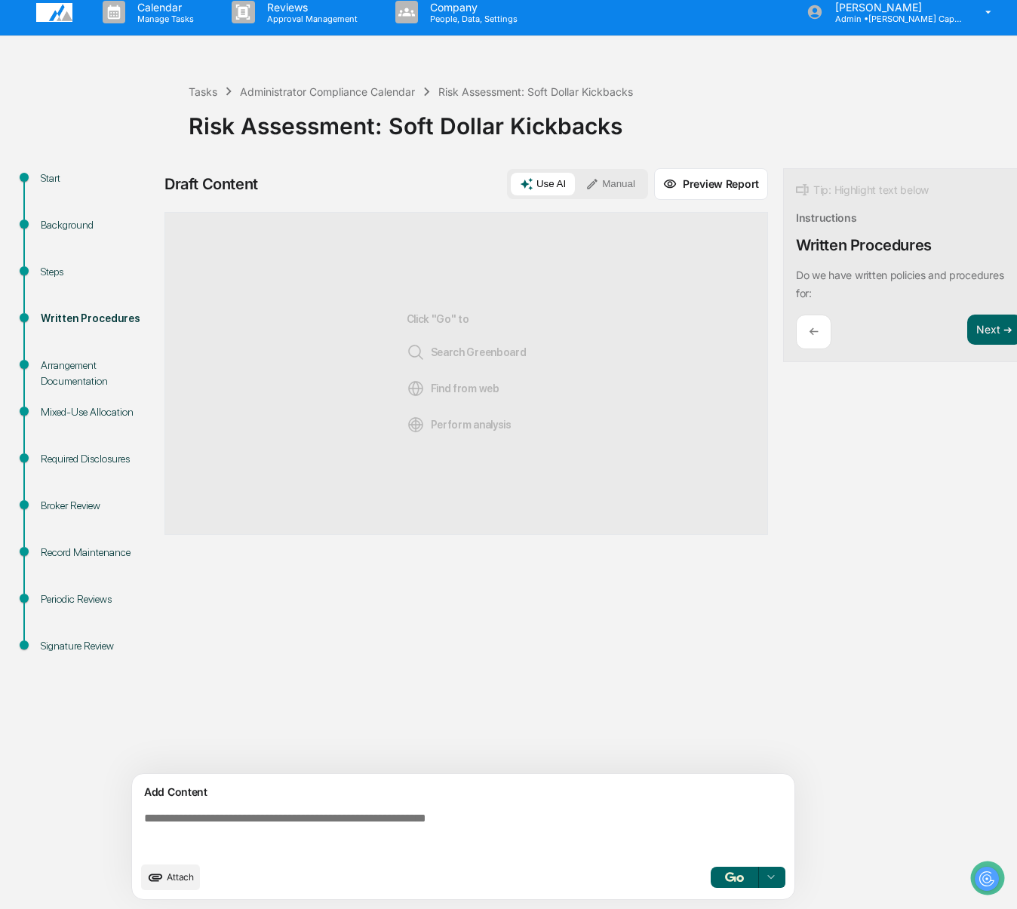
click at [54, 264] on div "Steps" at bounding box center [98, 272] width 115 height 16
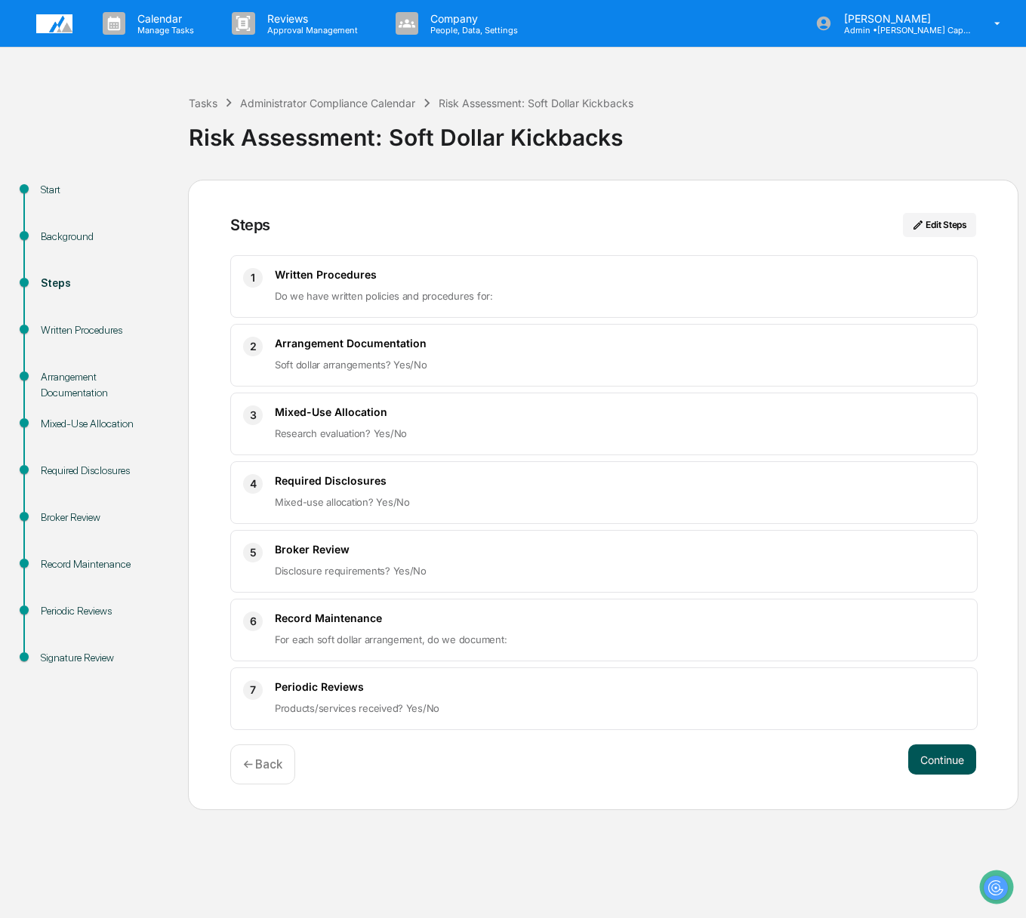
click at [947, 757] on button "Continue" at bounding box center [942, 759] width 68 height 30
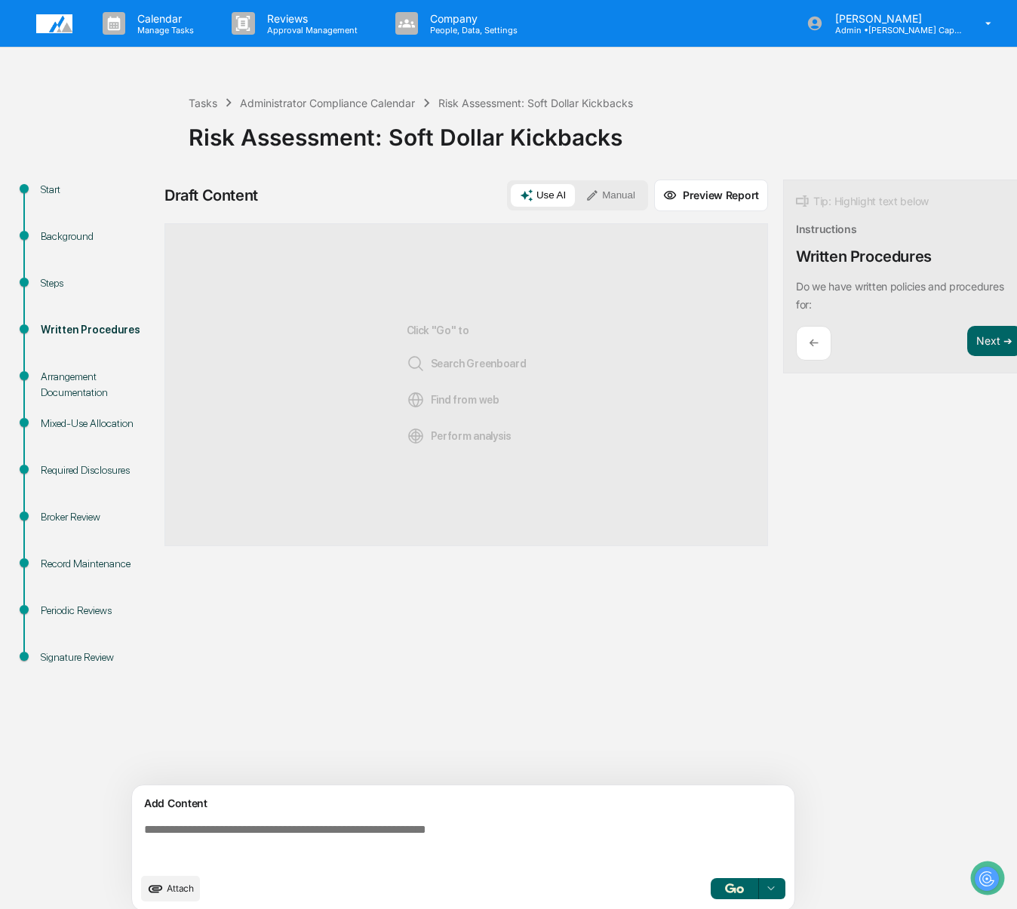
click at [736, 902] on div "Attach Select..." at bounding box center [463, 889] width 645 height 26
click at [737, 900] on button "button" at bounding box center [735, 889] width 48 height 21
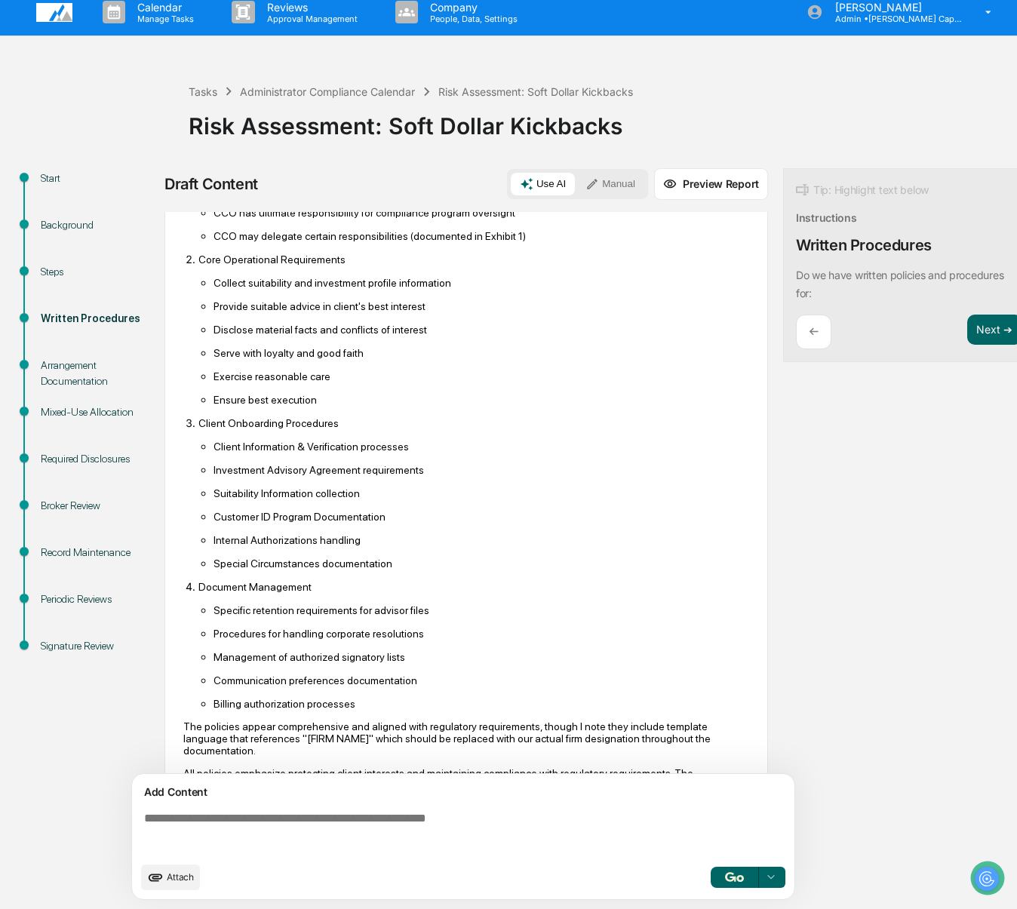
scroll to position [226, 0]
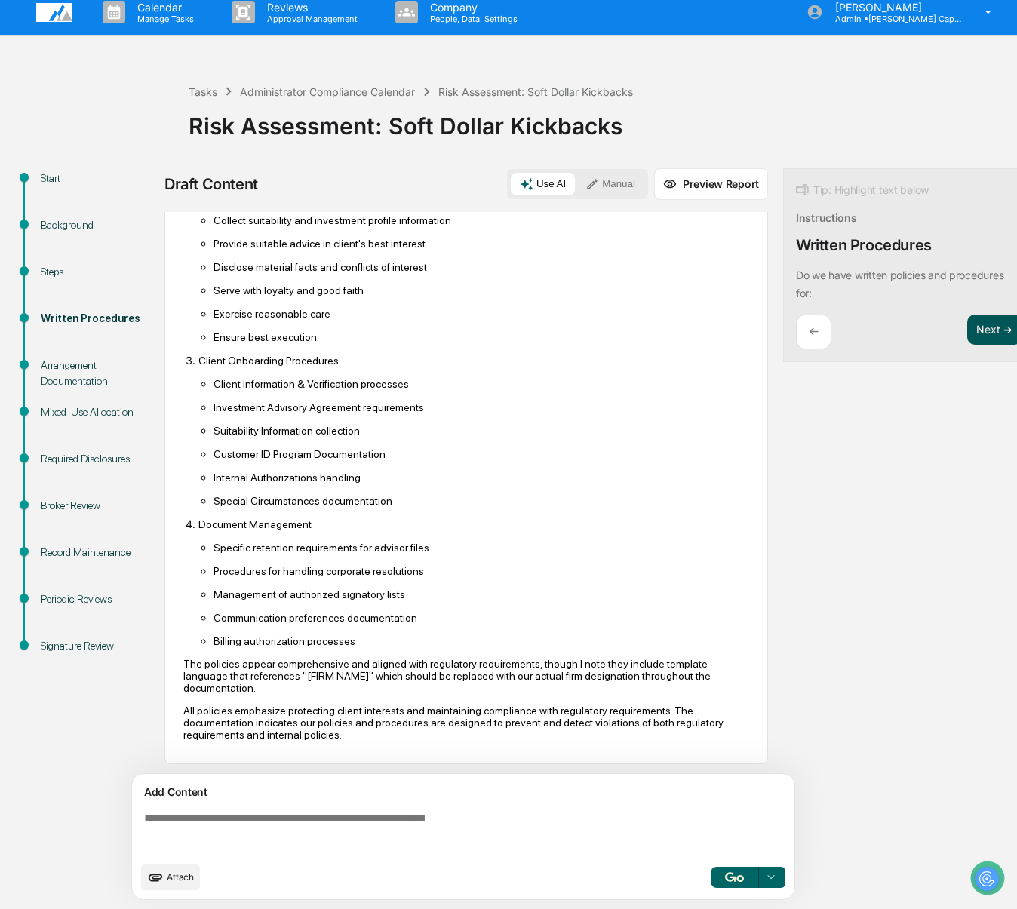
click at [986, 319] on button "Next ➔" at bounding box center [995, 330] width 55 height 31
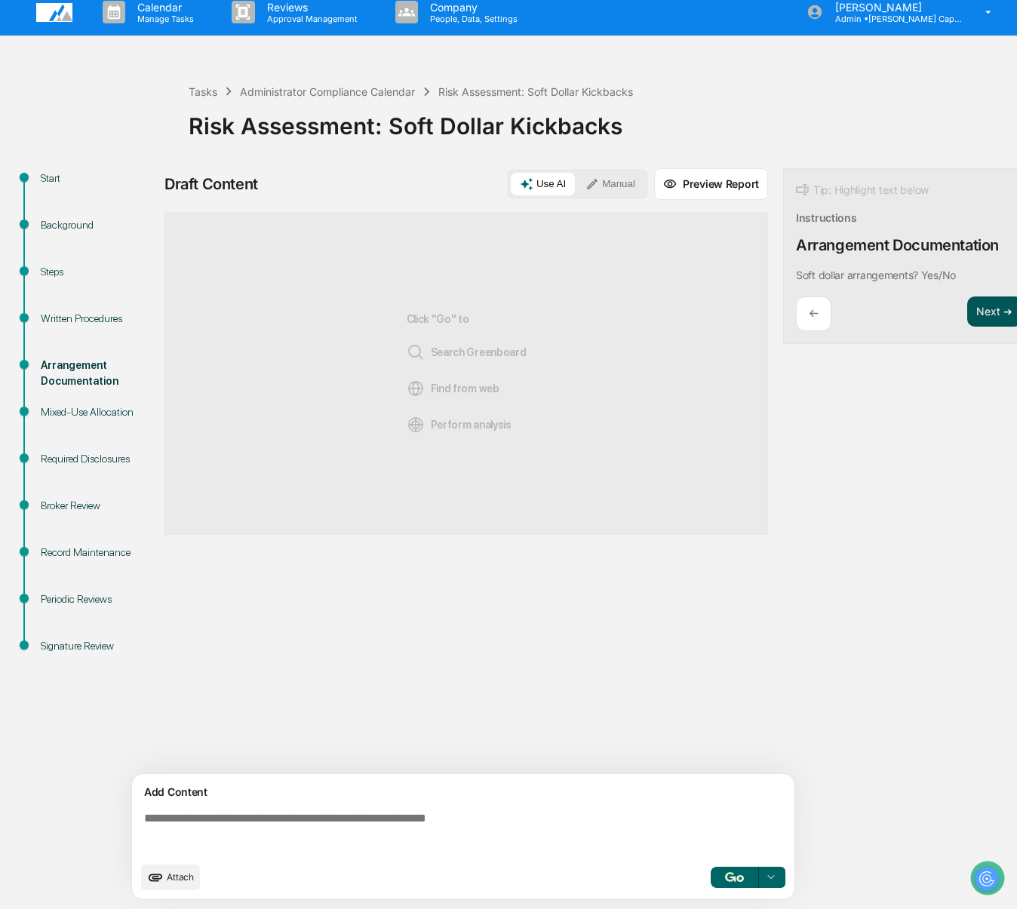
scroll to position [0, 0]
click at [727, 883] on button "button" at bounding box center [735, 877] width 48 height 21
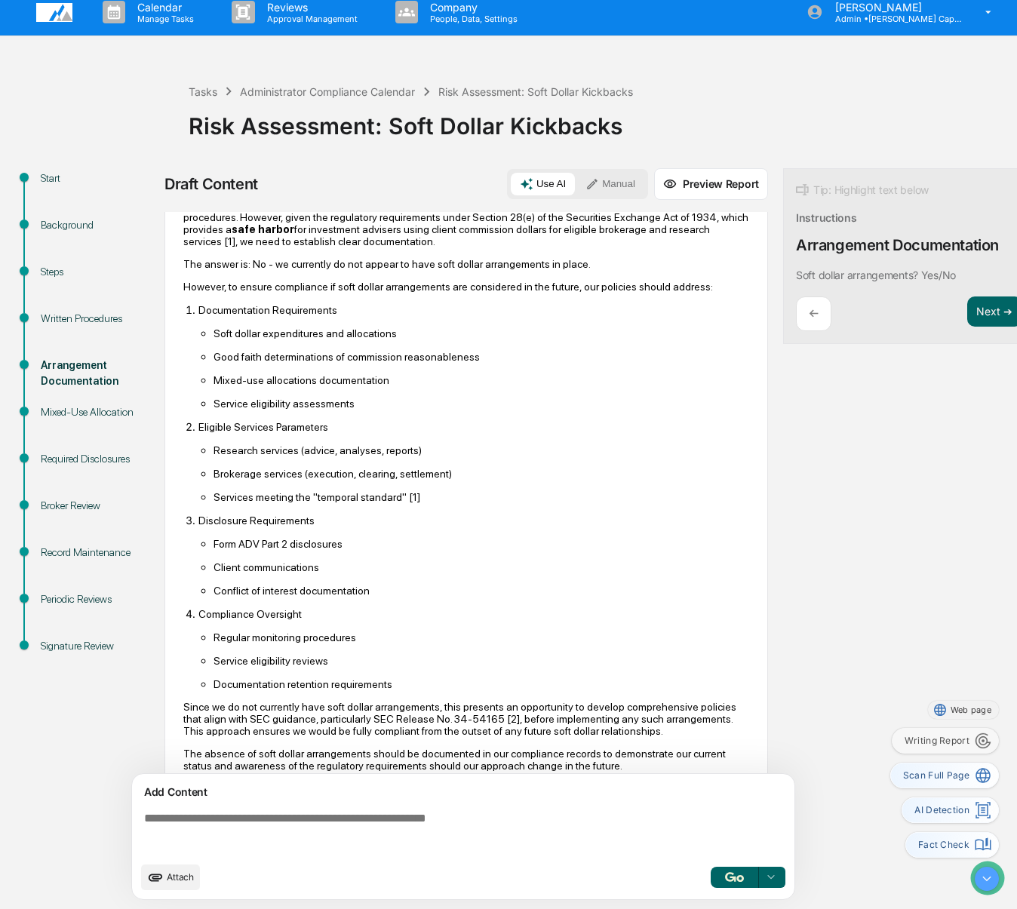
scroll to position [95, 0]
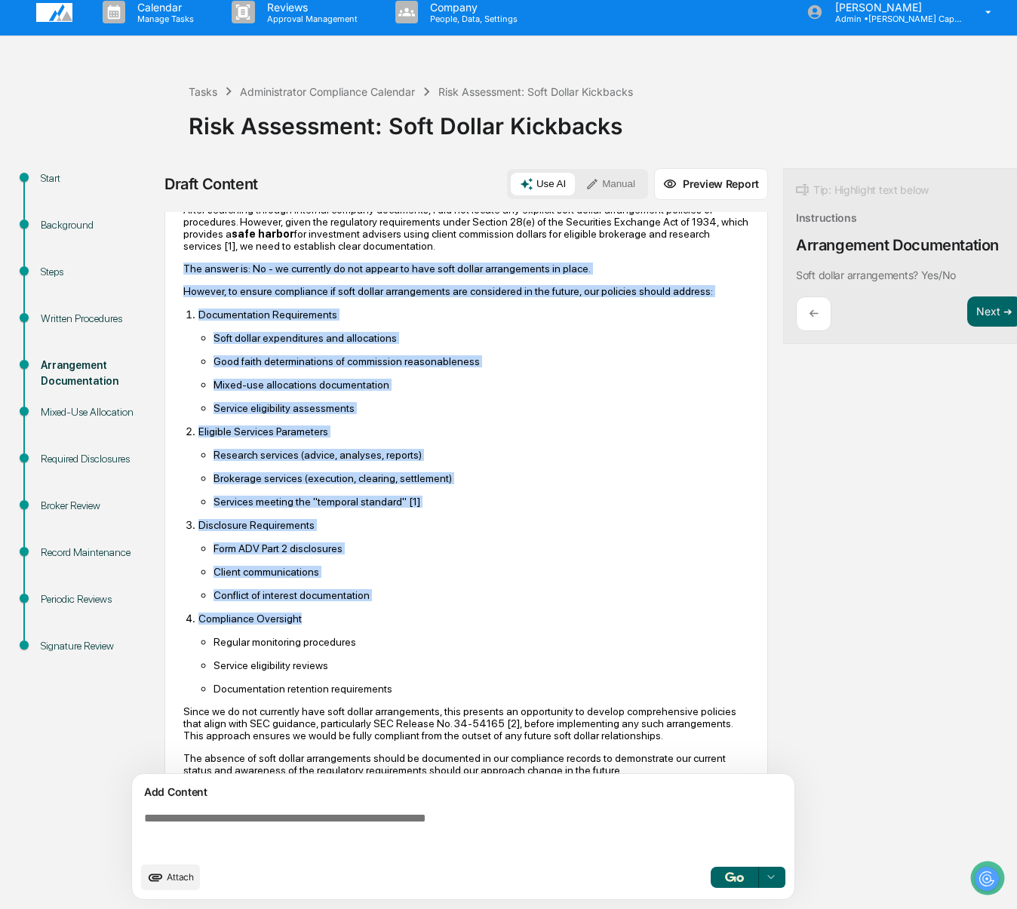
drag, startPoint x: 183, startPoint y: 261, endPoint x: 373, endPoint y: 624, distance: 409.8
click at [373, 624] on div "Based on my review of both internal documents and regulatory requirements, I ca…" at bounding box center [466, 473] width 566 height 608
click at [333, 386] on ul "Soft dollar expenditures and allocations Good faith determinations of commissio…" at bounding box center [474, 372] width 551 height 83
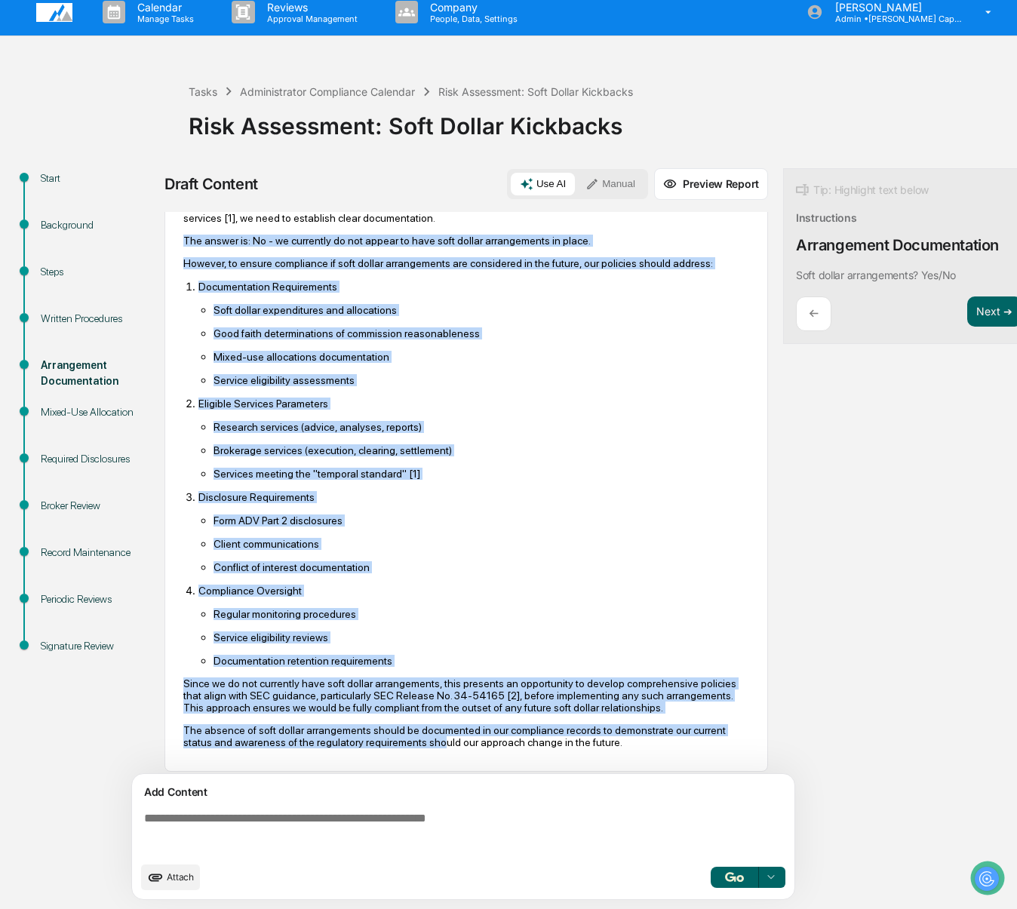
drag, startPoint x: 185, startPoint y: 263, endPoint x: 499, endPoint y: 760, distance: 587.6
click at [499, 749] on div "Based on my review of both internal documents and regulatory requirements, I ca…" at bounding box center [466, 445] width 566 height 608
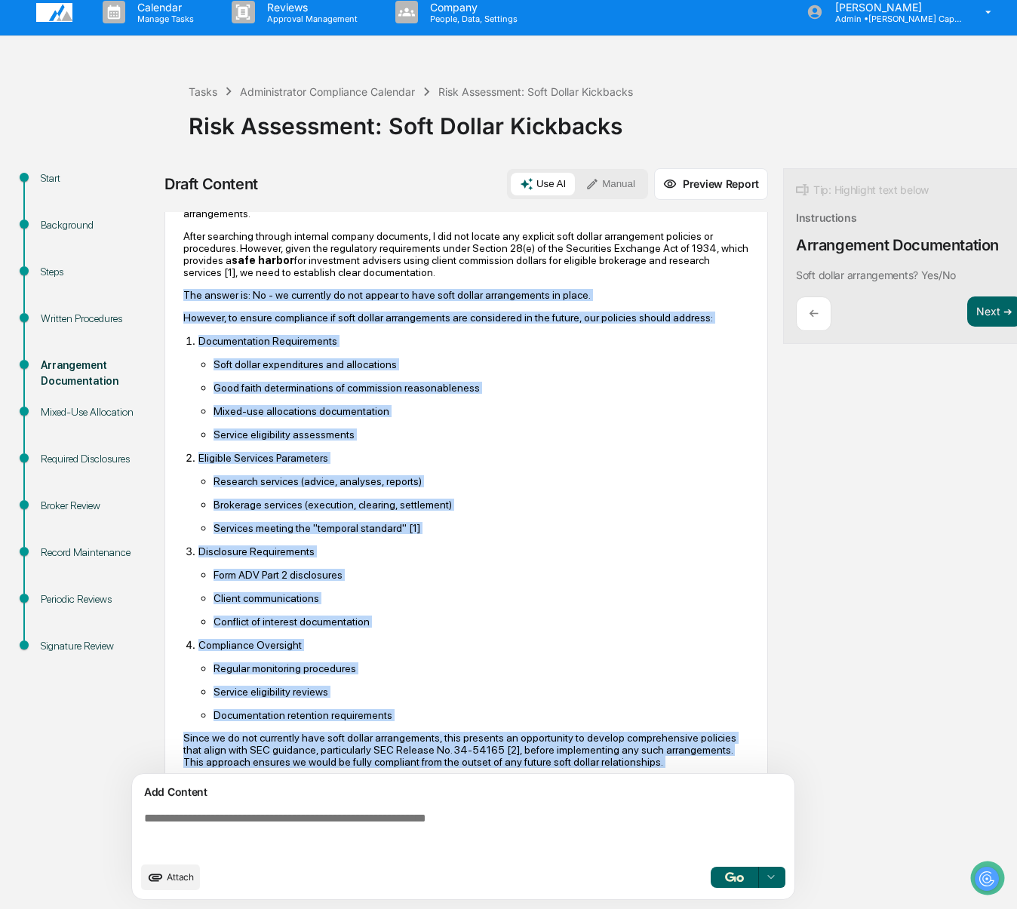
scroll to position [160, 0]
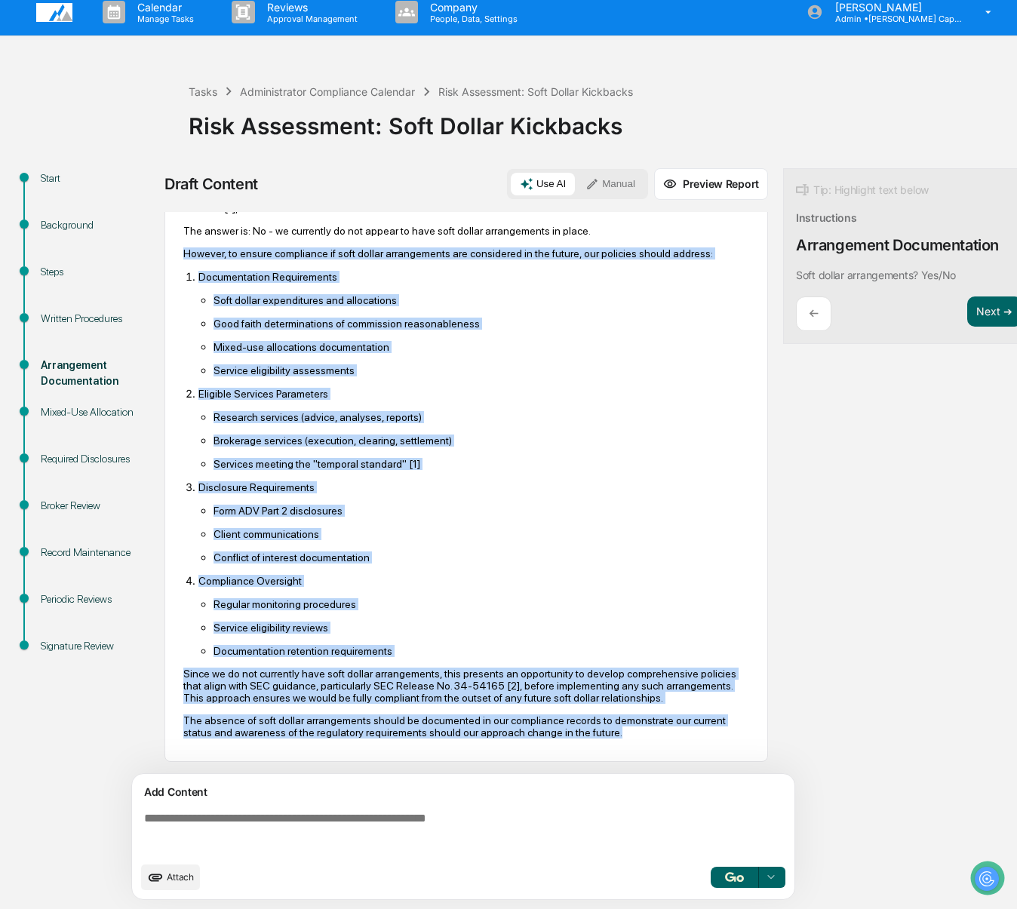
drag, startPoint x: 714, startPoint y: 731, endPoint x: 184, endPoint y: 229, distance: 729.3
click at [184, 229] on div "Based on my review of both internal documents and regulatory requirements, I ca…" at bounding box center [466, 435] width 566 height 608
copy div "However, to ensure compliance if soft dollar arrangements are considered in the…"
click at [986, 305] on button "Next ➔" at bounding box center [995, 312] width 55 height 31
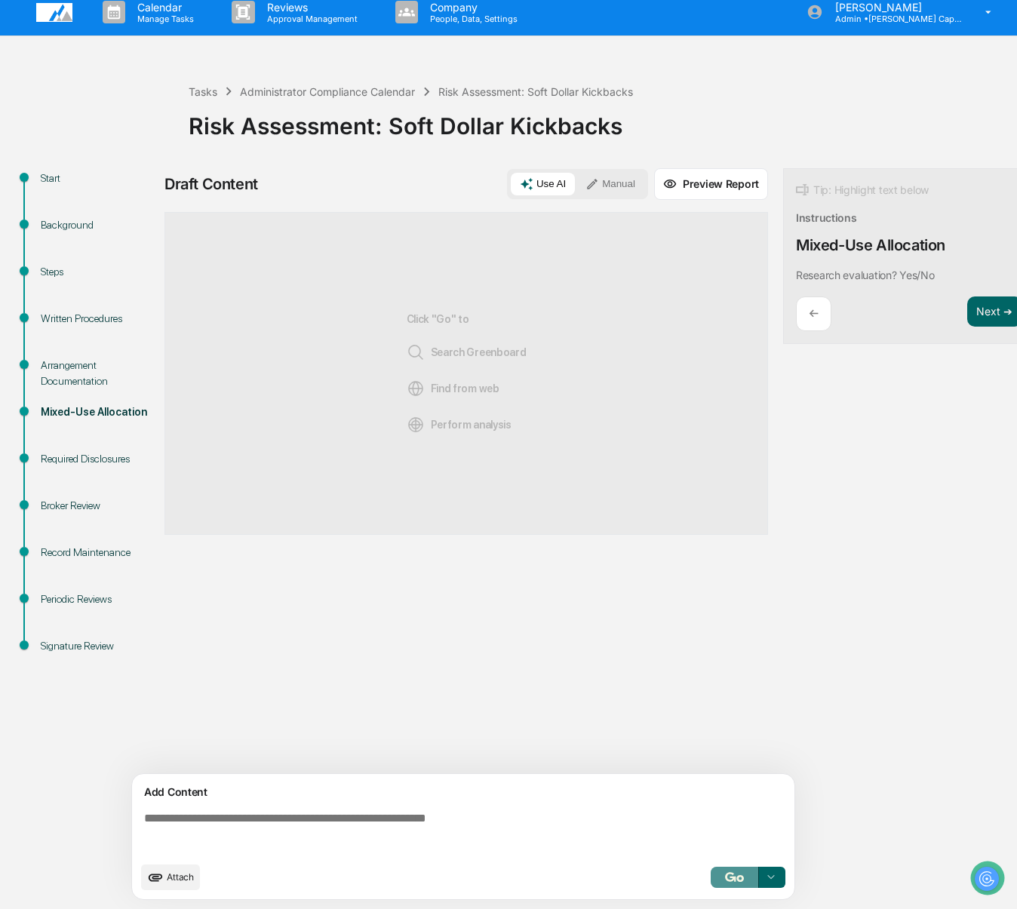
click at [729, 874] on img "button" at bounding box center [734, 878] width 18 height 10
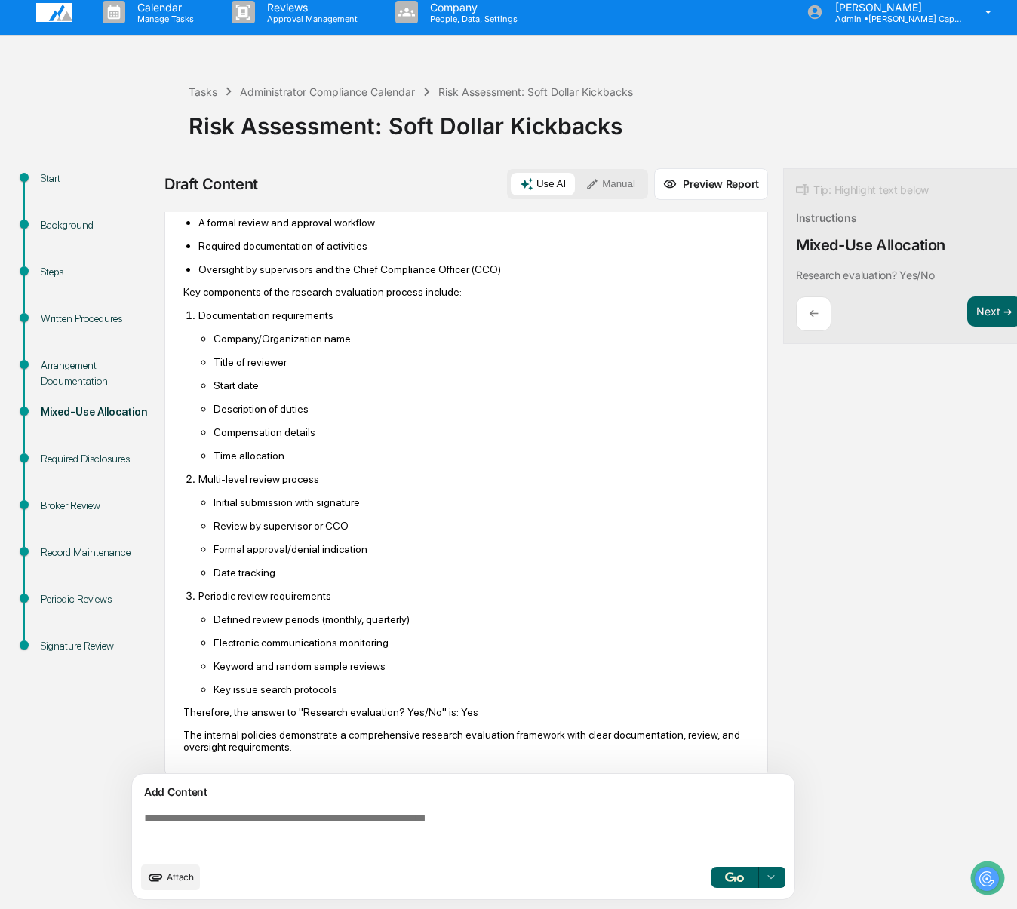
scroll to position [94, 0]
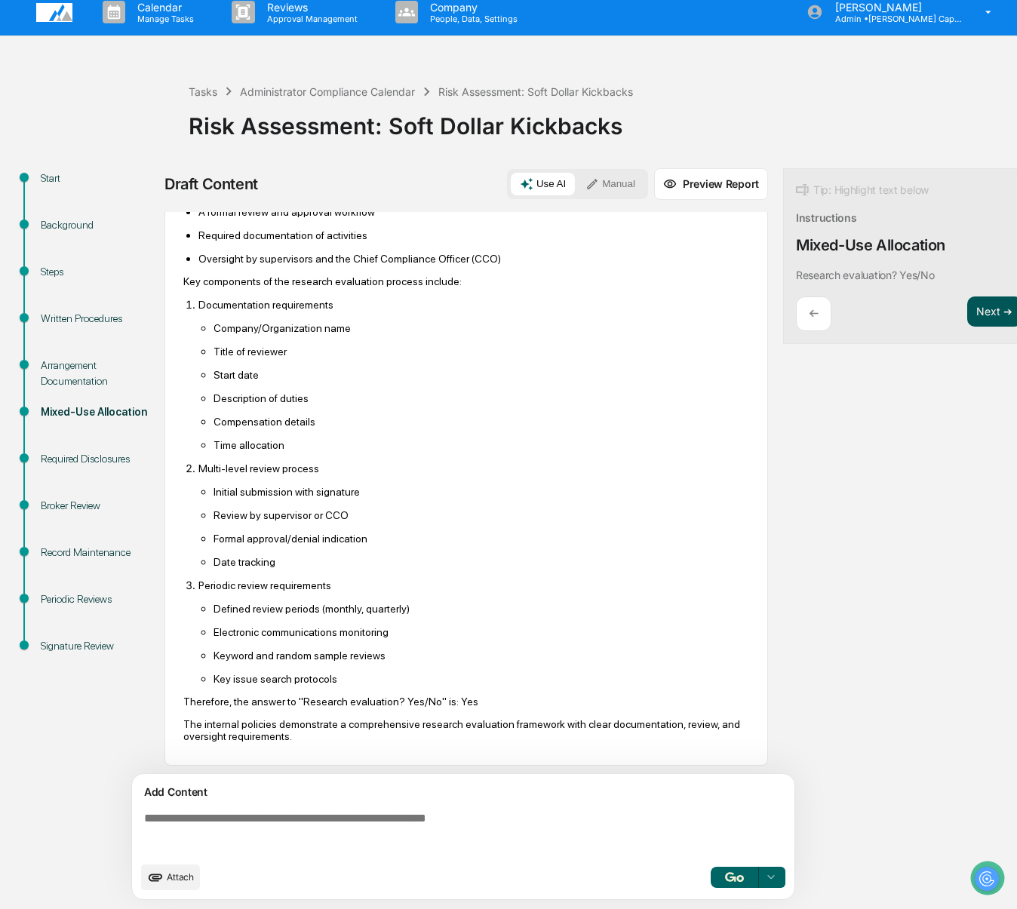
click at [993, 300] on button "Next ➔" at bounding box center [995, 312] width 55 height 31
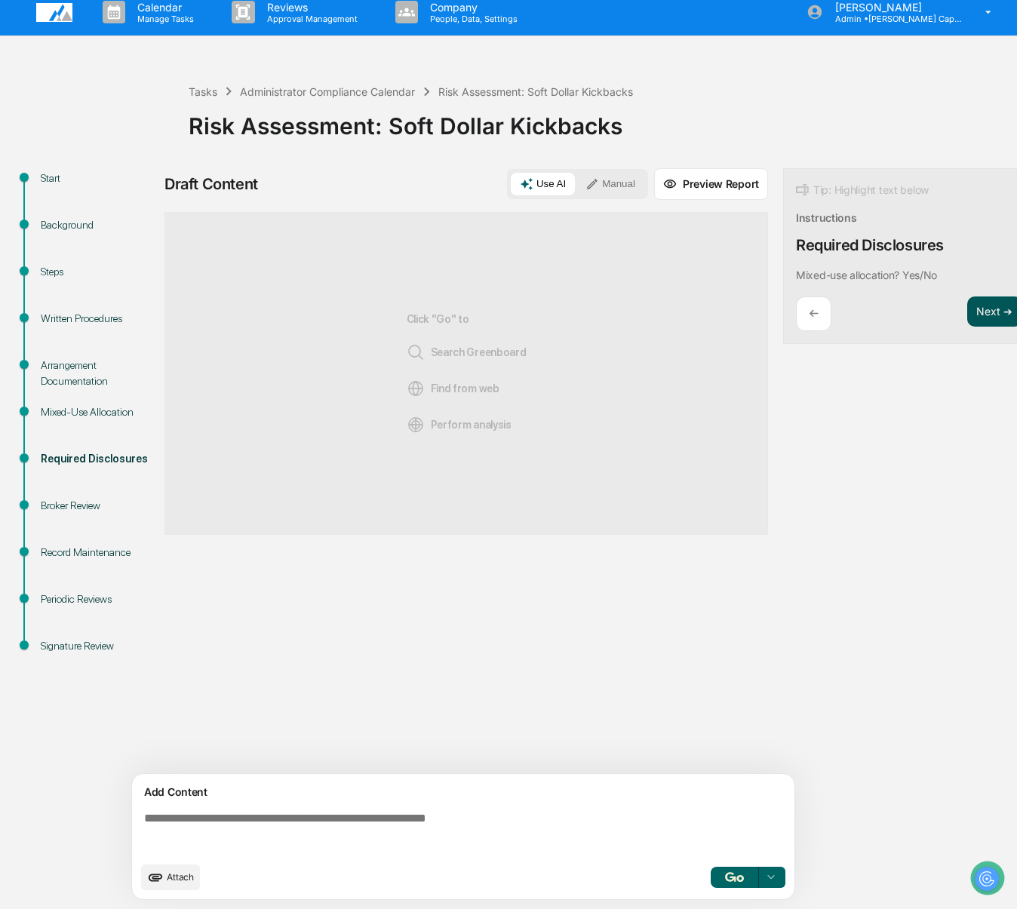
scroll to position [0, 0]
click at [726, 867] on button "button" at bounding box center [735, 877] width 48 height 21
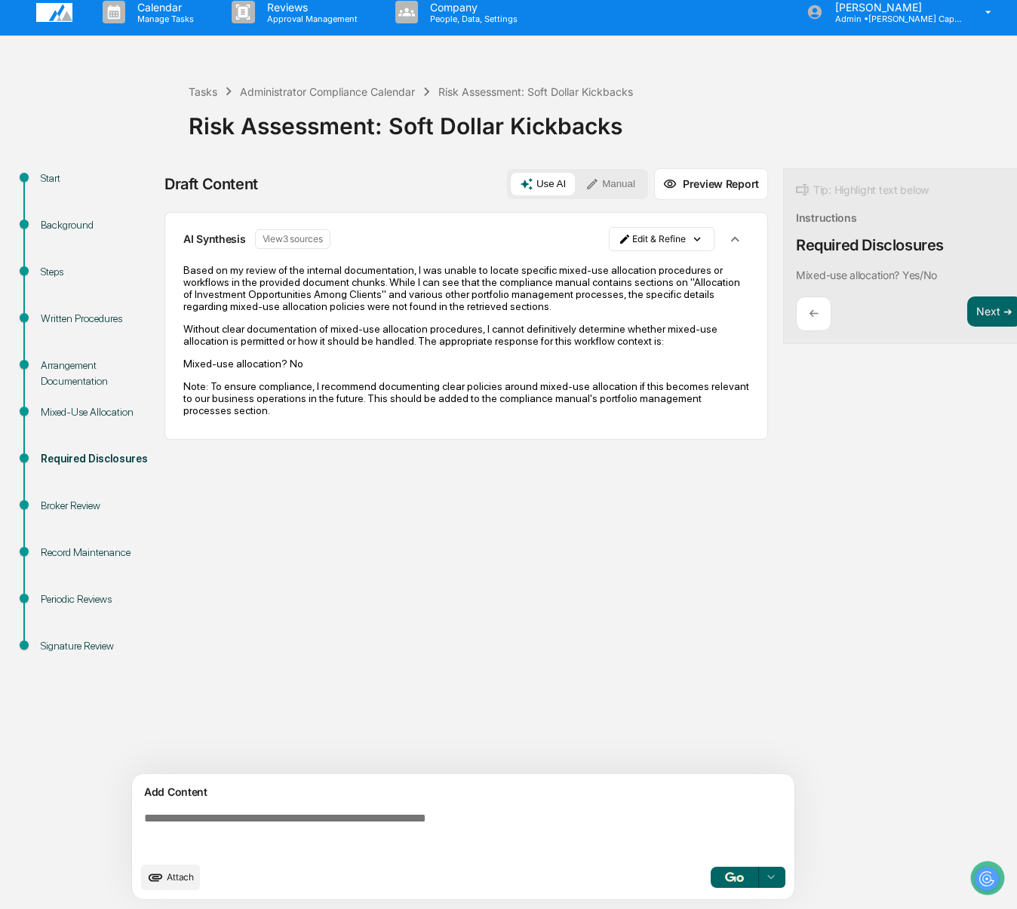
click at [371, 401] on p "Note: To ensure compliance, I recommend documenting clear policies around mixed…" at bounding box center [466, 398] width 566 height 36
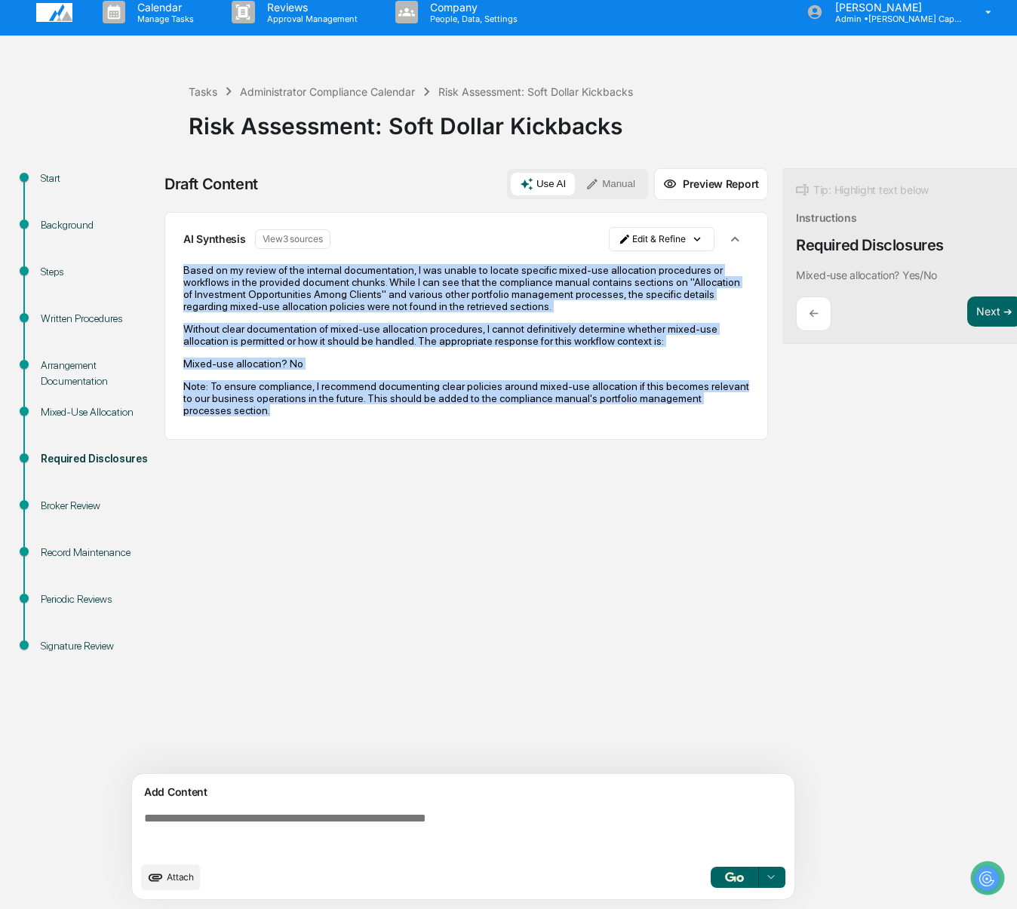
drag, startPoint x: 363, startPoint y: 412, endPoint x: 206, endPoint y: 255, distance: 222.0
click at [206, 264] on div "Based on my review of the internal documentation, I was unable to locate specif…" at bounding box center [466, 340] width 566 height 152
copy div "Based on my review of the internal documentation, I was unable to locate specif…"
click at [980, 308] on button "Next ➔" at bounding box center [995, 312] width 55 height 31
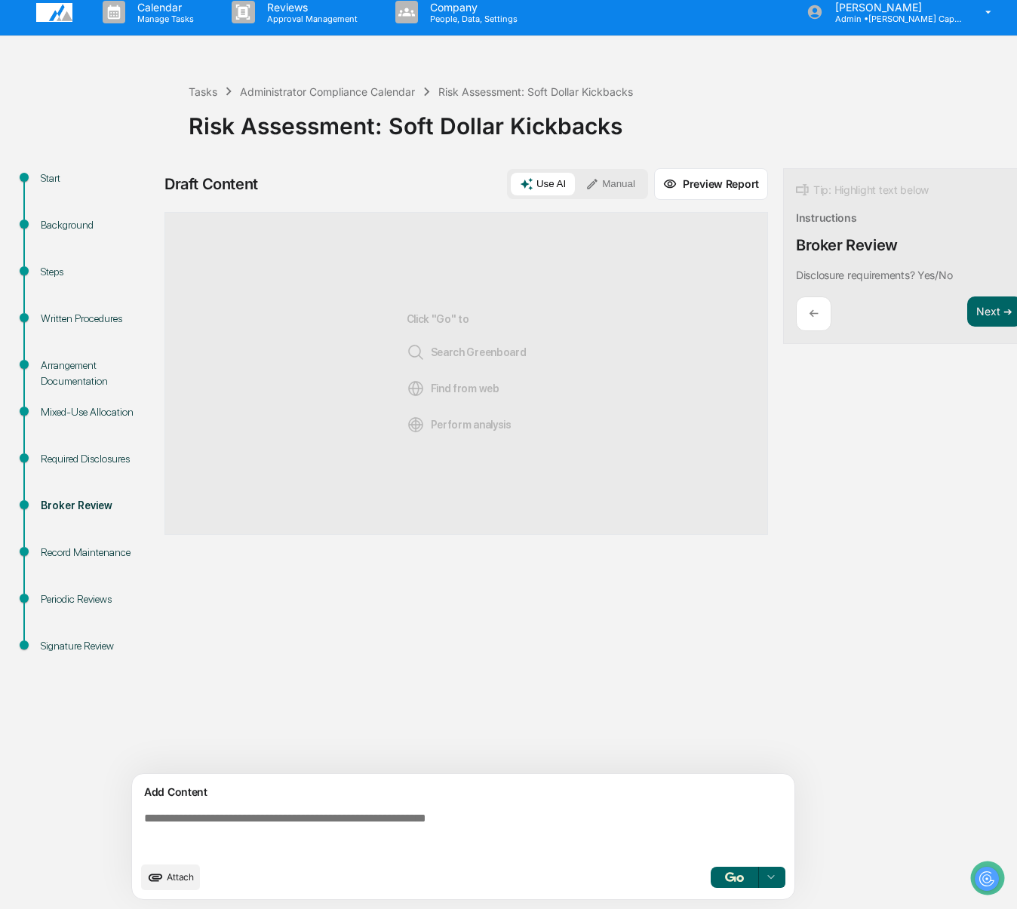
click at [729, 878] on img "button" at bounding box center [734, 878] width 18 height 10
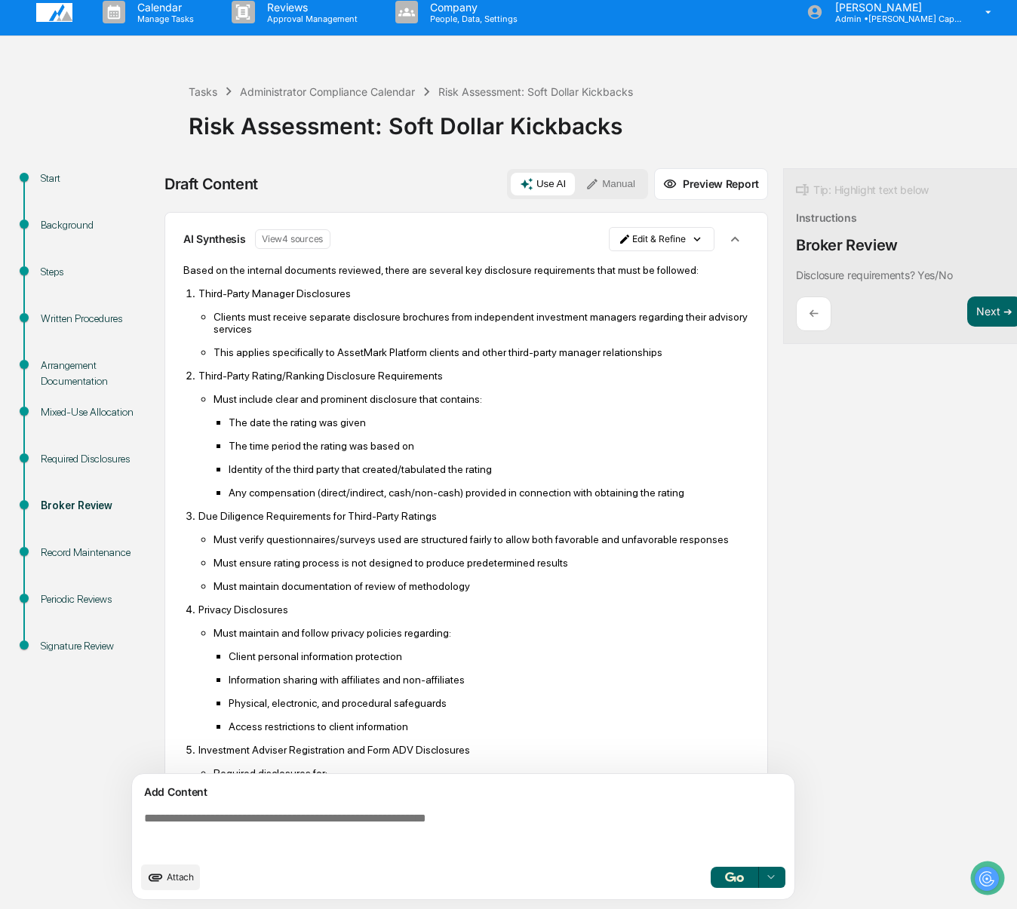
scroll to position [270, 0]
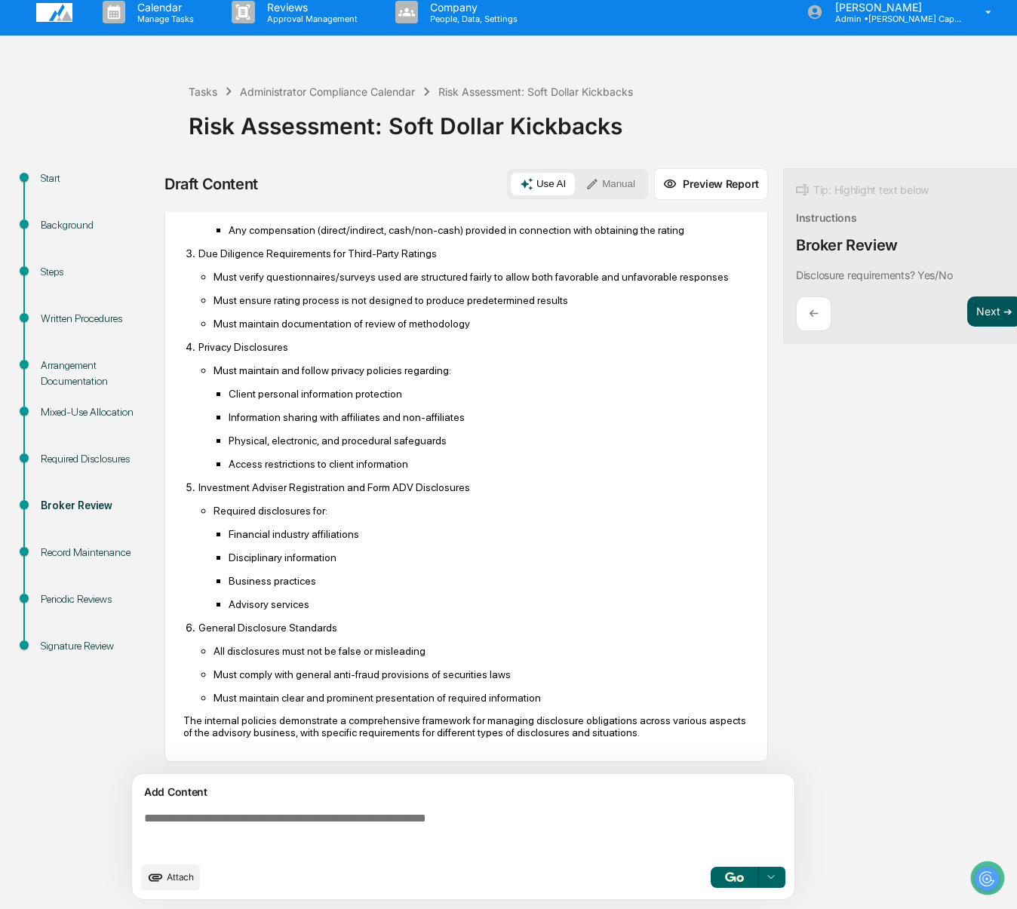
click at [983, 308] on button "Next ➔" at bounding box center [995, 312] width 55 height 31
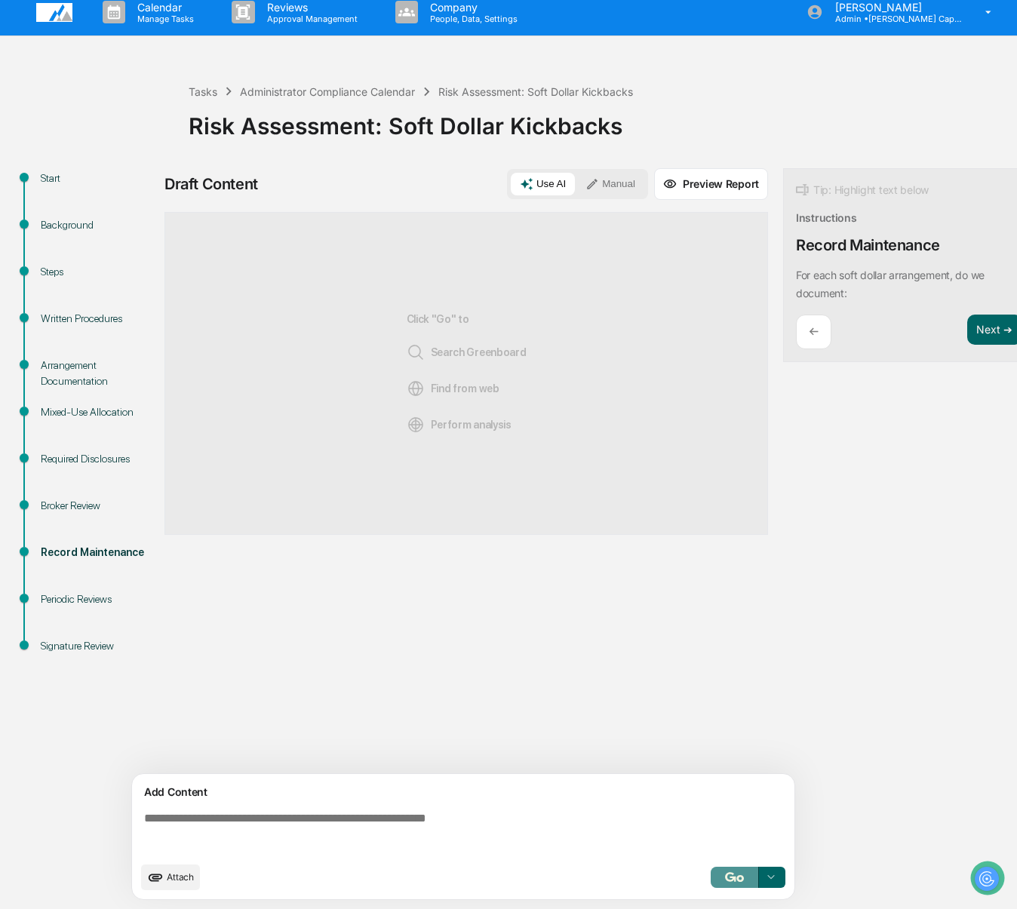
click at [747, 875] on button "button" at bounding box center [735, 877] width 48 height 21
click at [90, 498] on div "Broker Review" at bounding box center [98, 506] width 115 height 16
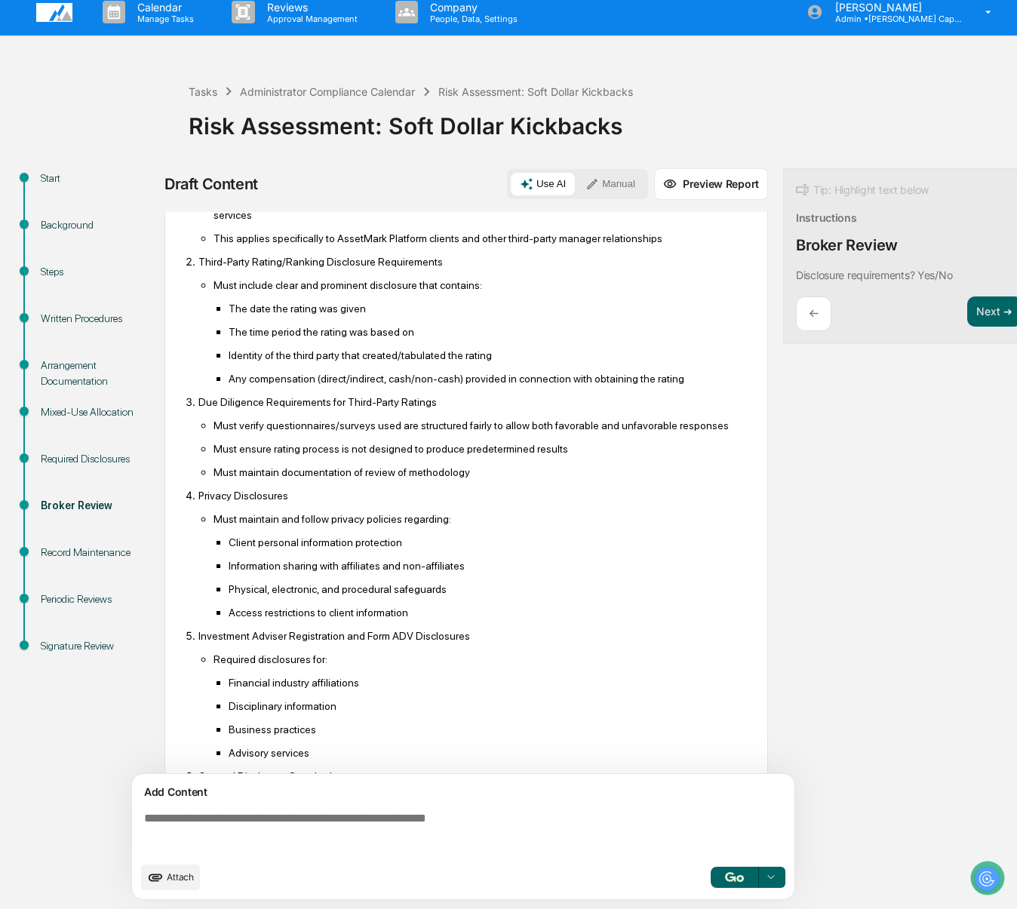
scroll to position [270, 0]
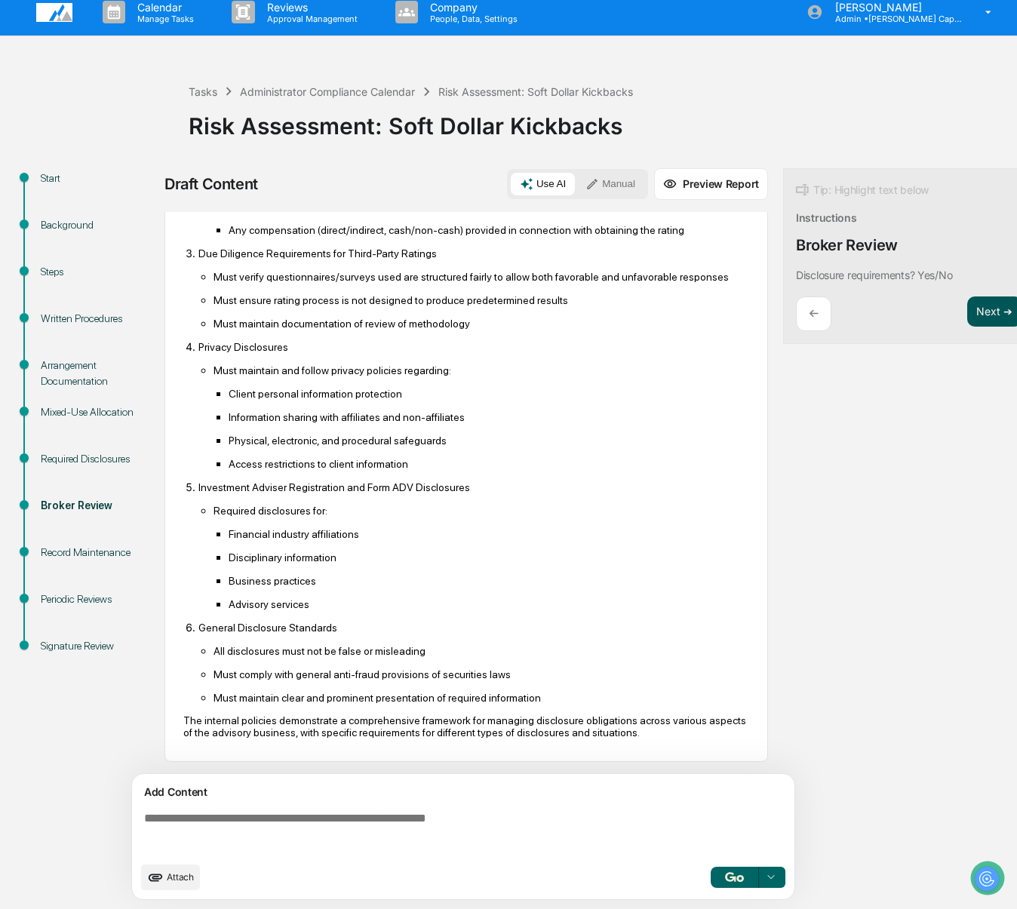
click at [981, 297] on button "Next ➔" at bounding box center [995, 312] width 55 height 31
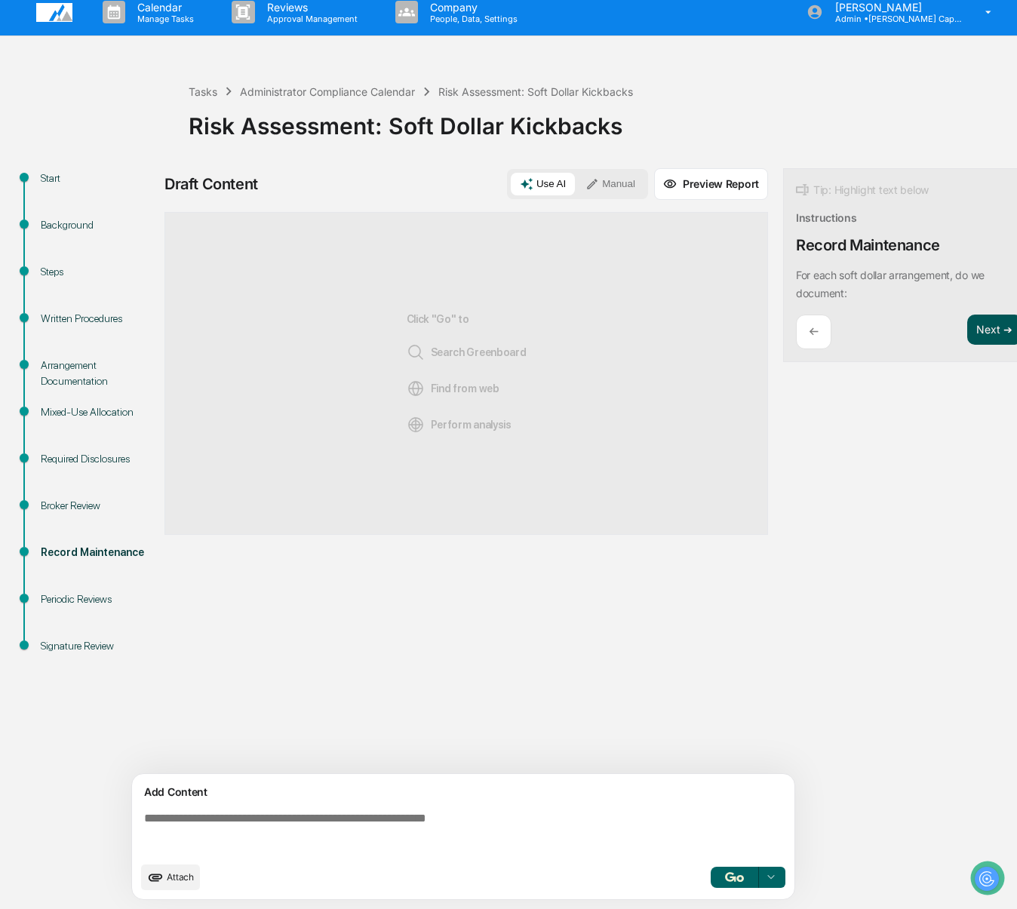
scroll to position [0, 0]
click at [723, 879] on button "button" at bounding box center [735, 877] width 48 height 21
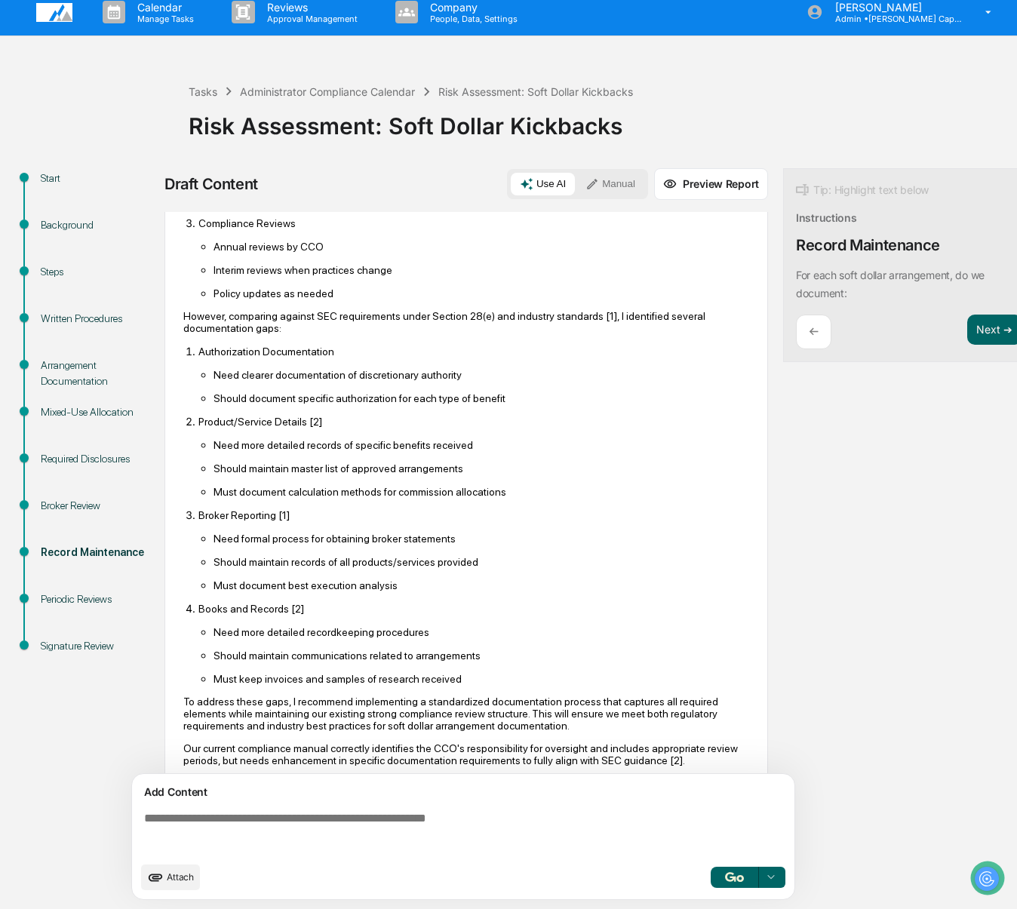
scroll to position [307, 0]
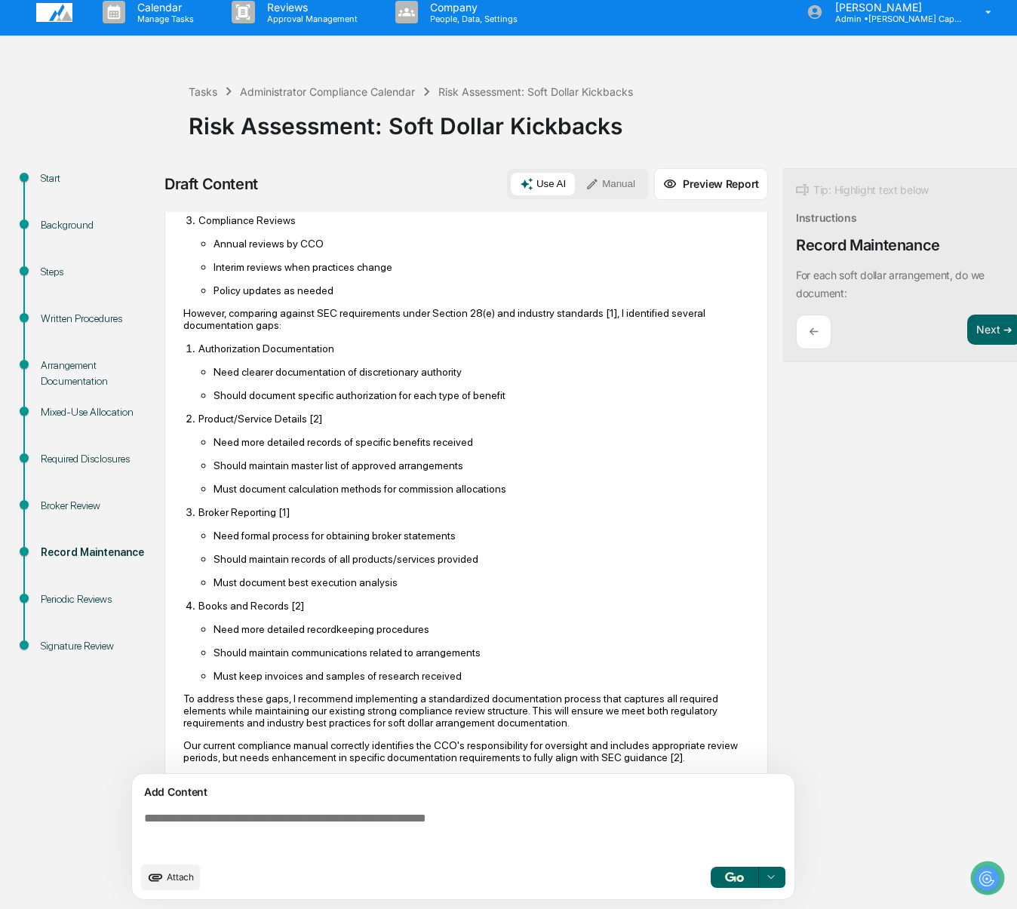
click at [182, 305] on div "AI Synthesis View 11 sources Edit & Refine Based on my analysis of both interna…" at bounding box center [467, 346] width 604 height 882
click at [189, 307] on p "However, comparing against SEC requirements under Section 28(e) and industry st…" at bounding box center [466, 319] width 566 height 24
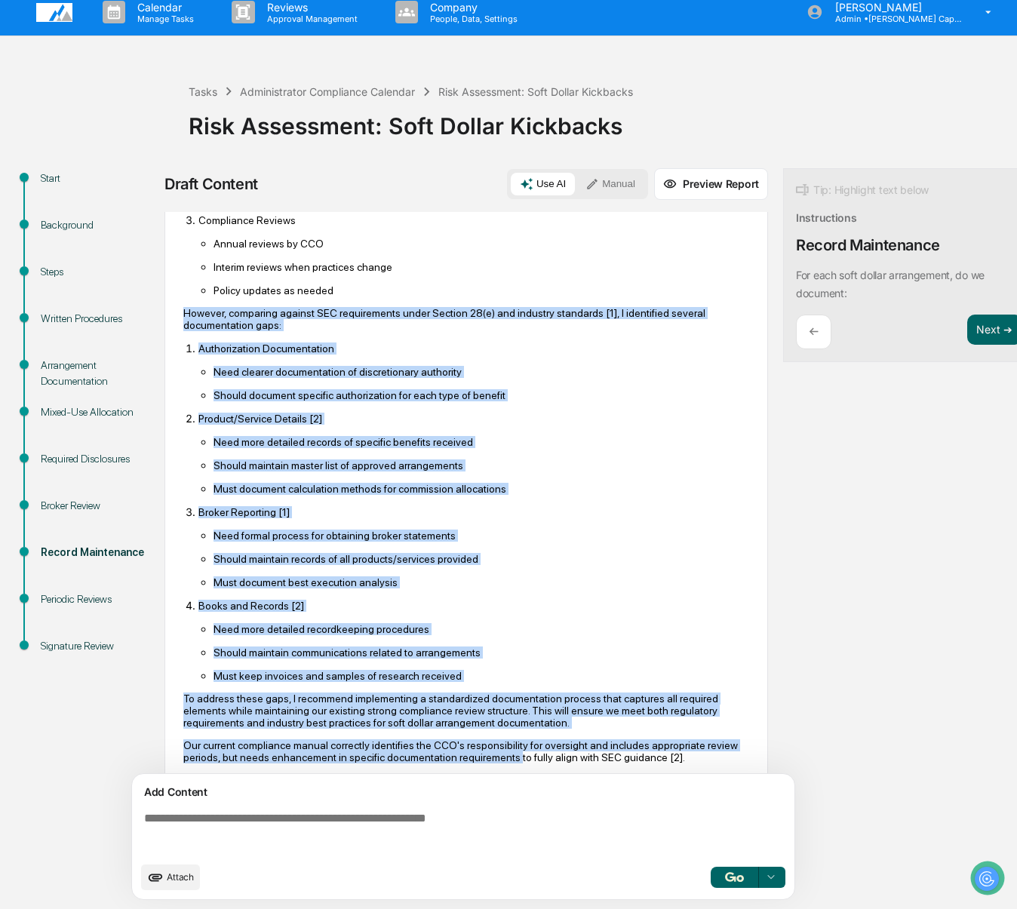
scroll to position [345, 0]
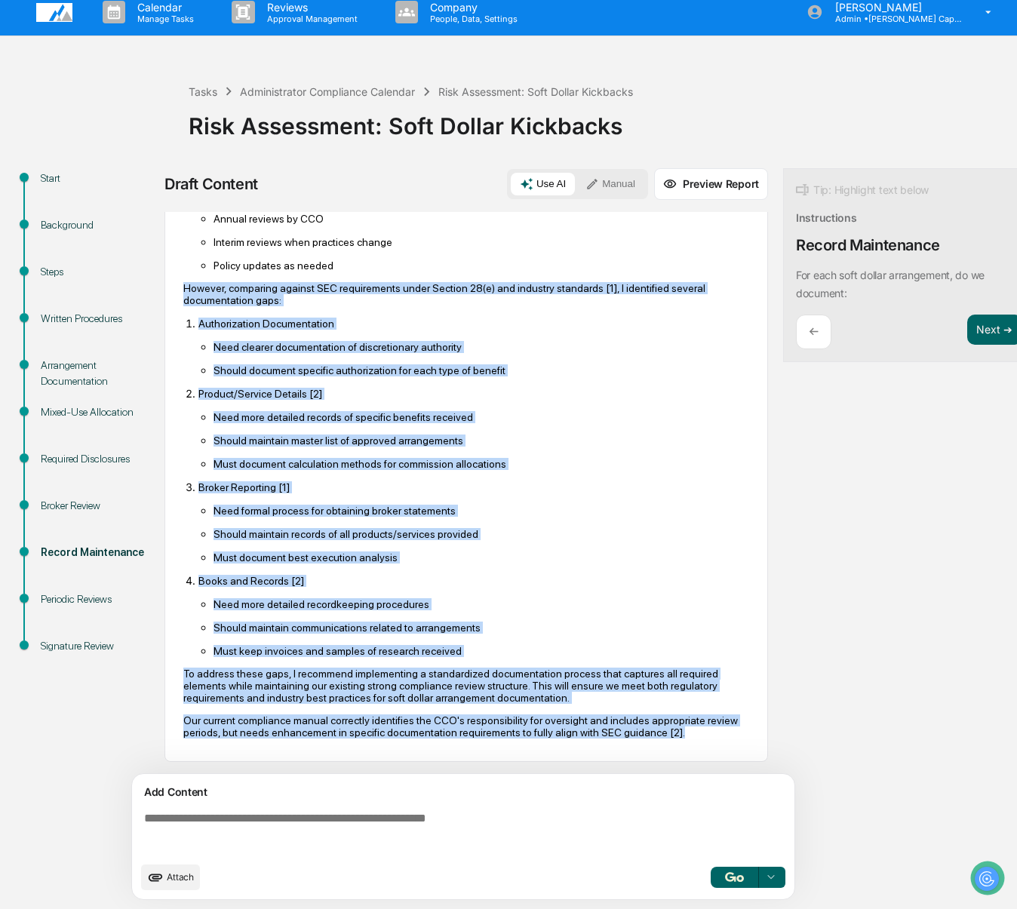
drag, startPoint x: 181, startPoint y: 305, endPoint x: 599, endPoint y: 765, distance: 621.9
click at [599, 765] on div "AI Synthesis View 11 sources Edit & Refine Based on my analysis of both interna…" at bounding box center [467, 493] width 604 height 562
copy div "However, comparing against SEC requirements under Section 28(e) and industry st…"
click at [993, 321] on button "Next ➔" at bounding box center [995, 330] width 55 height 31
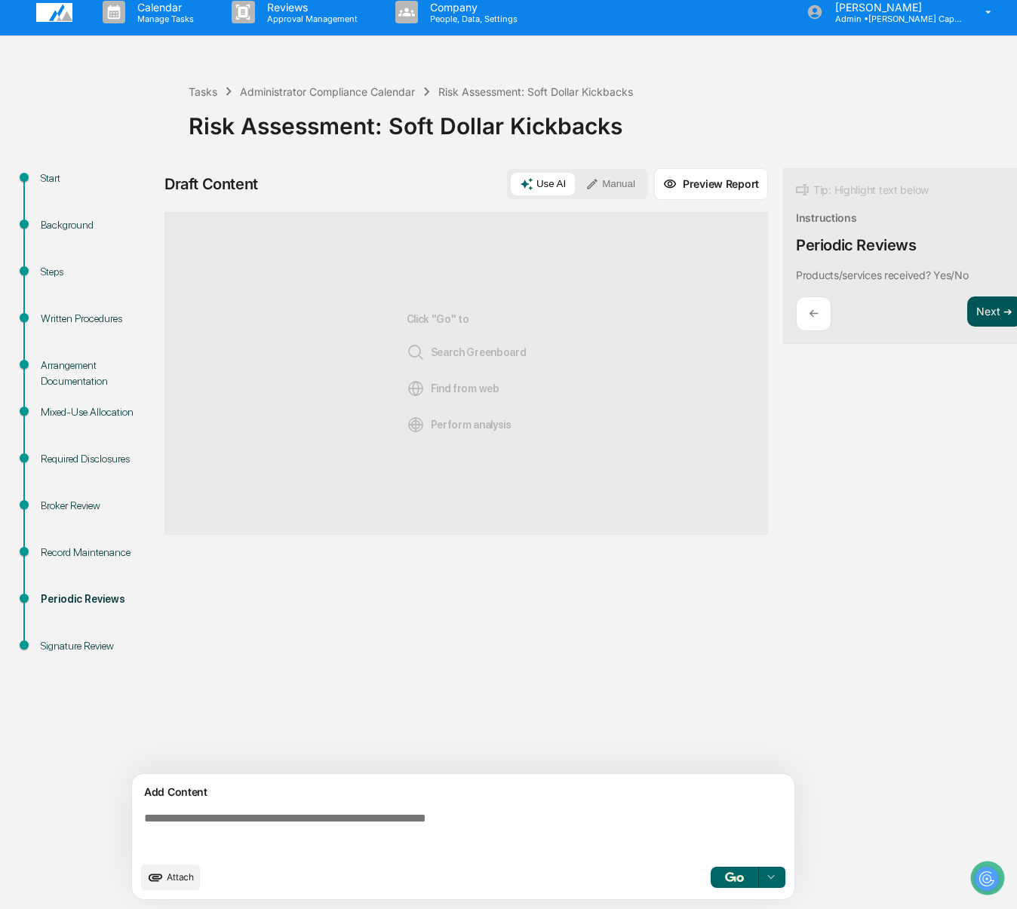
scroll to position [0, 0]
click at [728, 880] on img "button" at bounding box center [734, 878] width 18 height 10
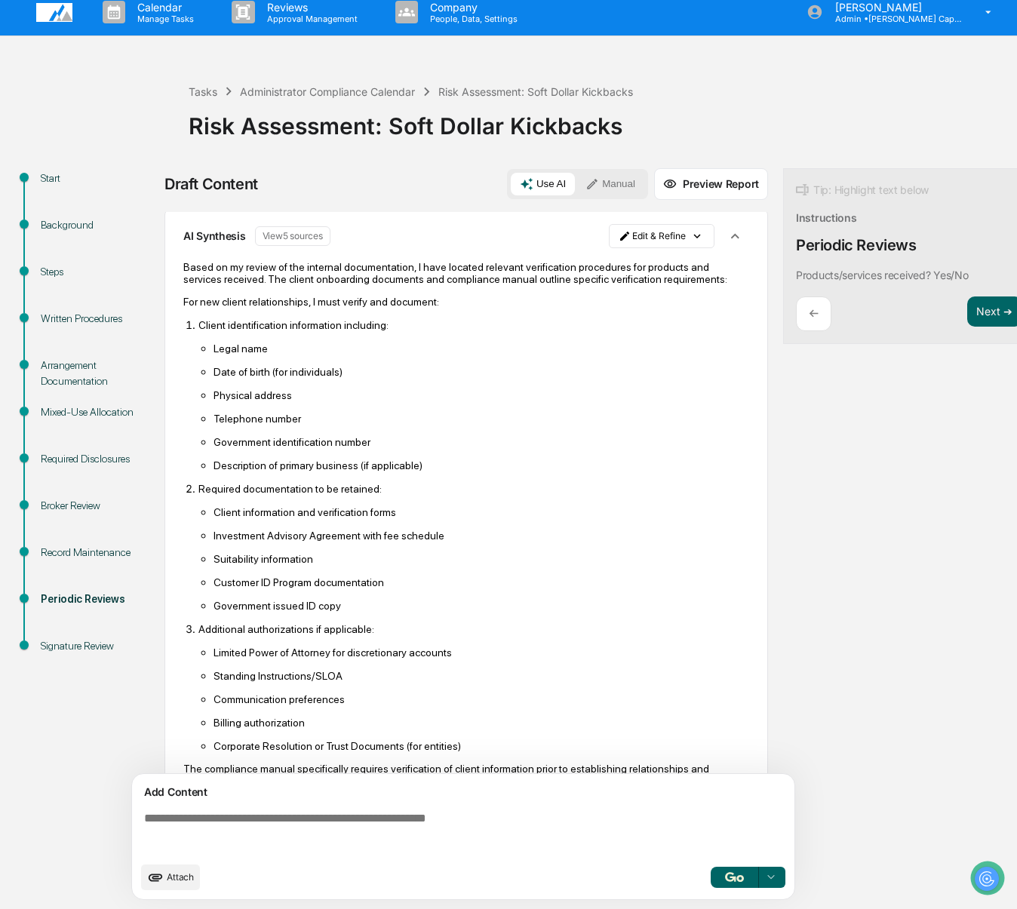
scroll to position [109, 0]
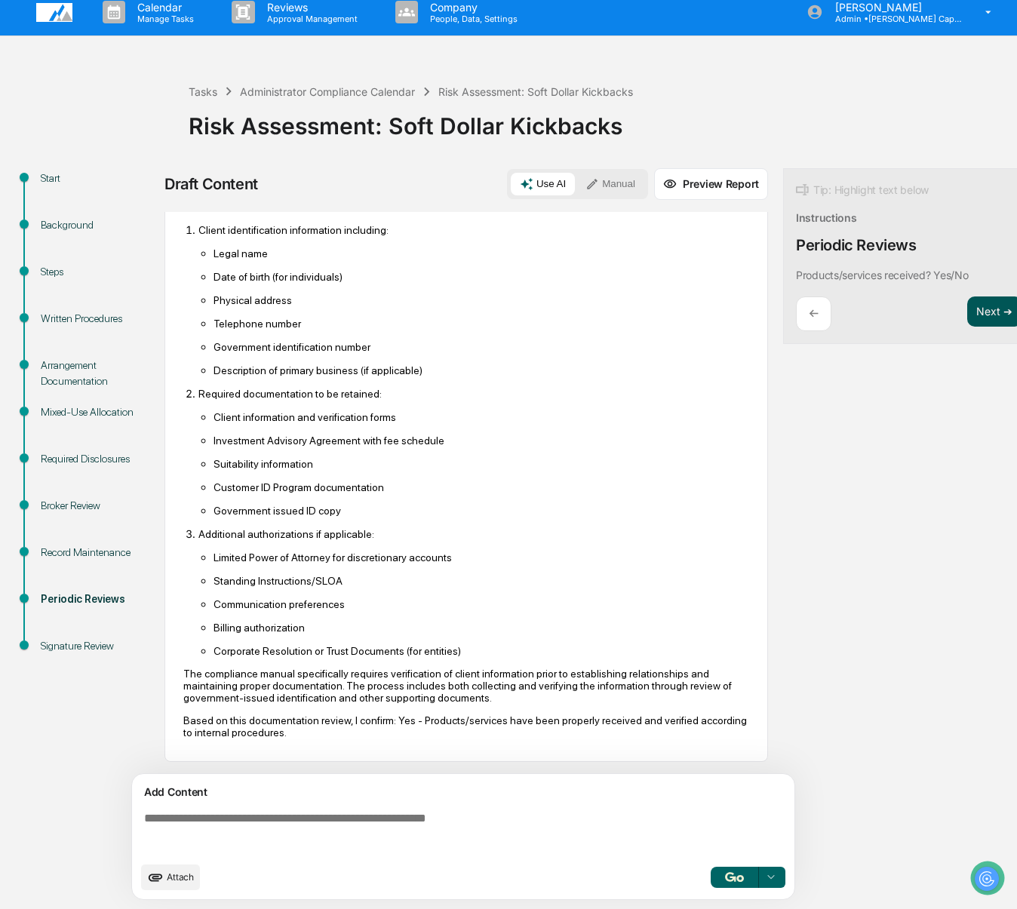
click at [976, 303] on button "Next ➔" at bounding box center [995, 312] width 55 height 31
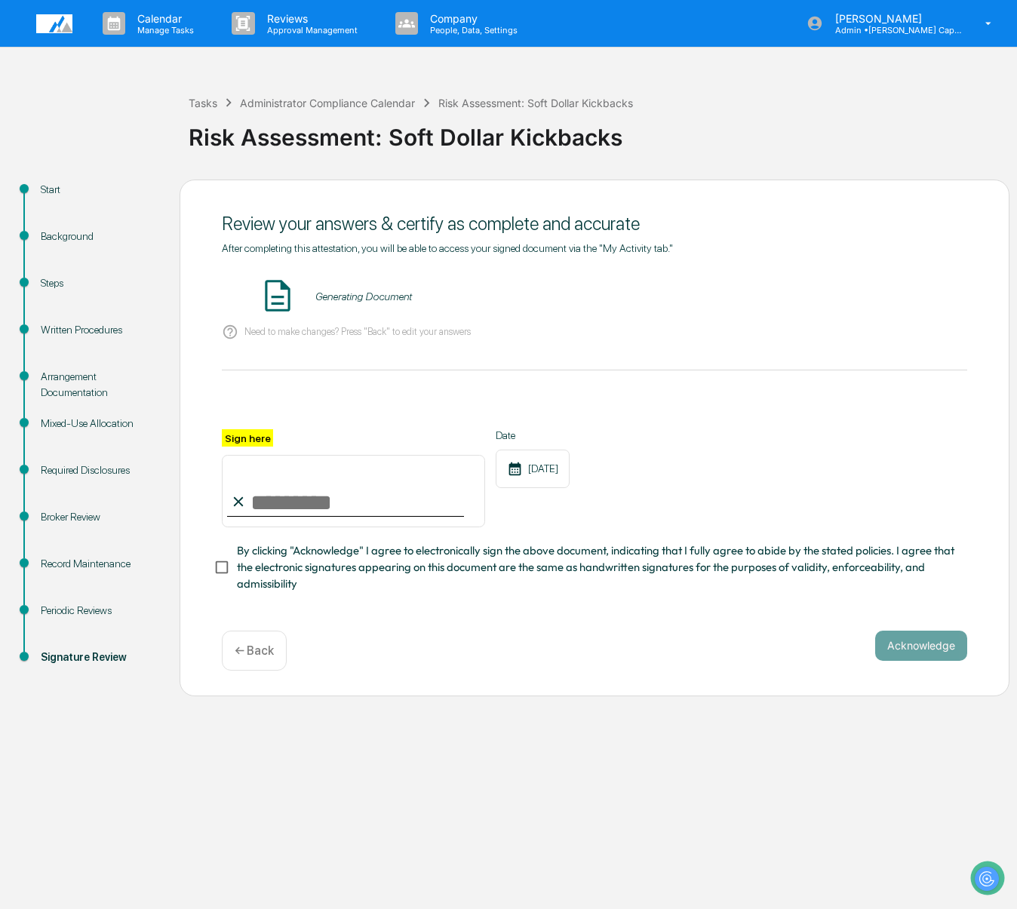
scroll to position [0, 0]
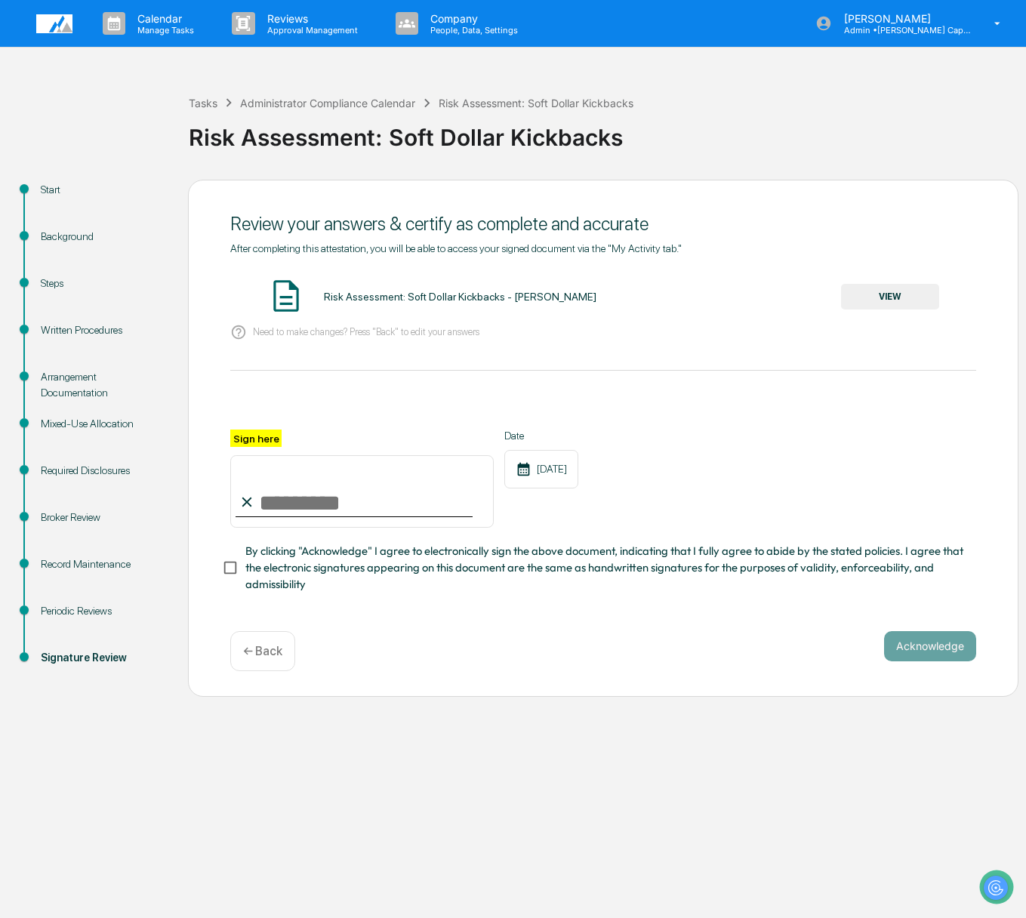
click at [884, 303] on button "VIEW" at bounding box center [890, 297] width 98 height 26
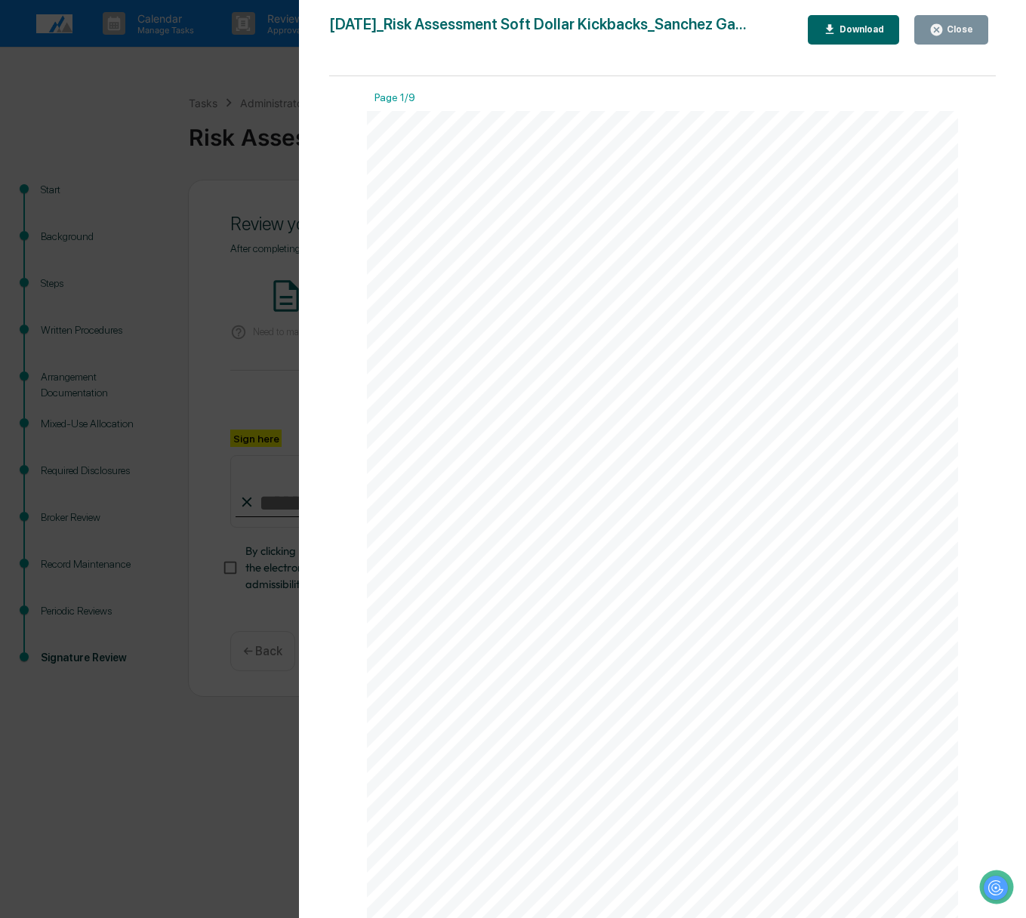
click at [868, 30] on div "Download" at bounding box center [860, 29] width 48 height 11
click at [146, 69] on div "Version History 09/23/2025, 09:25 PM Christine Awe 2025-09-23_Risk Assessment S…" at bounding box center [513, 459] width 1026 height 918
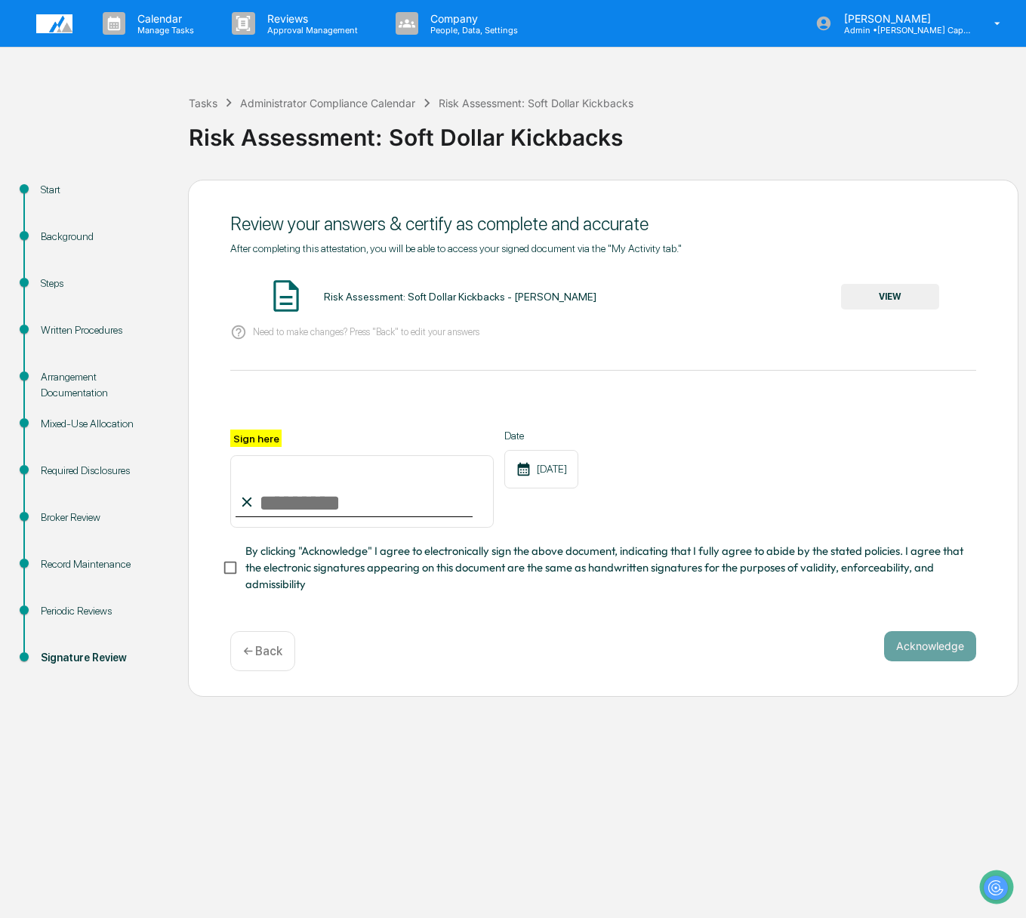
click at [394, 494] on input "Sign here" at bounding box center [361, 491] width 263 height 72
type input "**********"
click at [292, 569] on span "By clicking "Acknowledge" I agree to electronically sign the above document, in…" at bounding box center [604, 568] width 719 height 51
click at [913, 645] on button "Acknowledge" at bounding box center [930, 646] width 92 height 30
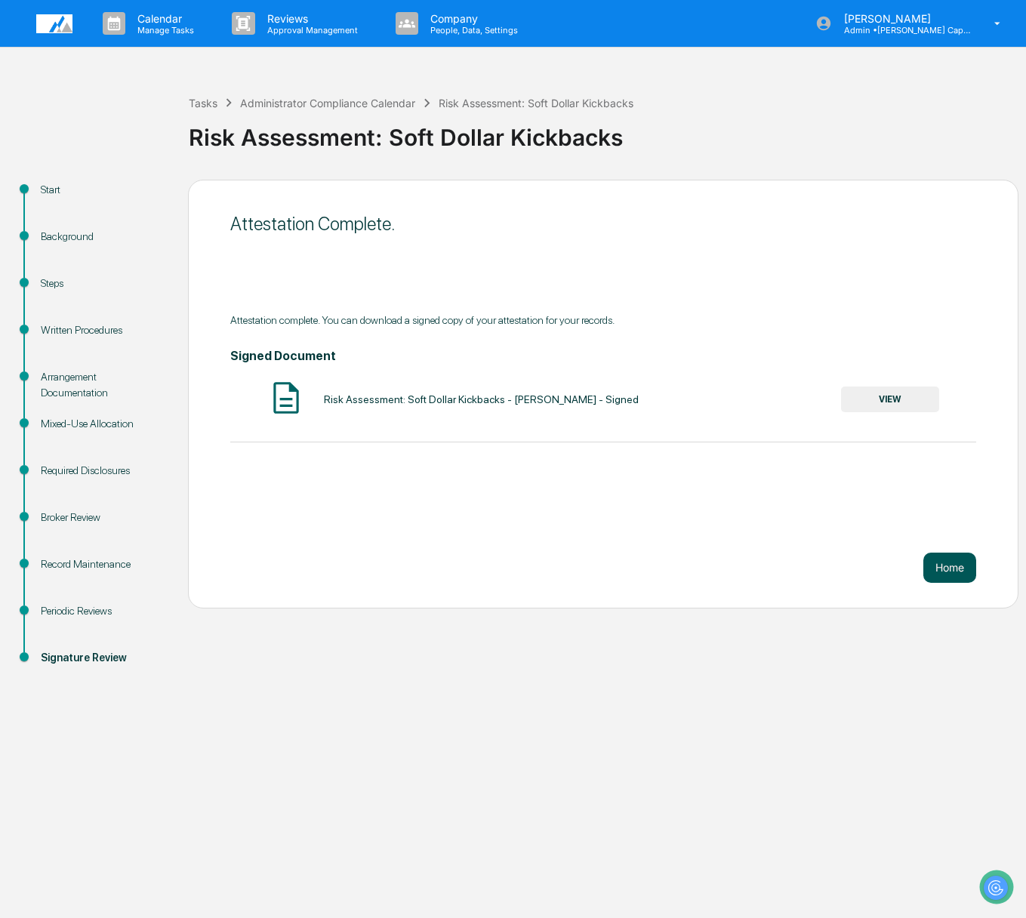
click at [932, 565] on button "Home" at bounding box center [949, 567] width 53 height 30
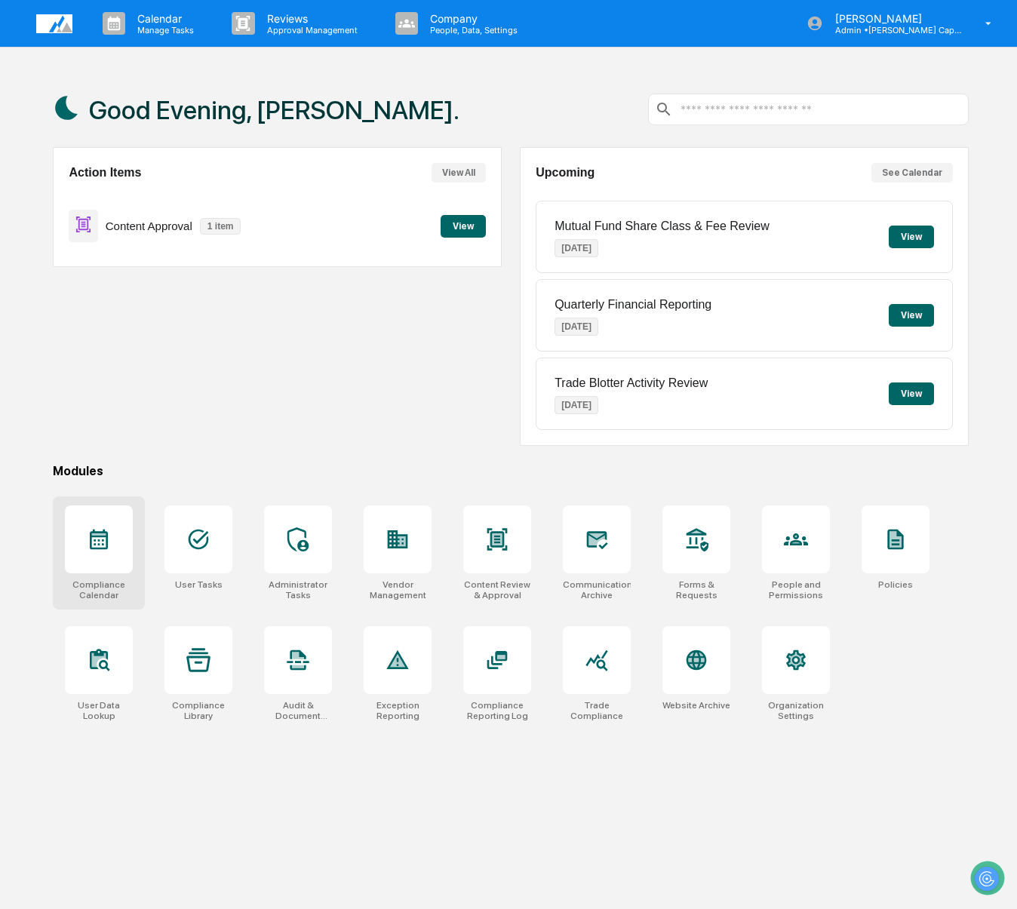
click at [115, 534] on div at bounding box center [99, 540] width 68 height 68
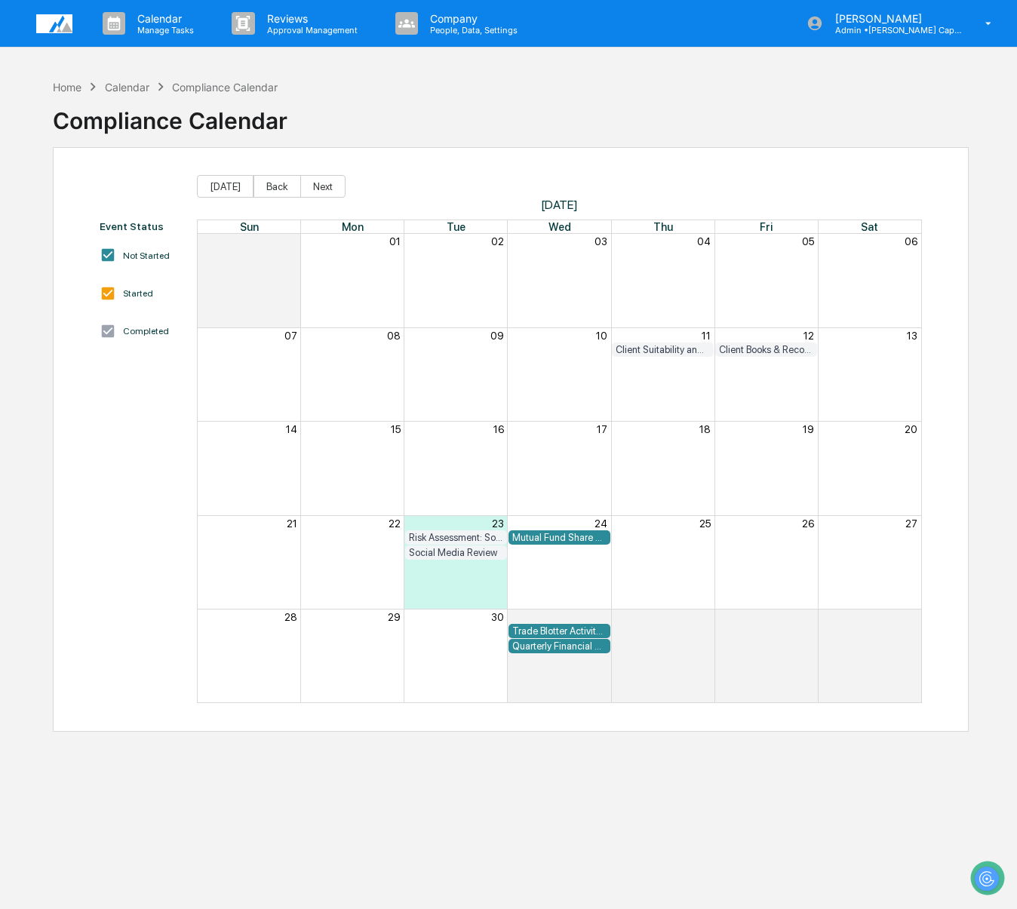
click at [66, 27] on img at bounding box center [54, 23] width 36 height 19
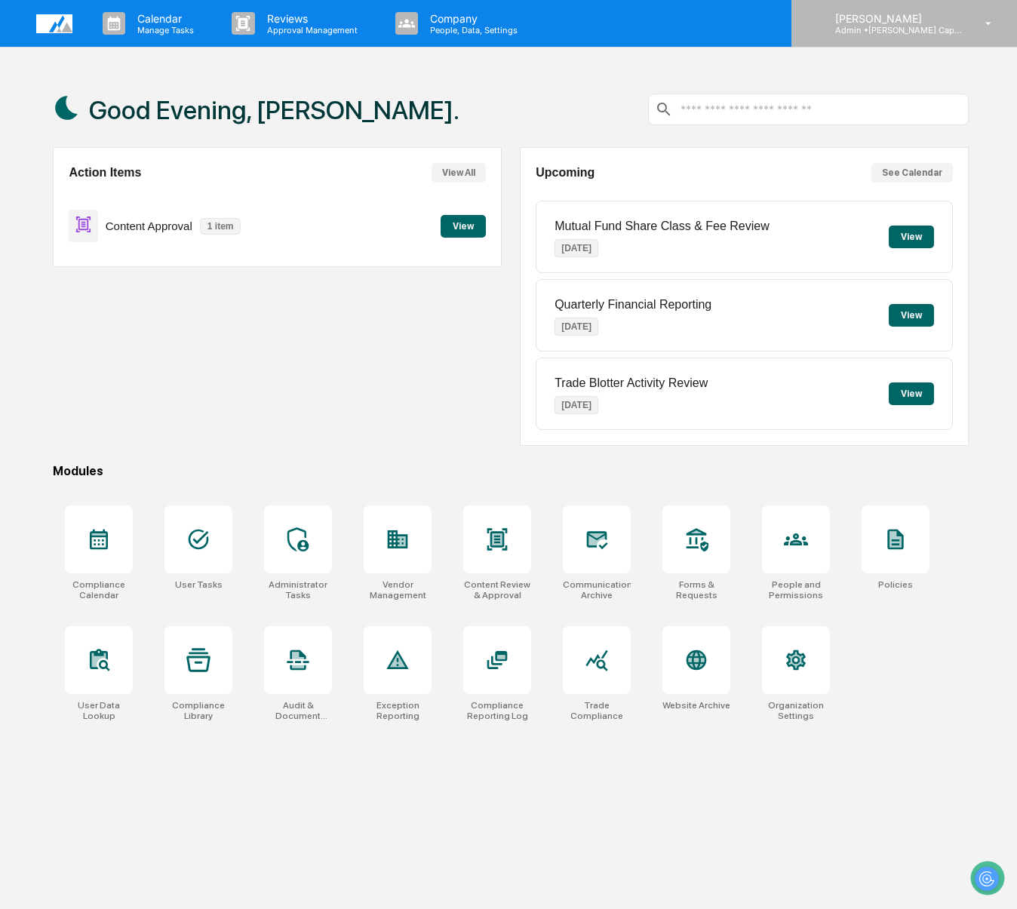
click at [989, 23] on icon at bounding box center [989, 23] width 6 height 3
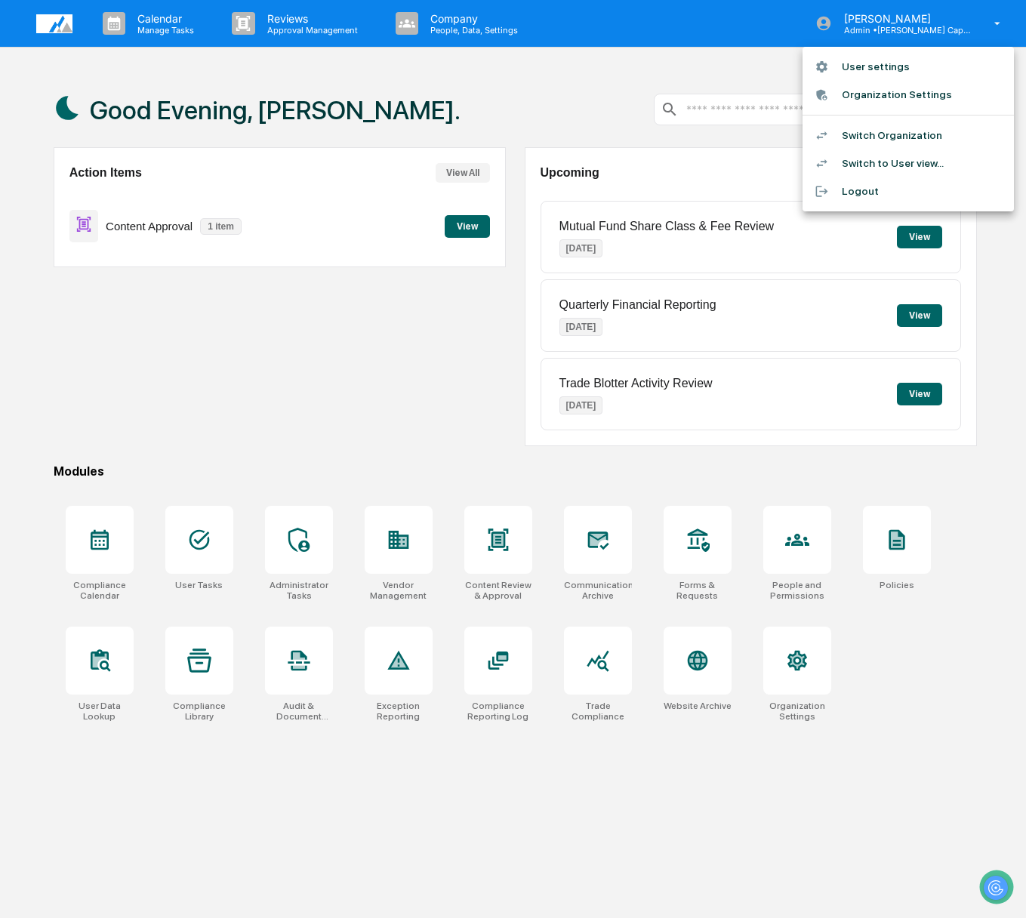
click at [925, 136] on li "Switch Organization" at bounding box center [907, 136] width 211 height 28
